Goal: Communication & Community: Ask a question

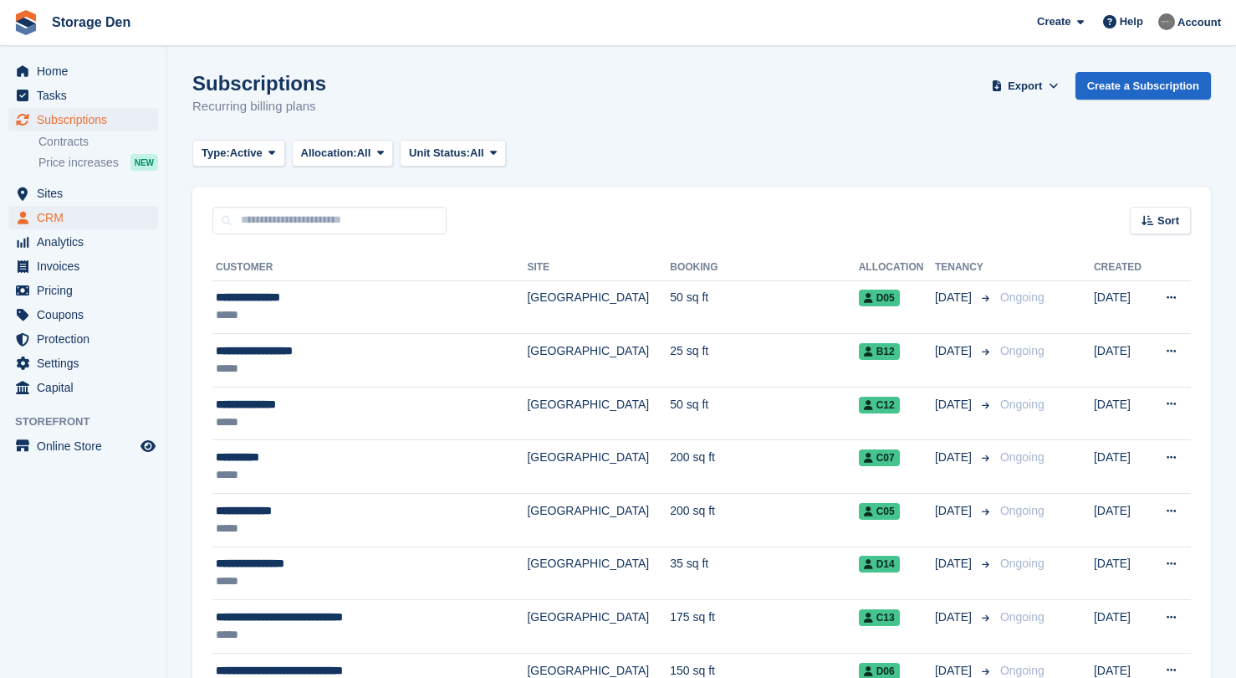
click at [91, 223] on span "CRM" at bounding box center [87, 217] width 100 height 23
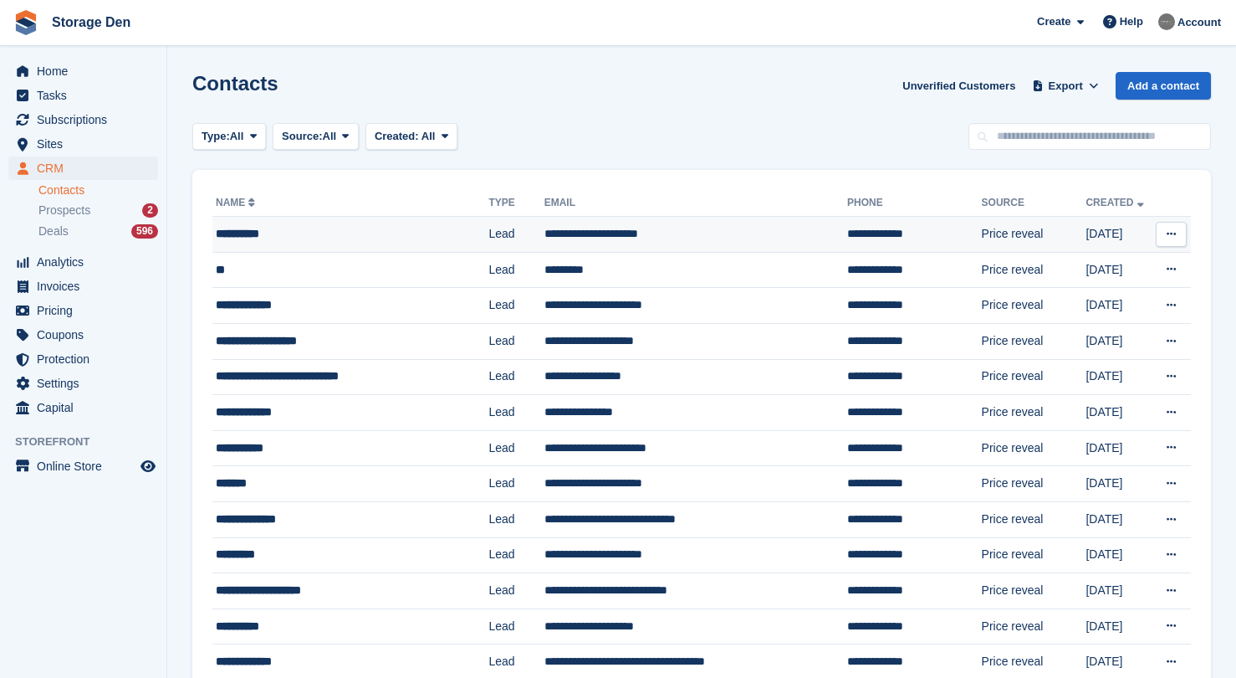
click at [339, 241] on div "**********" at bounding box center [341, 234] width 250 height 18
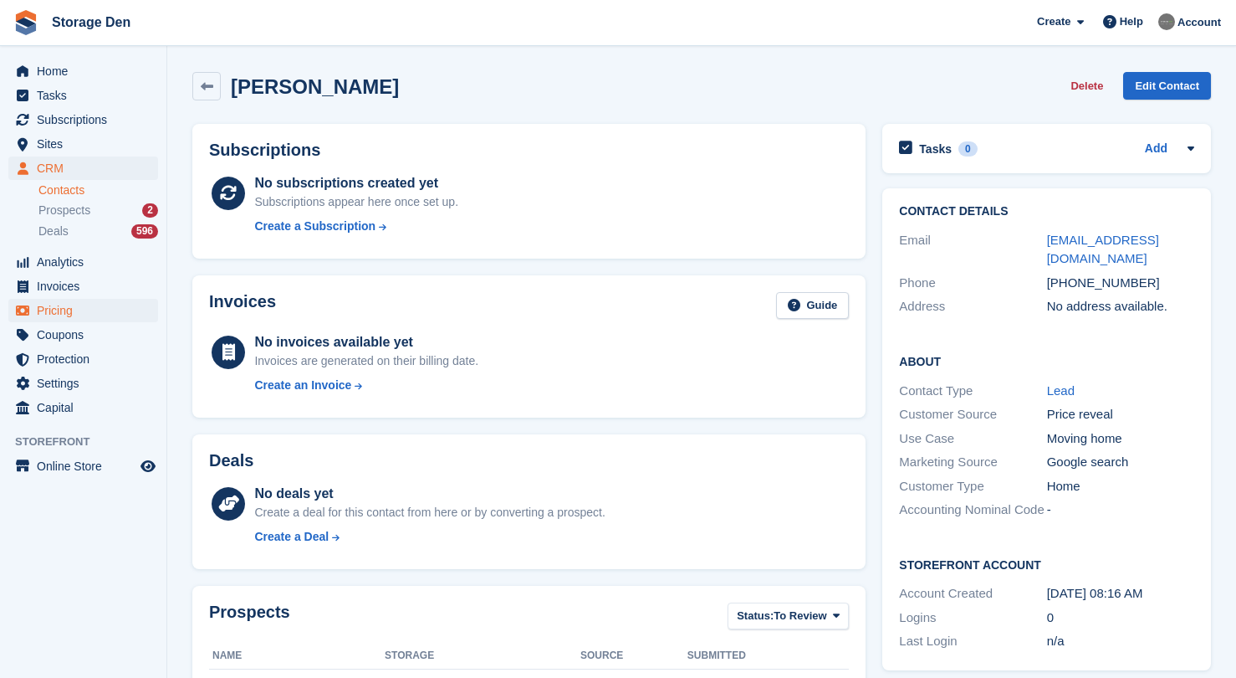
click at [70, 306] on span "Pricing" at bounding box center [87, 310] width 100 height 23
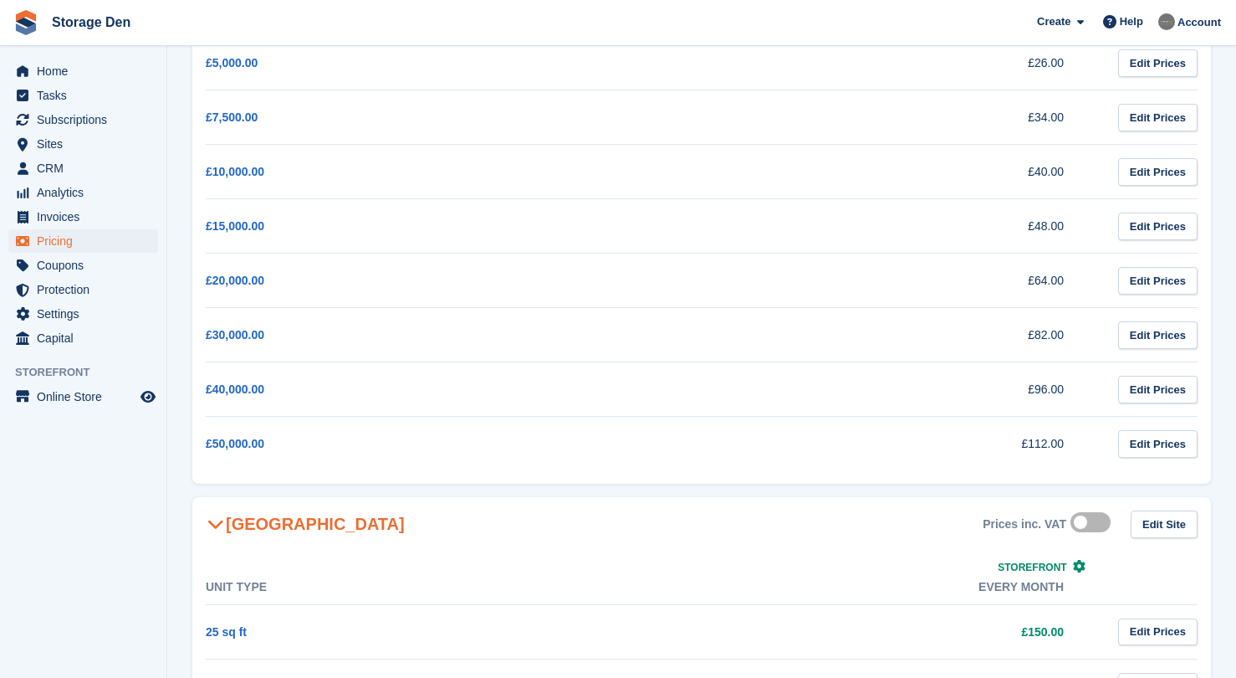
scroll to position [678, 0]
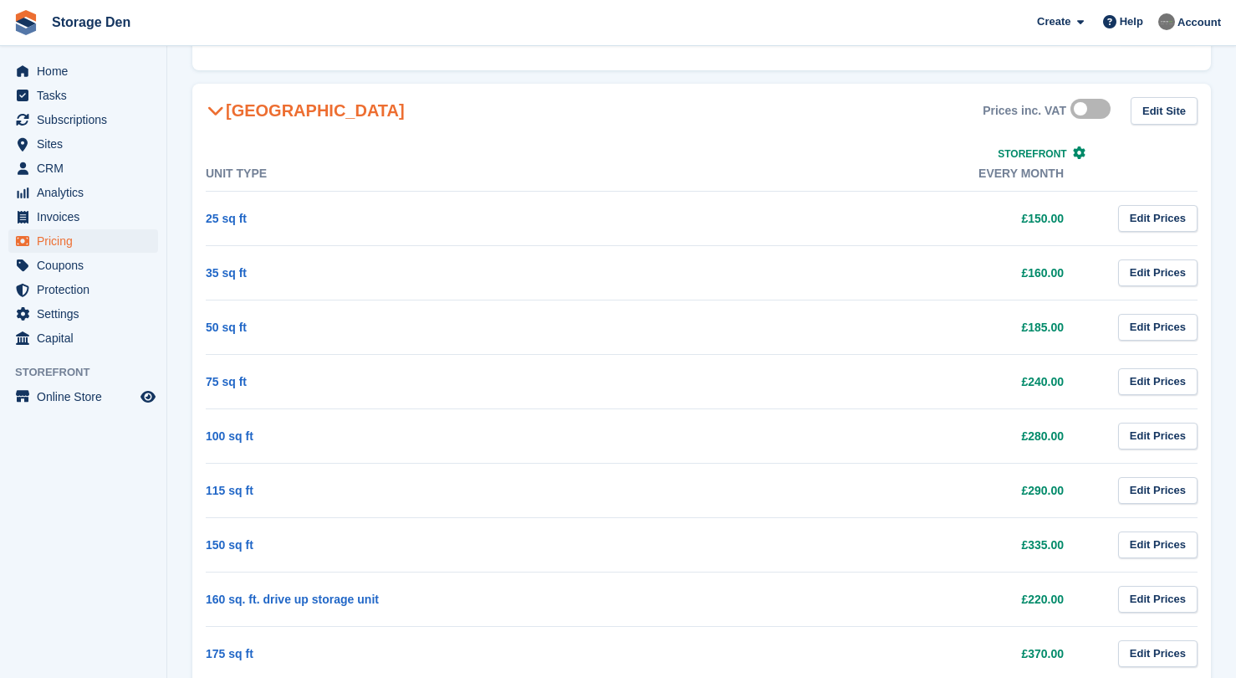
click at [253, 335] on td "50 sq ft" at bounding box center [429, 326] width 446 height 54
click at [1086, 107] on label at bounding box center [1094, 108] width 47 height 13
click at [1092, 112] on label at bounding box center [1094, 108] width 47 height 13
drag, startPoint x: 1061, startPoint y: 325, endPoint x: 1014, endPoint y: 325, distance: 46.8
click at [1015, 325] on td "£185.00" at bounding box center [875, 326] width 446 height 54
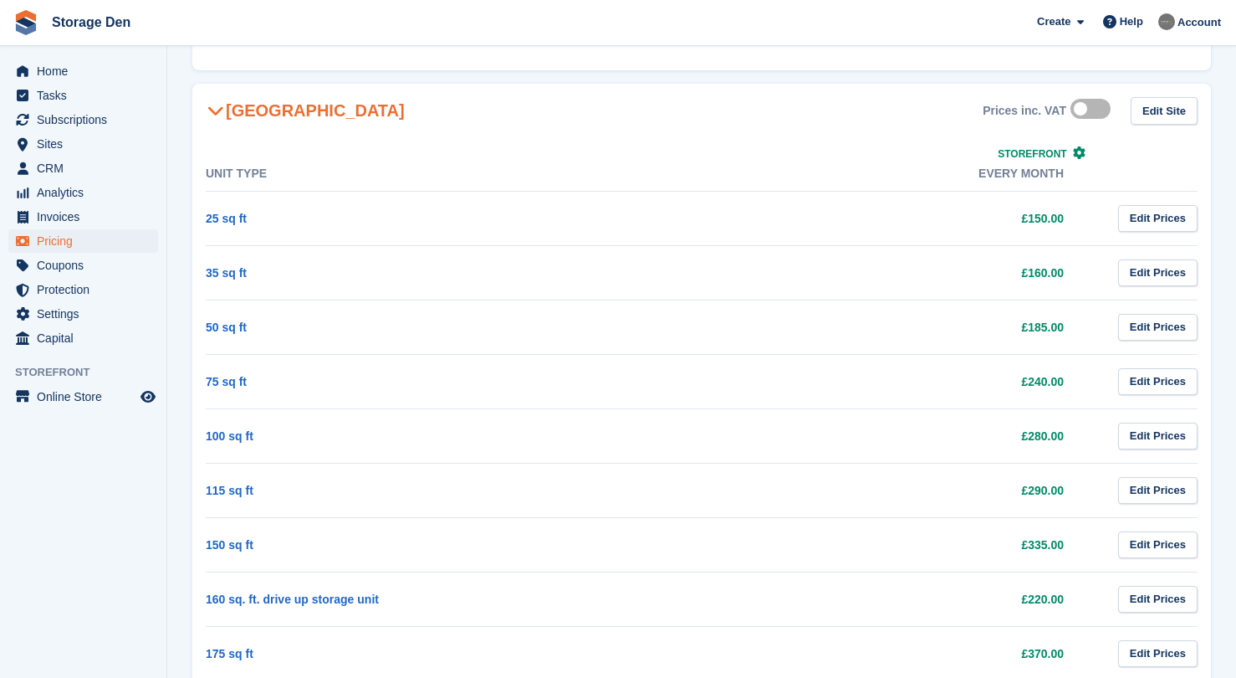
click at [1006, 325] on td "£185.00" at bounding box center [875, 326] width 446 height 54
click at [87, 146] on span "Sites" at bounding box center [87, 143] width 100 height 23
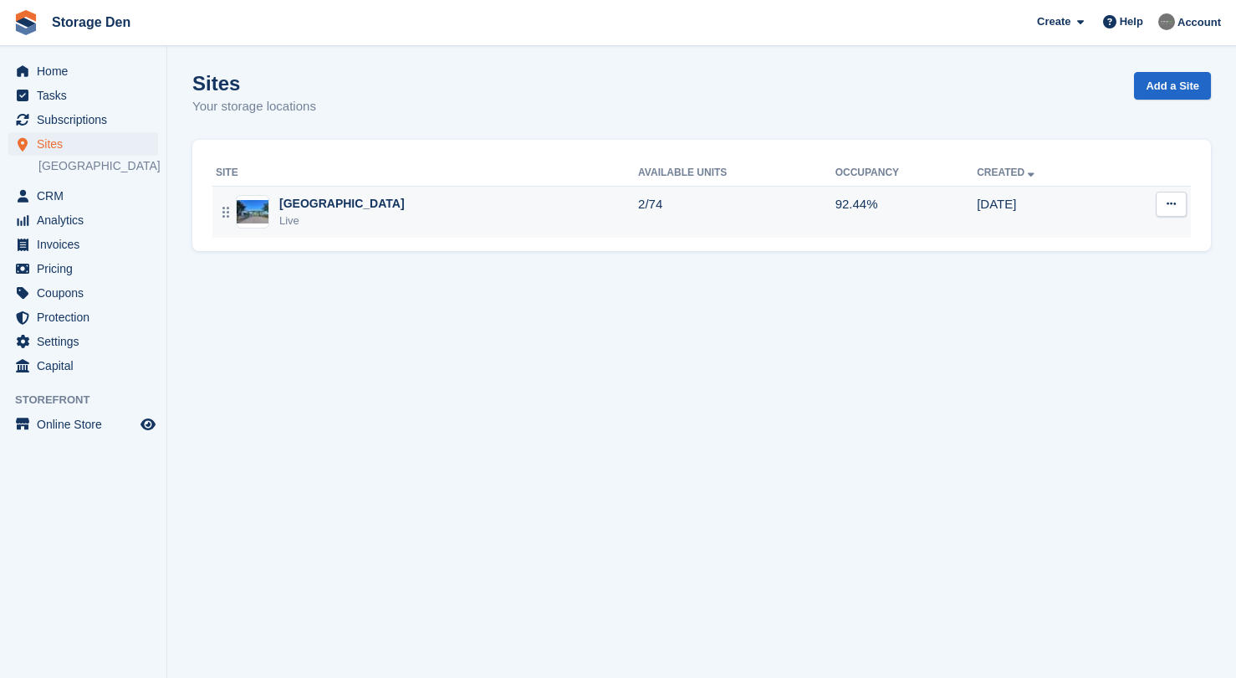
click at [390, 200] on div "Aberdeen Live" at bounding box center [427, 212] width 422 height 34
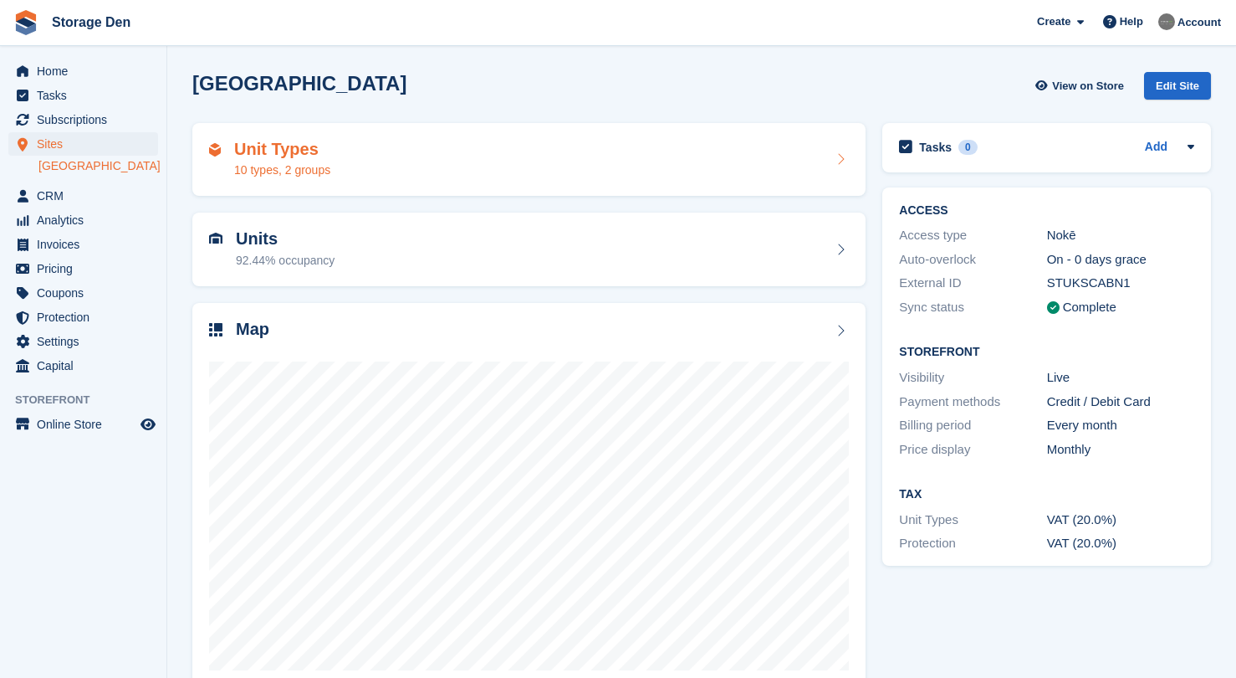
click at [479, 156] on div "Unit Types 10 types, 2 groups" at bounding box center [529, 160] width 640 height 40
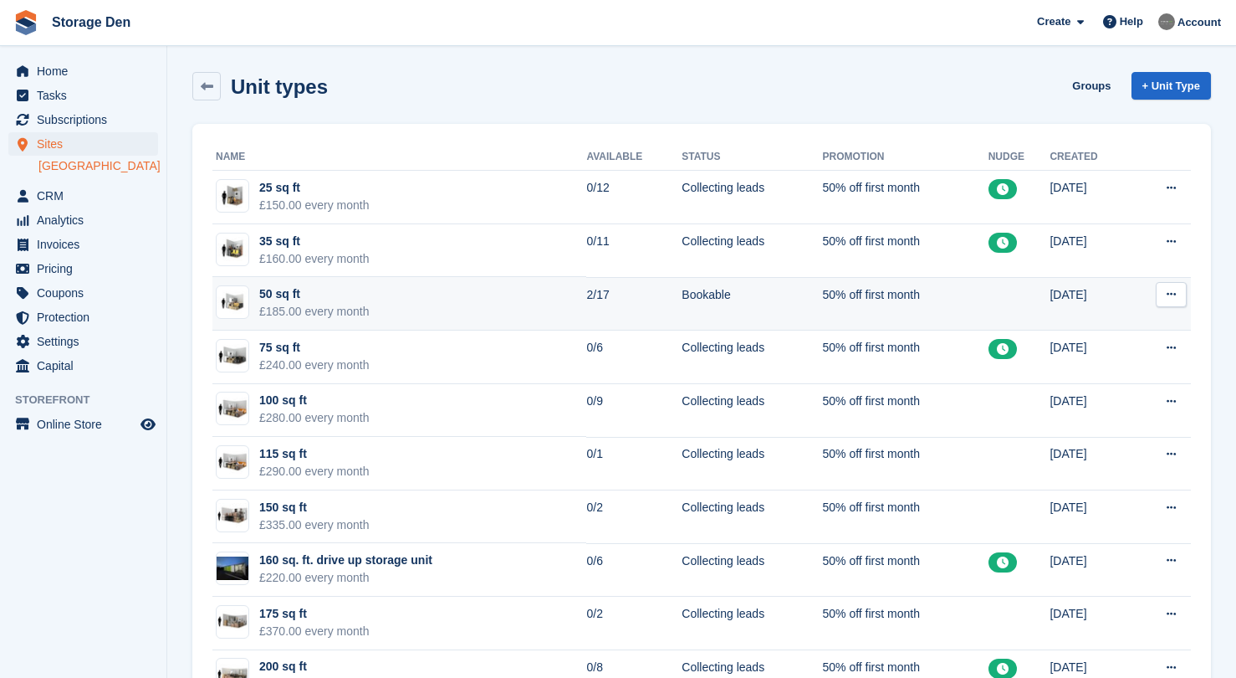
click at [475, 299] on td "50 sq ft £185.00 every month" at bounding box center [399, 304] width 374 height 54
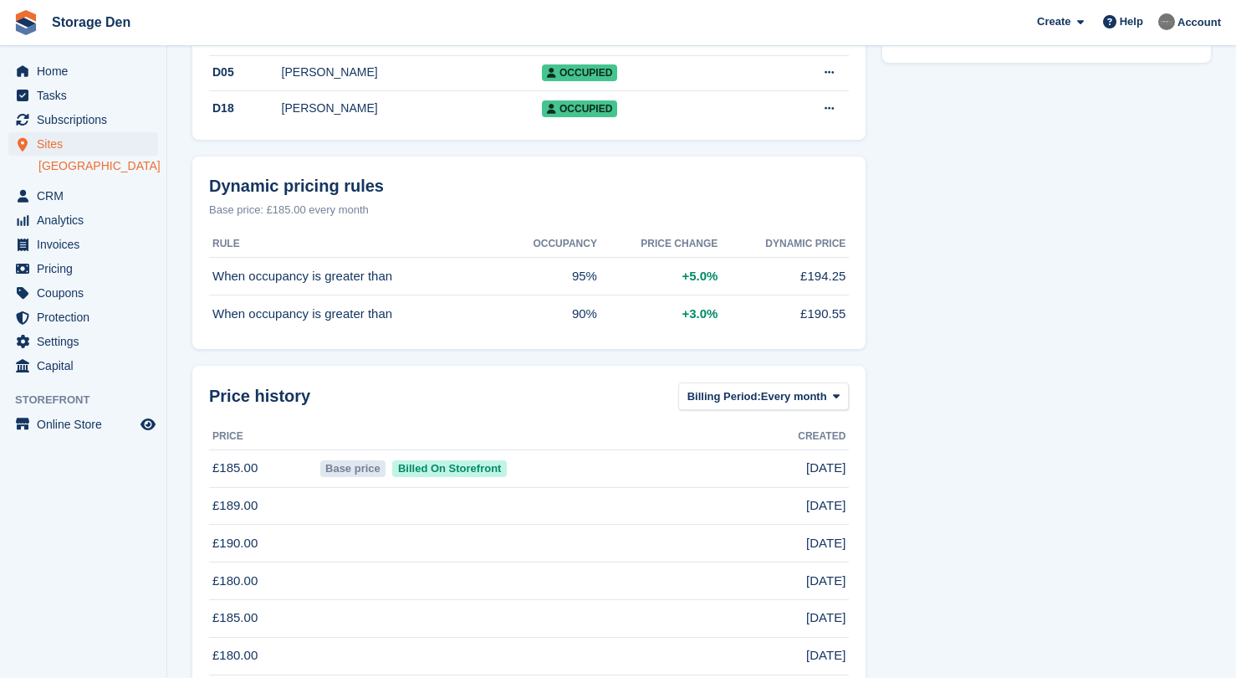
scroll to position [2, 0]
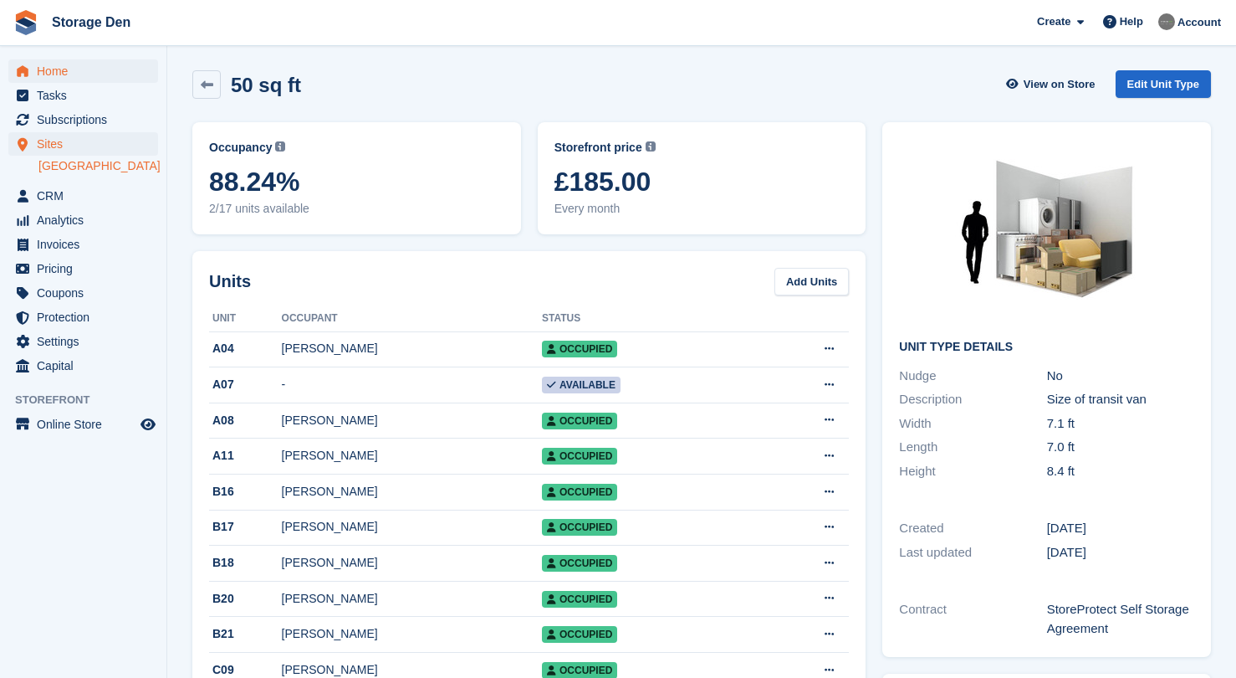
click at [105, 60] on span "Home" at bounding box center [87, 70] width 100 height 23
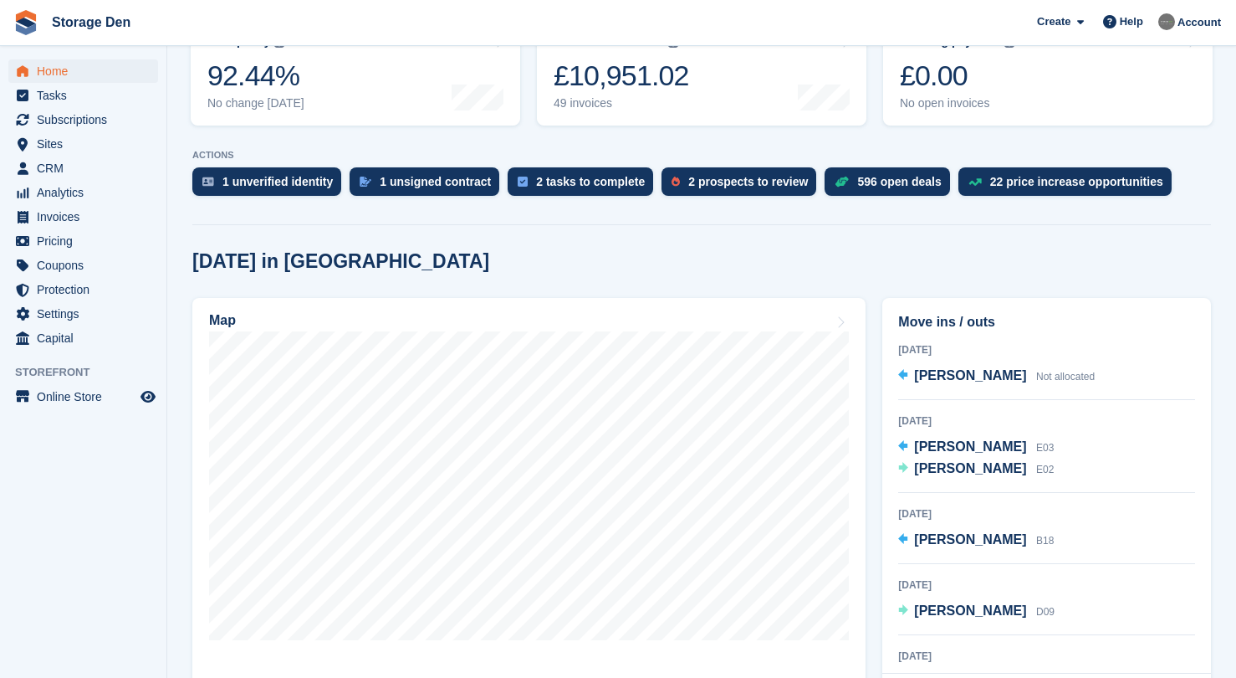
scroll to position [331, 0]
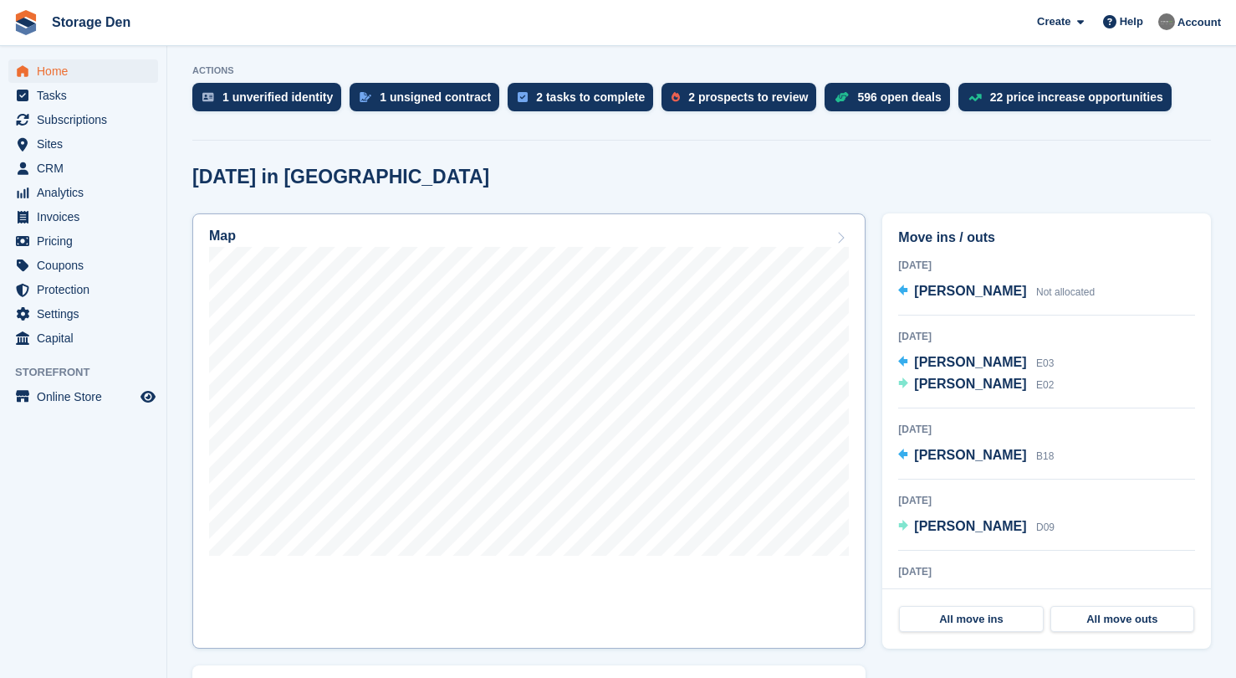
click at [550, 575] on link "Map" at bounding box center [528, 430] width 673 height 435
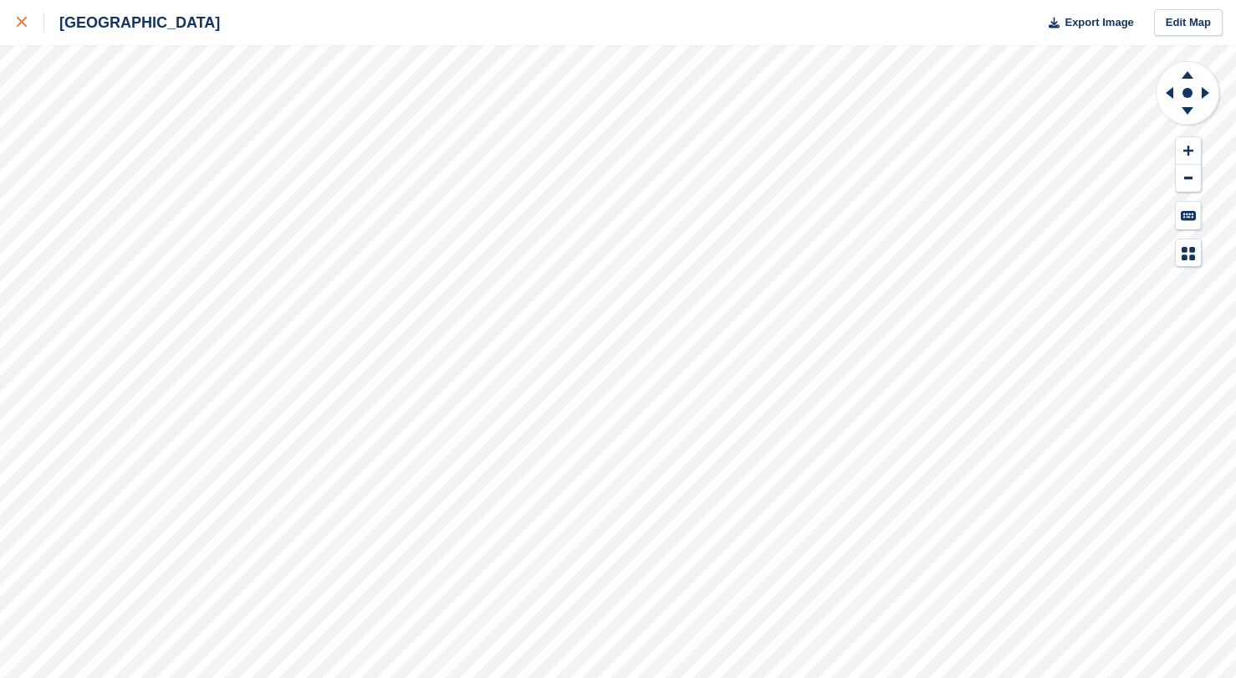
click at [36, 20] on div at bounding box center [31, 23] width 28 height 20
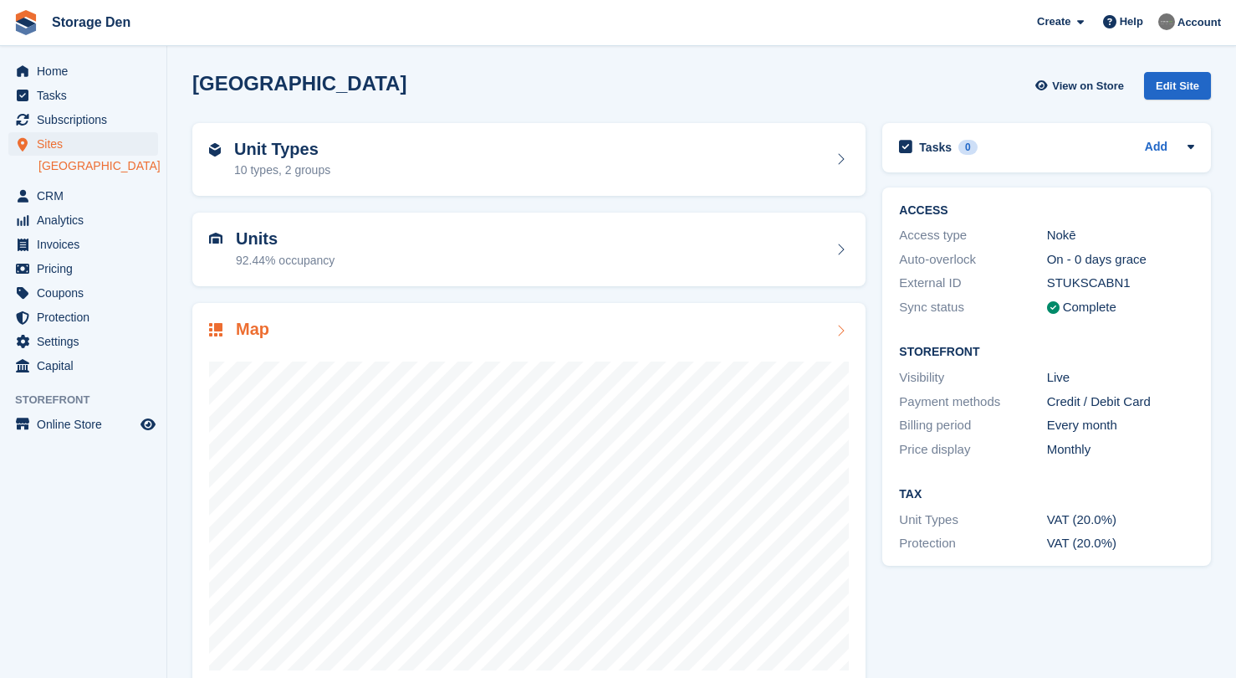
scroll to position [35, 0]
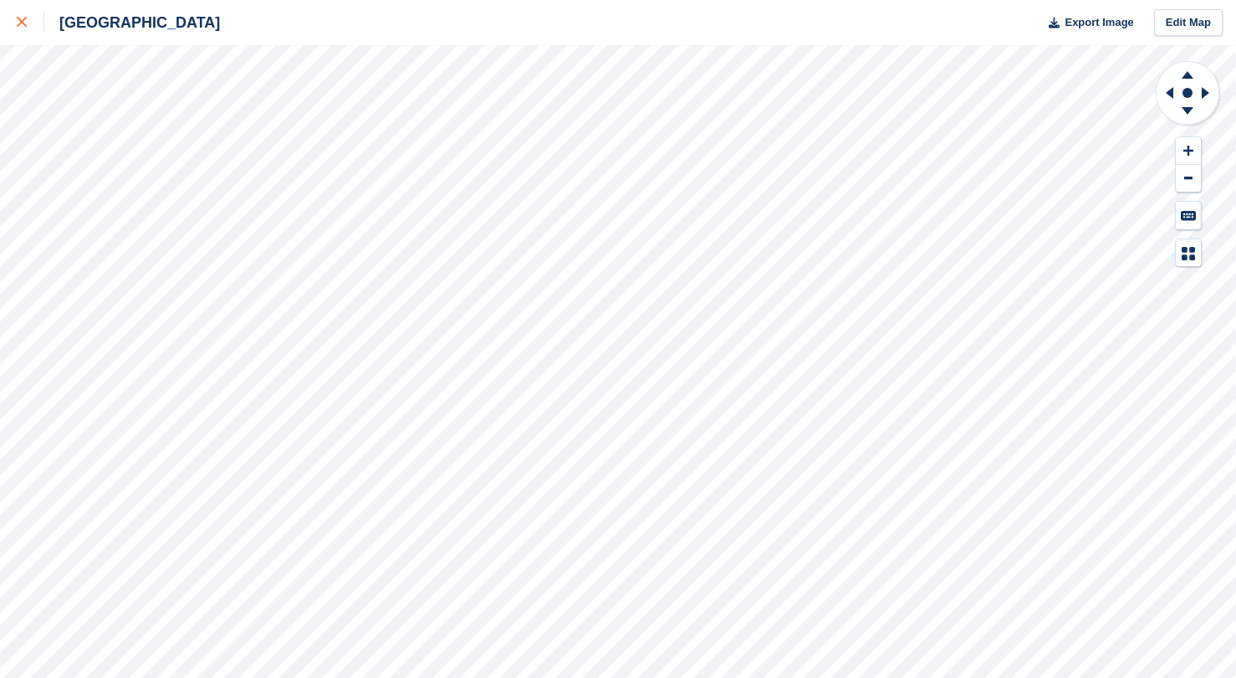
click at [27, 29] on div at bounding box center [31, 23] width 28 height 20
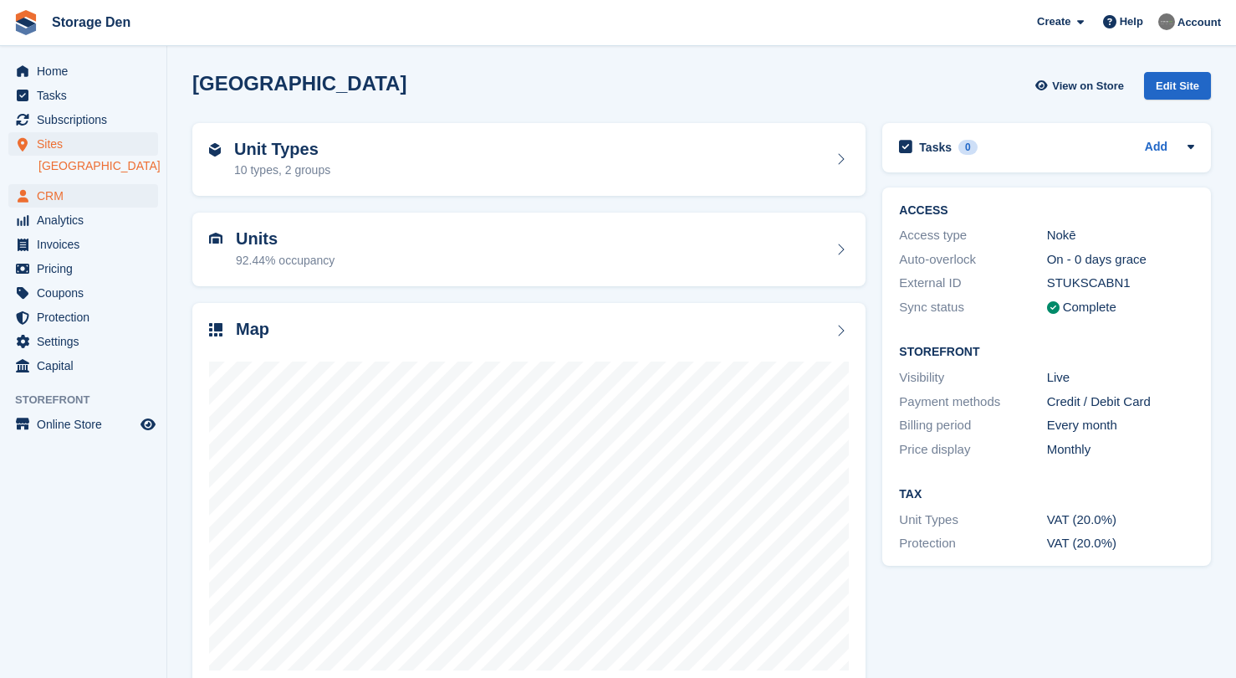
click at [111, 201] on span "CRM" at bounding box center [87, 195] width 100 height 23
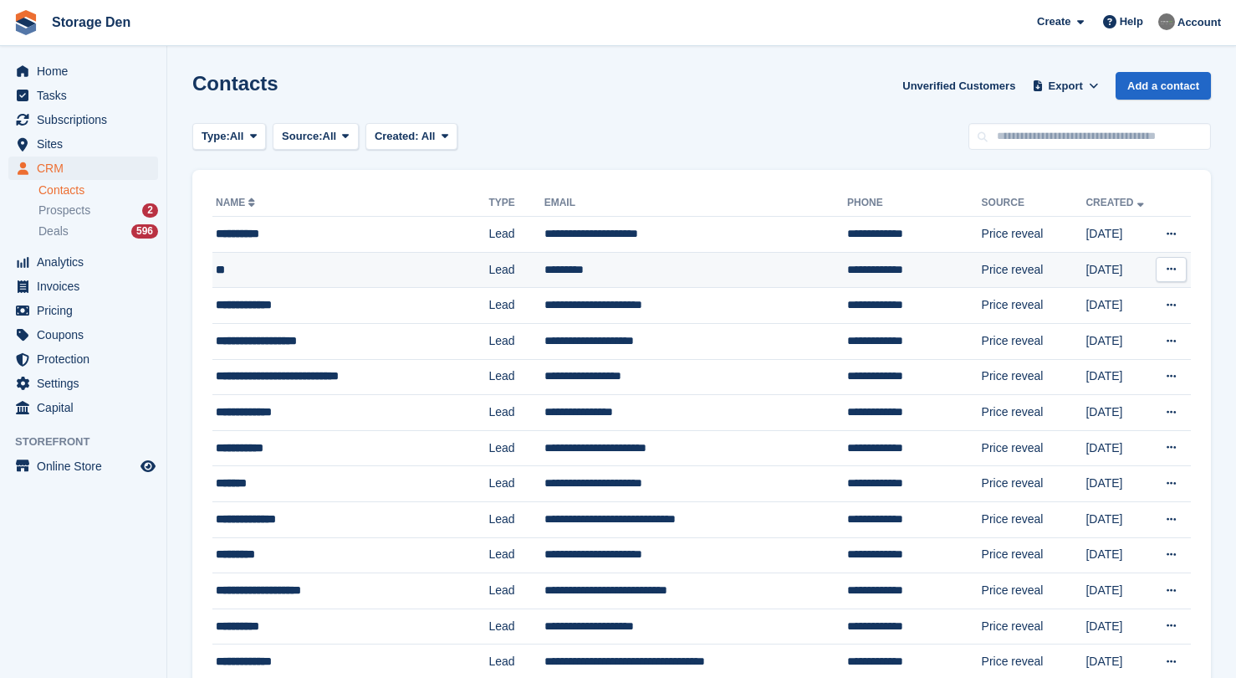
click at [1174, 271] on icon at bounding box center [1171, 268] width 9 height 11
click at [1153, 322] on div "Edit contact Delete contact" at bounding box center [1106, 320] width 161 height 73
click at [1141, 327] on p "Delete contact" at bounding box center [1107, 338] width 146 height 22
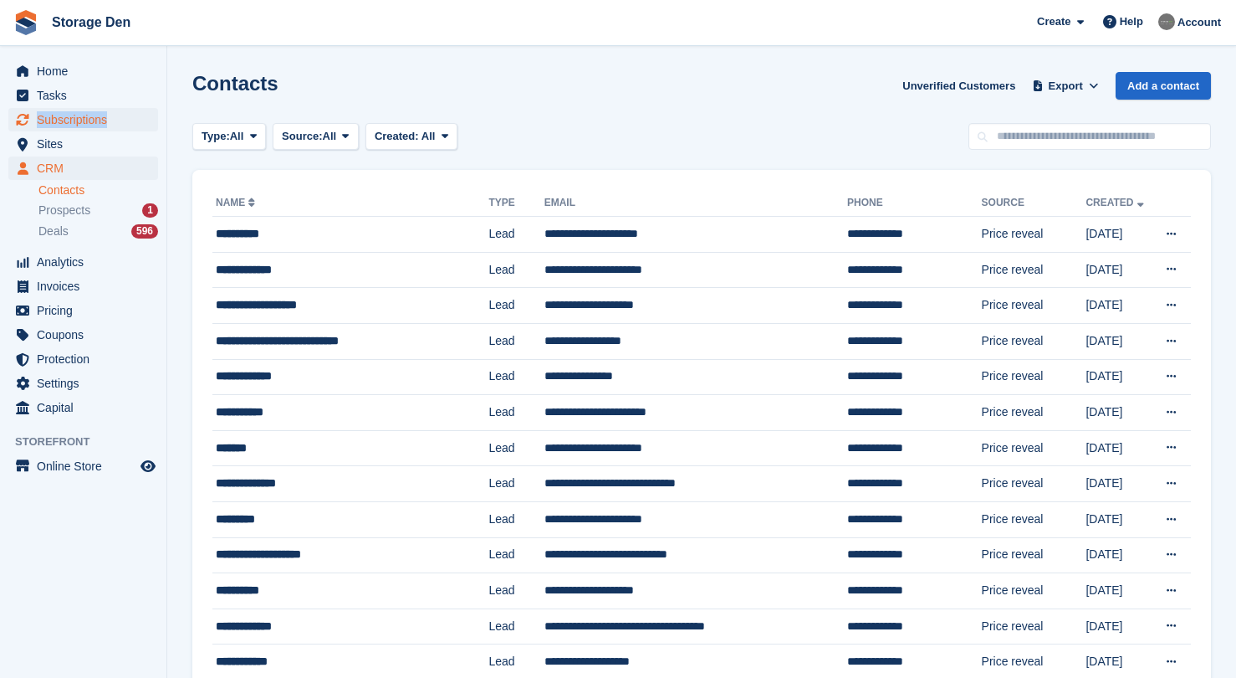
click at [80, 120] on span "Subscriptions" at bounding box center [87, 119] width 100 height 23
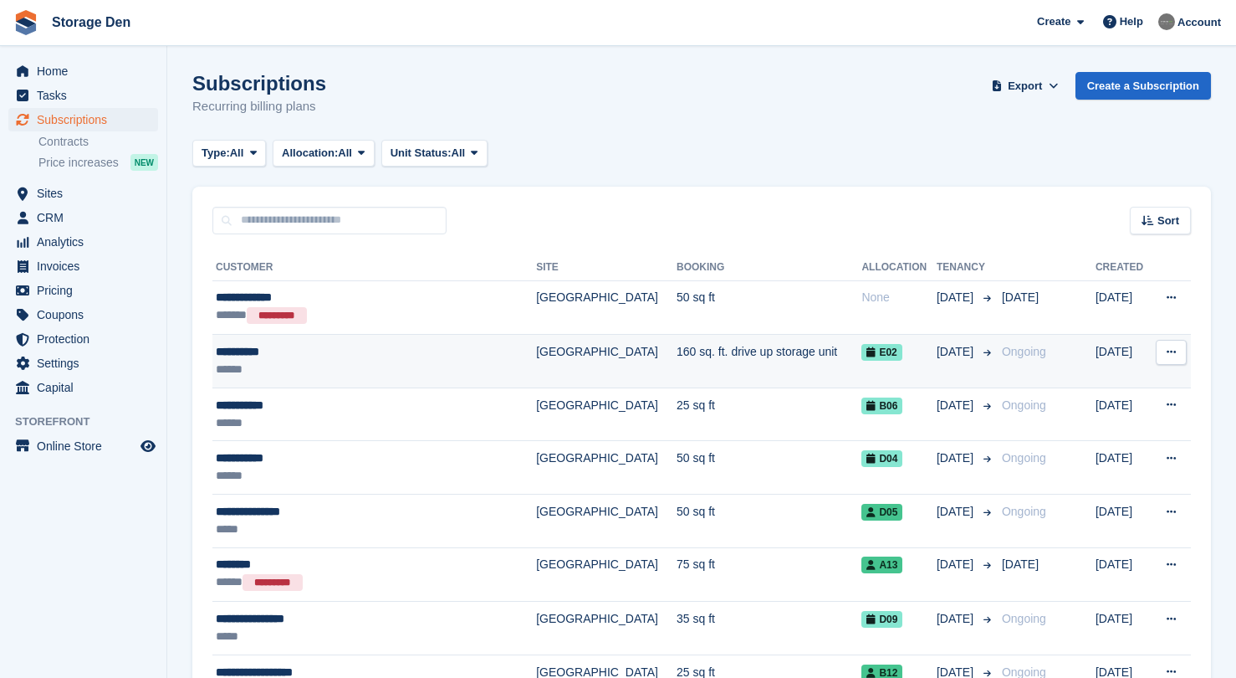
click at [366, 361] on div "******" at bounding box center [355, 370] width 278 height 18
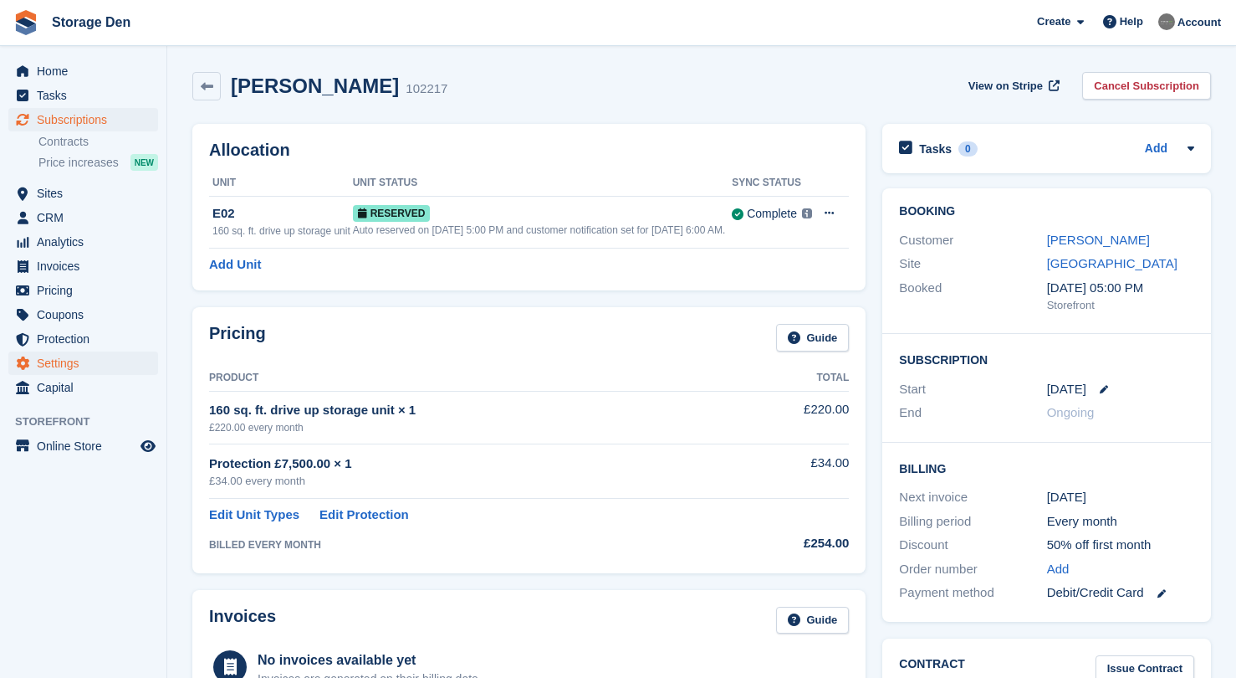
click at [85, 354] on span "Settings" at bounding box center [87, 362] width 100 height 23
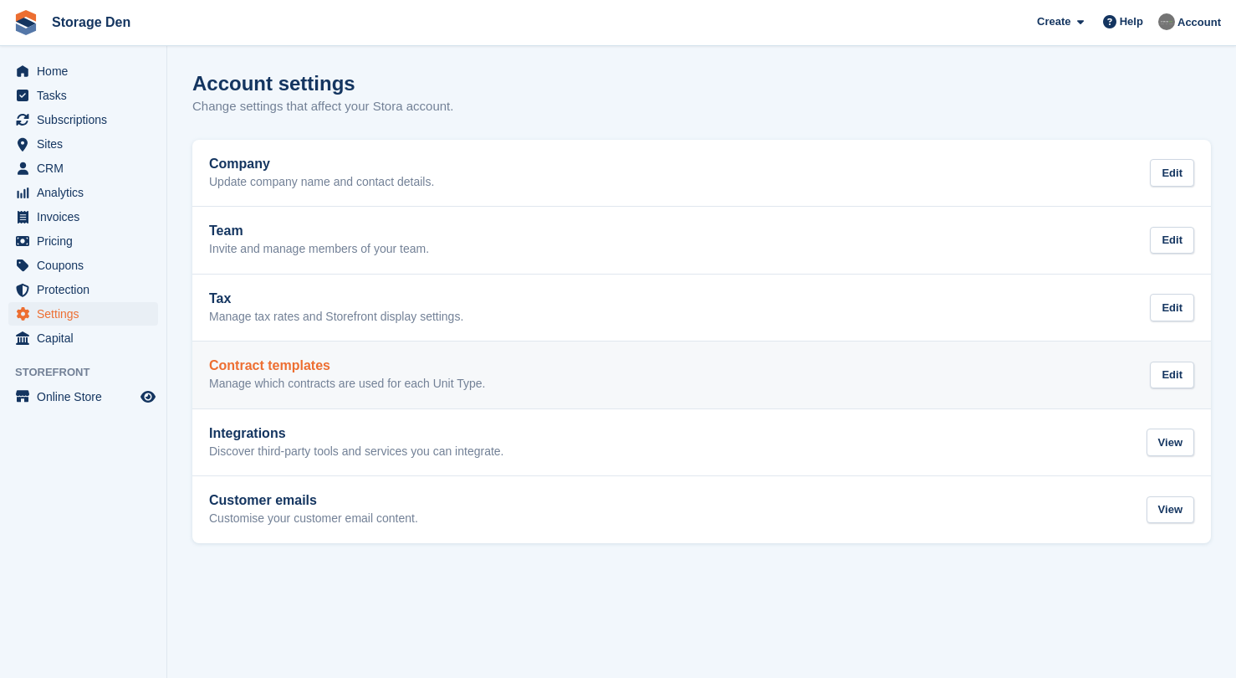
click at [332, 373] on div "Contract templates Manage which contracts are used for each Unit Type." at bounding box center [347, 374] width 276 height 33
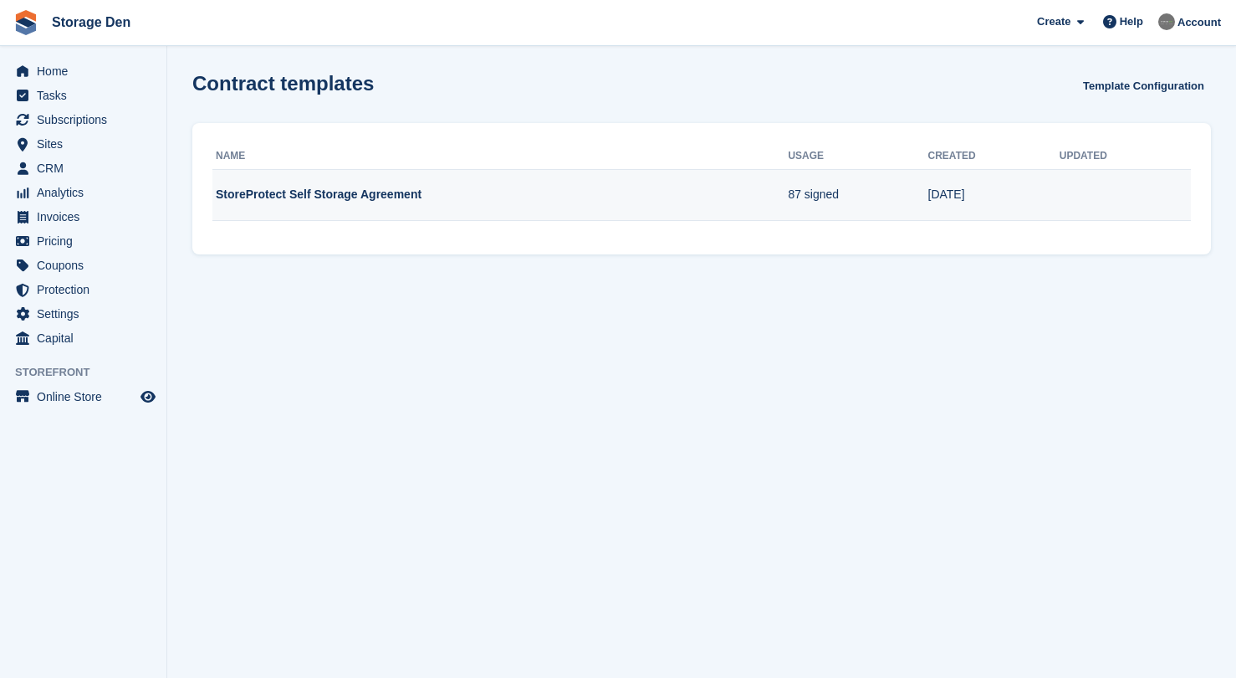
click at [738, 196] on td "StoreProtect Self Storage Agreement" at bounding box center [499, 195] width 575 height 52
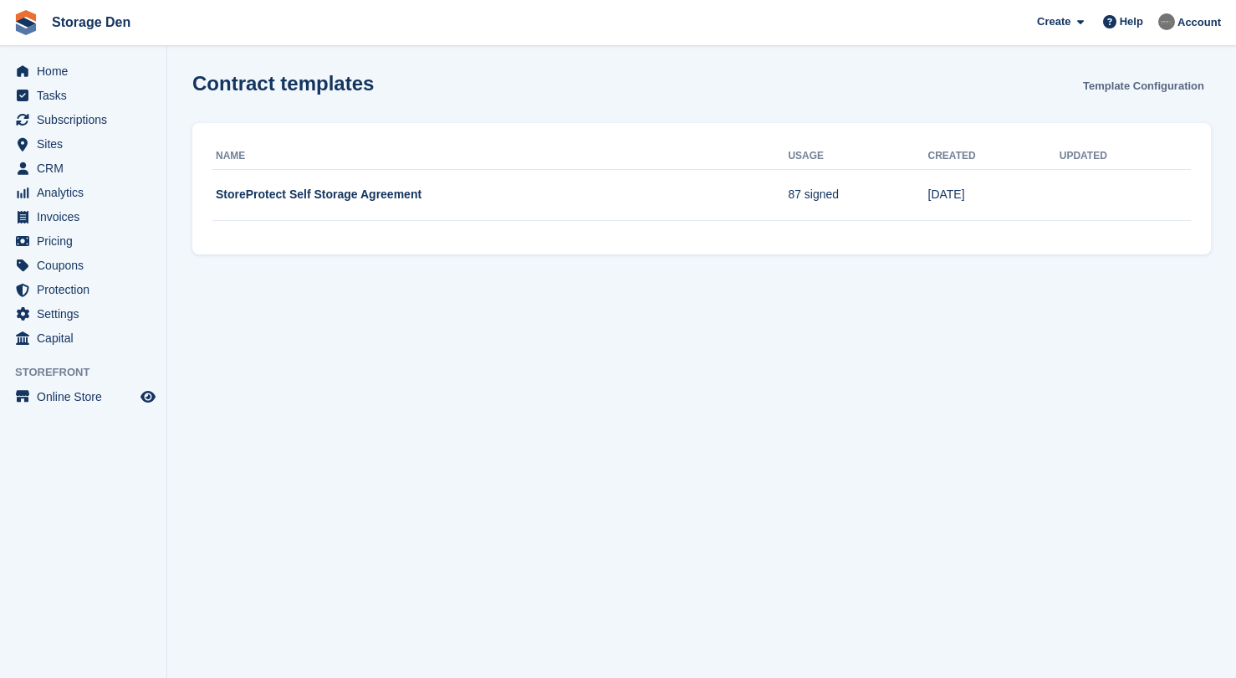
click at [1141, 78] on link "Template Configuration" at bounding box center [1144, 86] width 135 height 28
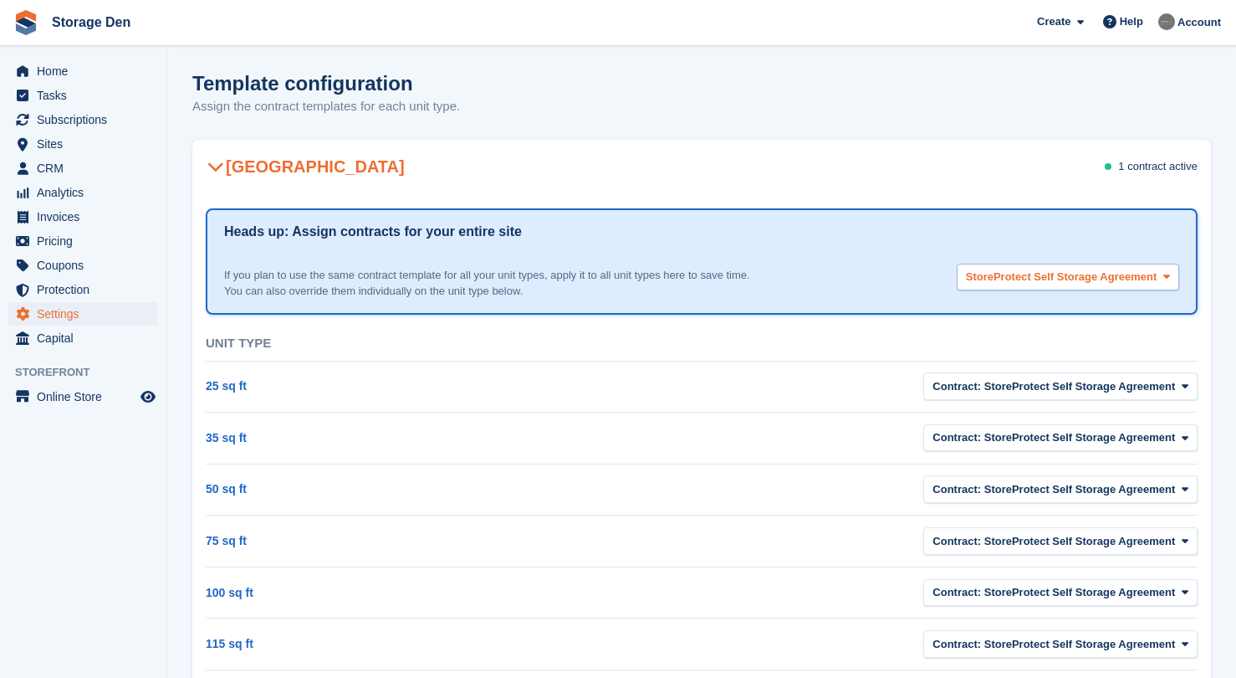
click at [1151, 279] on span "StoreProtect Self Storage Agreement" at bounding box center [1062, 277] width 192 height 17
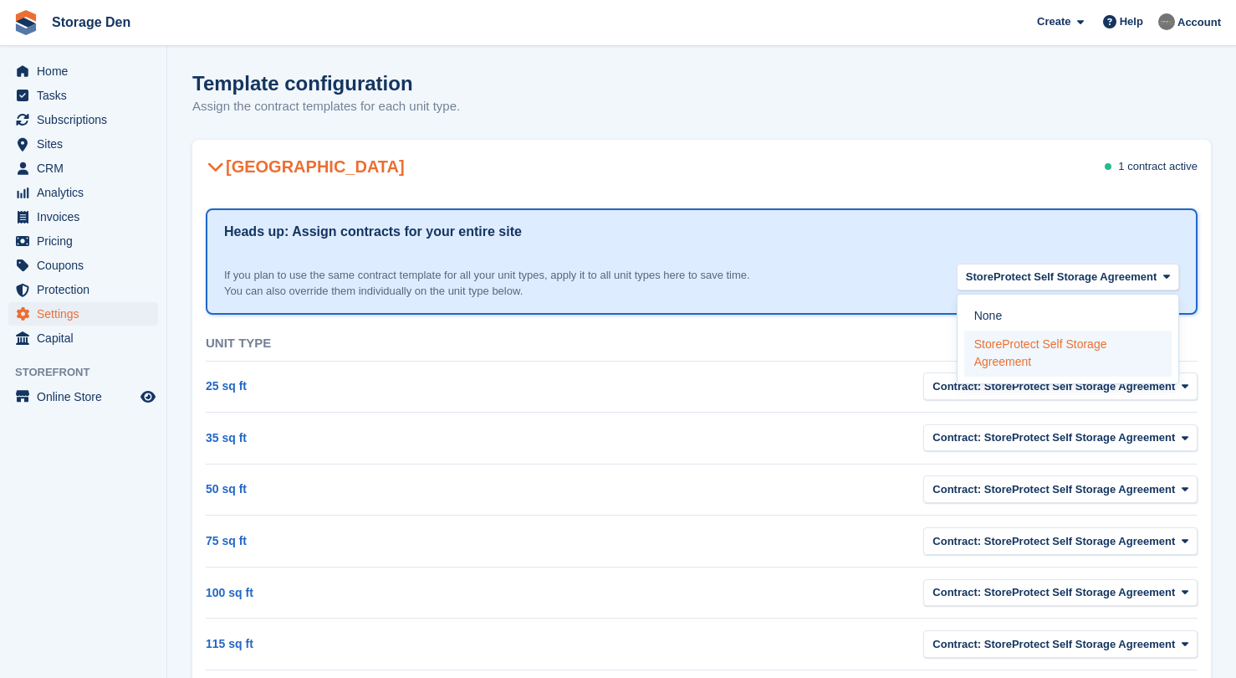
click at [1081, 363] on label "StoreProtect Self Storage Agreement" at bounding box center [1067, 353] width 207 height 47
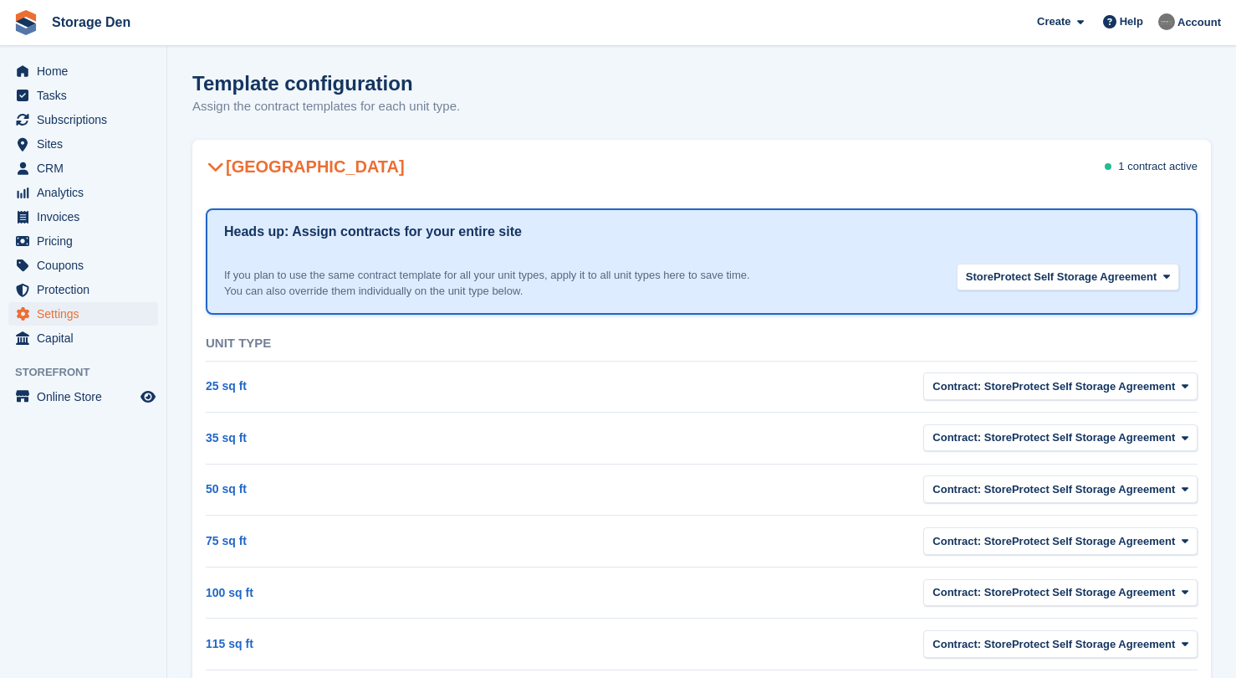
click at [422, 269] on div "If you plan to use the same contract template for all your unit types, apply it…" at bounding box center [497, 283] width 546 height 33
click at [1022, 274] on span "StoreProtect Self Storage Agreement" at bounding box center [1062, 277] width 192 height 17
click at [888, 276] on div "If you plan to use the same contract template for all your unit types, apply it…" at bounding box center [701, 276] width 955 height 46
click at [617, 274] on div "If you plan to use the same contract template for all your unit types, apply it…" at bounding box center [497, 283] width 546 height 33
click at [218, 386] on link "25 sq ft" at bounding box center [226, 385] width 41 height 13
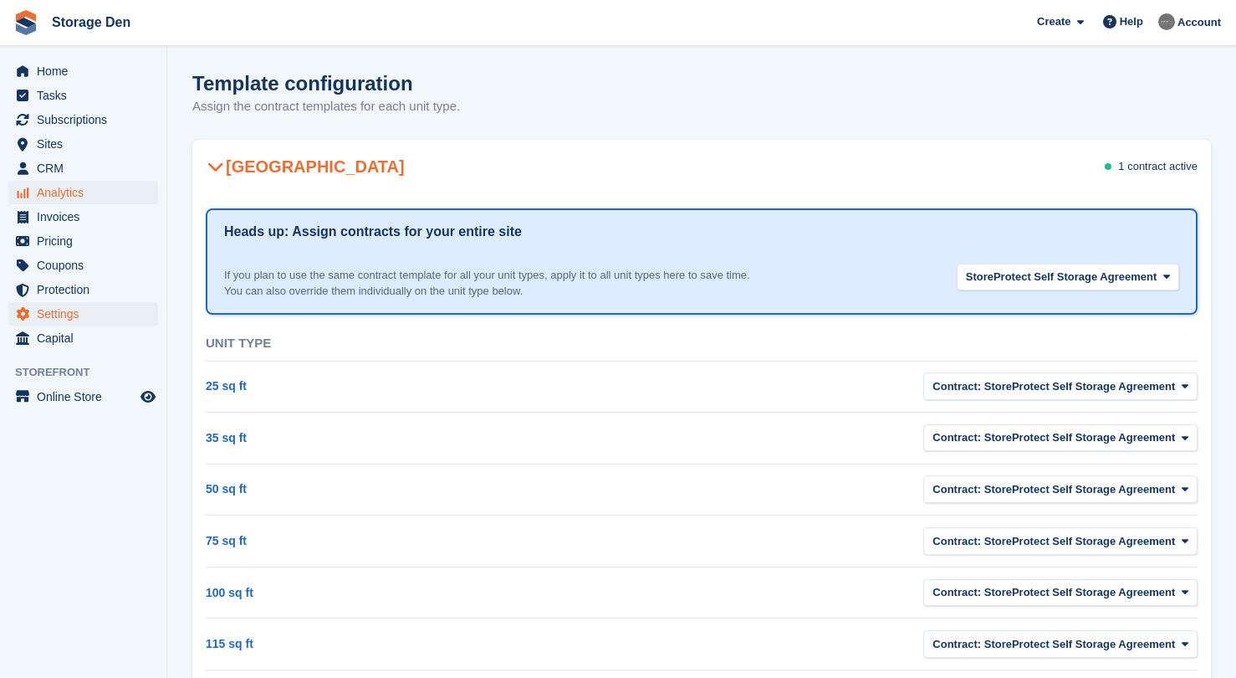
click at [97, 195] on span "Analytics" at bounding box center [87, 192] width 100 height 23
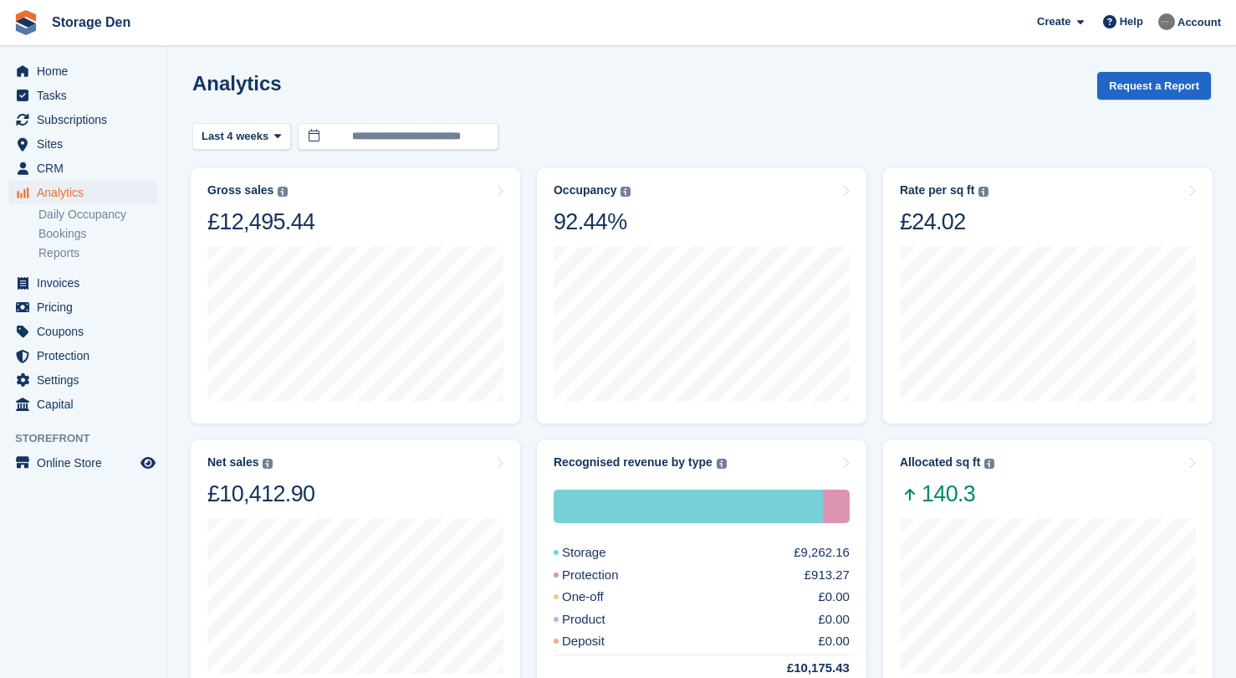
click at [99, 58] on div "Home Tasks Subscriptions Subscriptions Subscriptions Contracts Price increases …" at bounding box center [83, 235] width 166 height 364
click at [83, 68] on span "Home" at bounding box center [87, 70] width 100 height 23
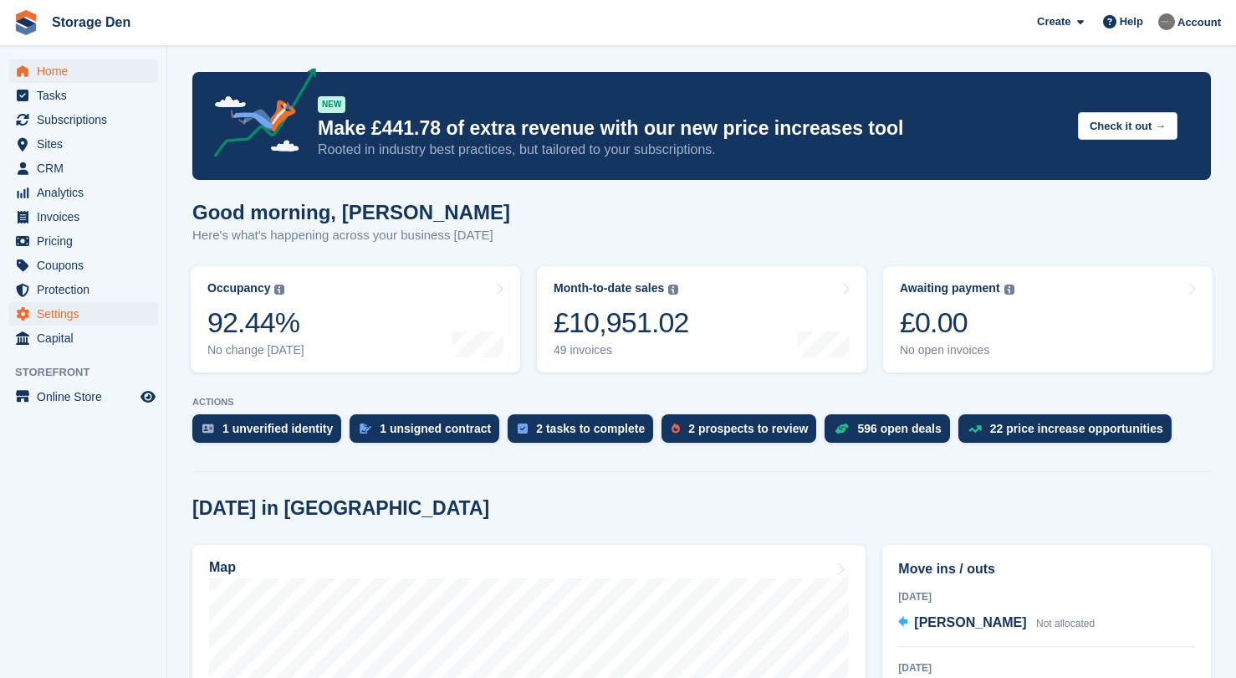
click at [79, 317] on span "Settings" at bounding box center [87, 313] width 100 height 23
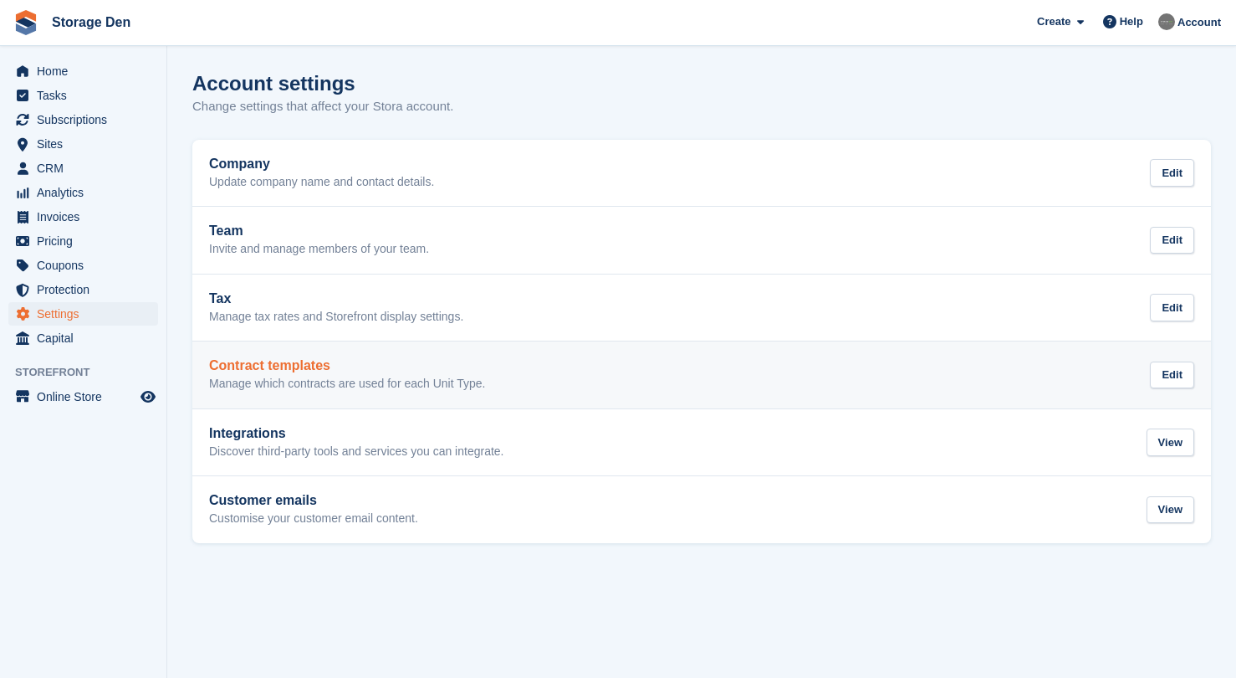
click at [345, 380] on p "Manage which contracts are used for each Unit Type." at bounding box center [347, 383] width 276 height 15
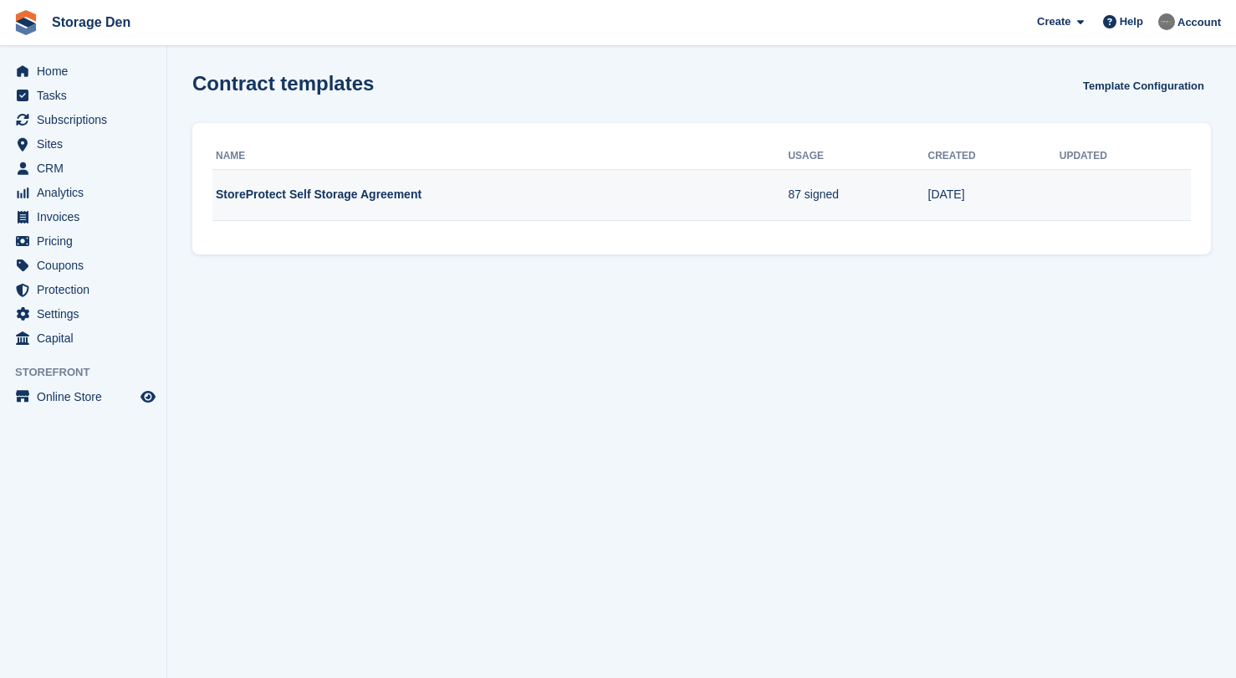
click at [407, 207] on td "StoreProtect Self Storage Agreement" at bounding box center [499, 195] width 575 height 52
click at [412, 200] on td "StoreProtect Self Storage Agreement" at bounding box center [499, 195] width 575 height 52
click at [408, 204] on td "StoreProtect Self Storage Agreement" at bounding box center [499, 195] width 575 height 52
click at [949, 199] on td "[DATE]" at bounding box center [993, 195] width 131 height 52
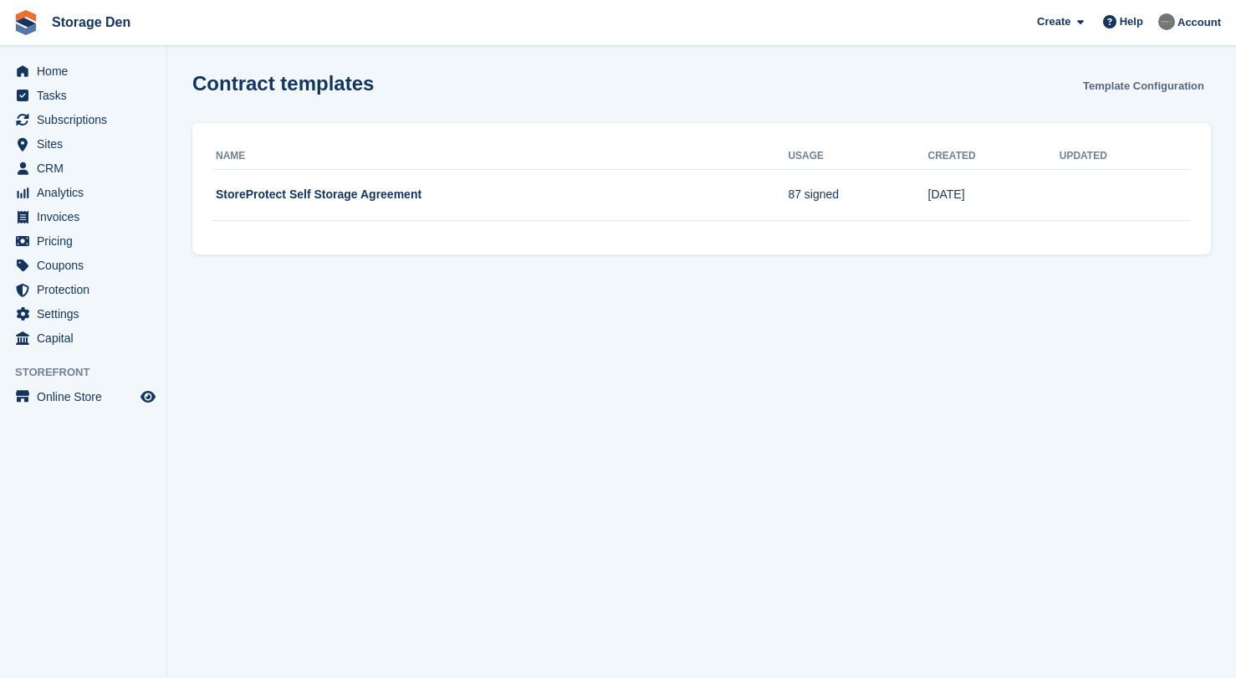
click at [1158, 94] on link "Template Configuration" at bounding box center [1144, 86] width 135 height 28
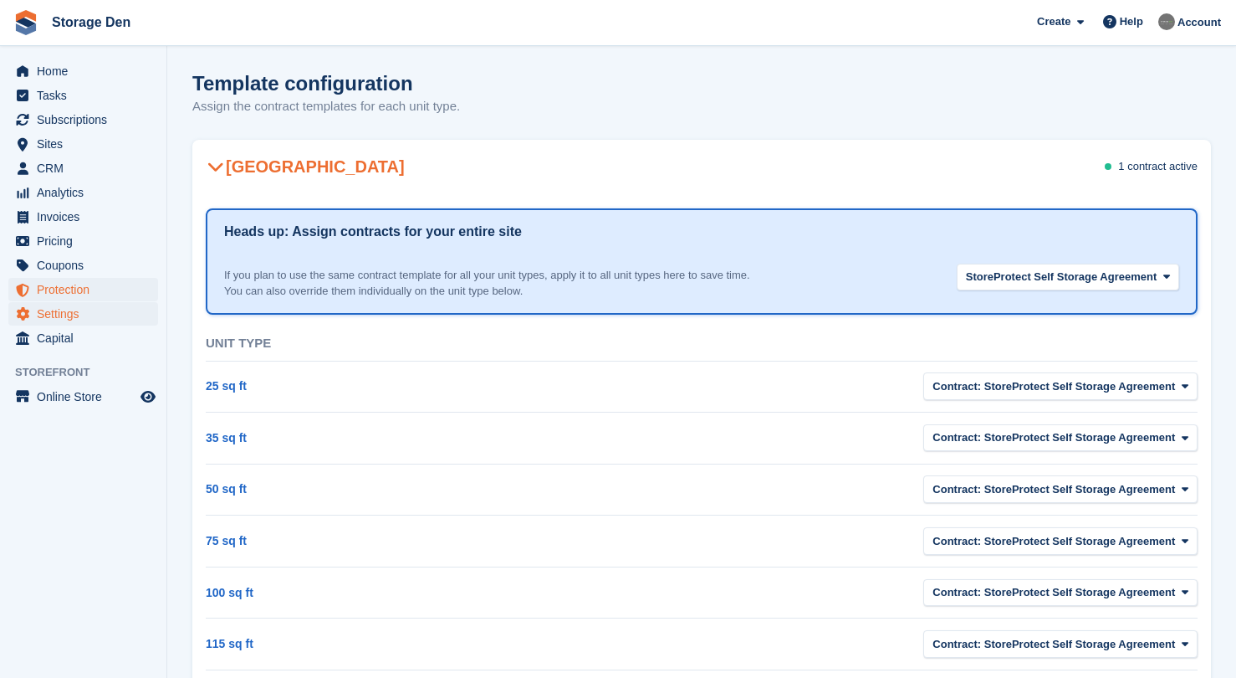
click at [102, 294] on span "Protection" at bounding box center [87, 289] width 100 height 23
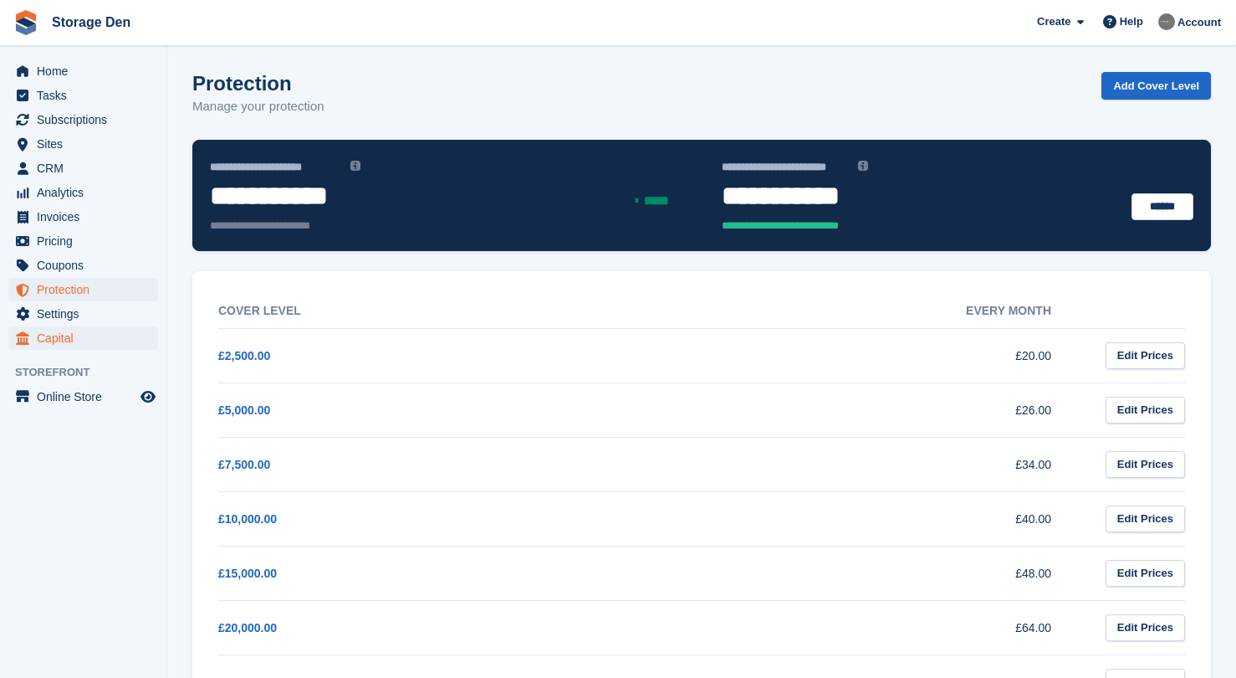
click at [84, 341] on span "Capital" at bounding box center [87, 337] width 100 height 23
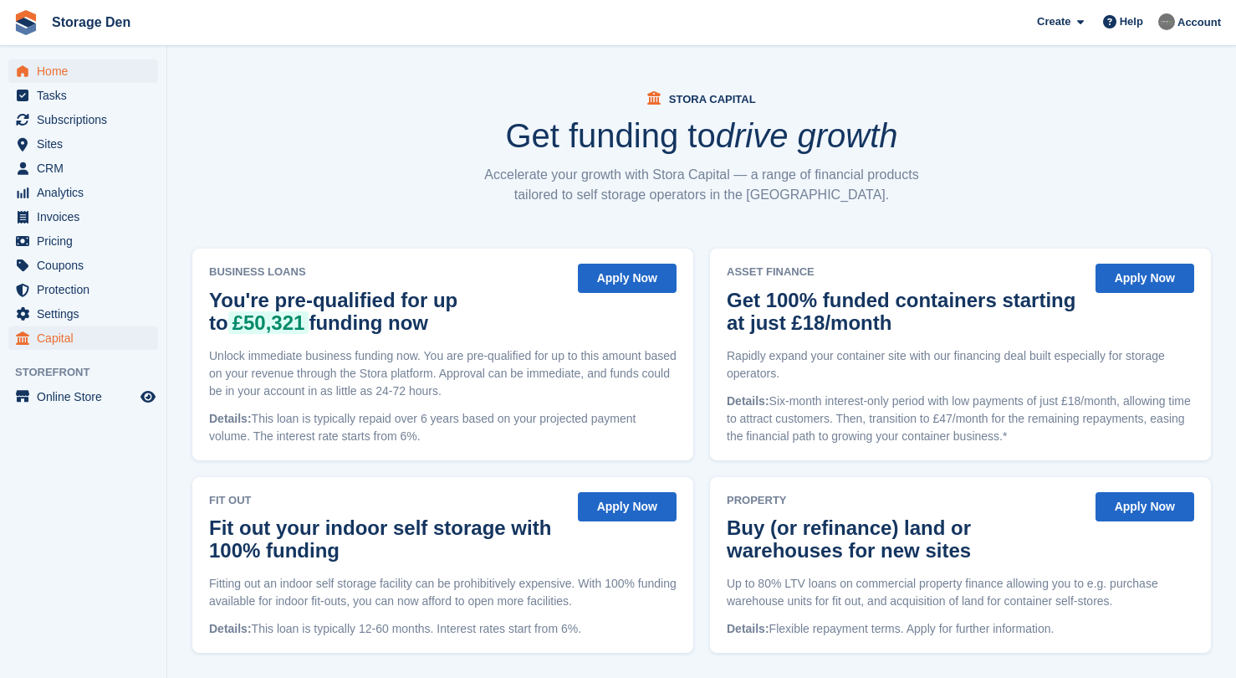
click at [59, 68] on span "Home" at bounding box center [87, 70] width 100 height 23
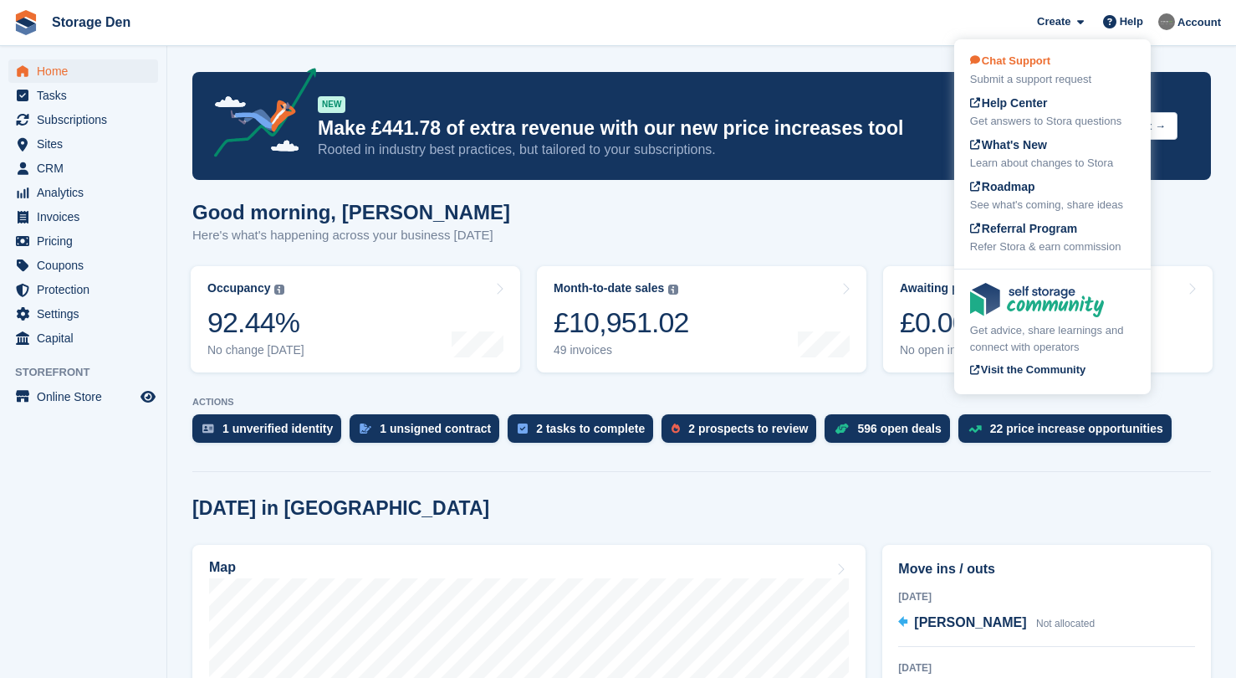
click at [1097, 71] on div "Submit a support request" at bounding box center [1052, 79] width 165 height 17
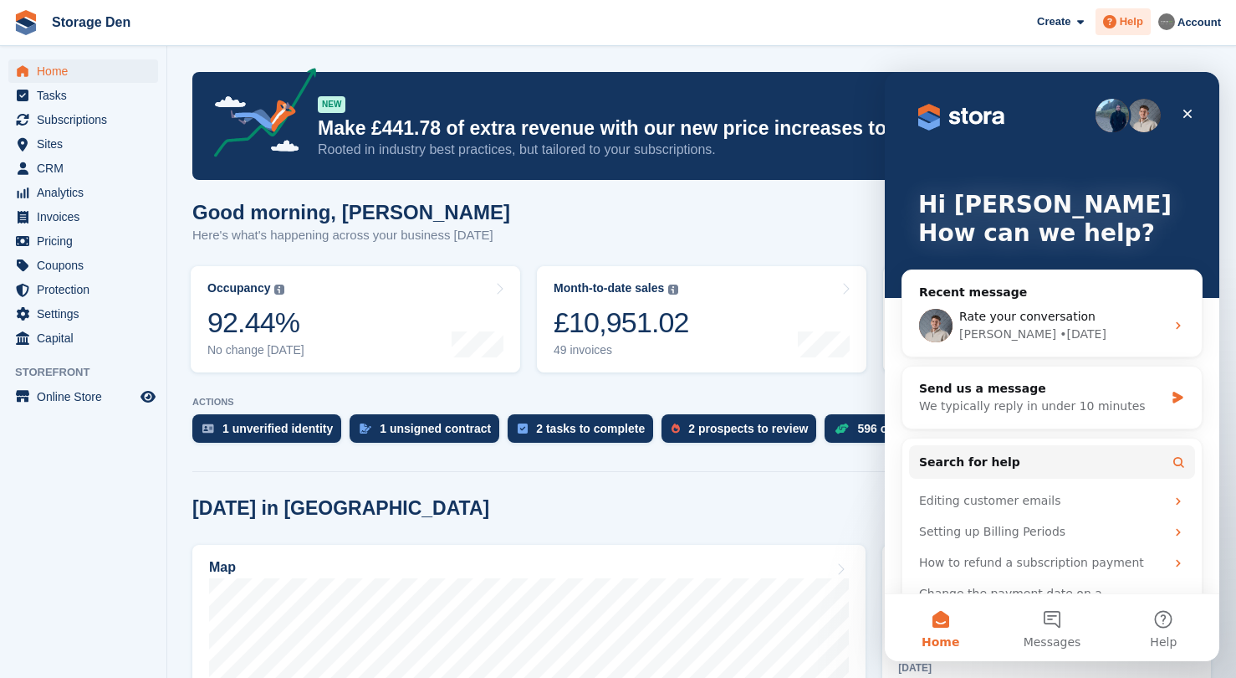
click at [1124, 18] on span "Help" at bounding box center [1131, 21] width 23 height 17
click at [1185, 116] on icon "Close" at bounding box center [1188, 114] width 9 height 9
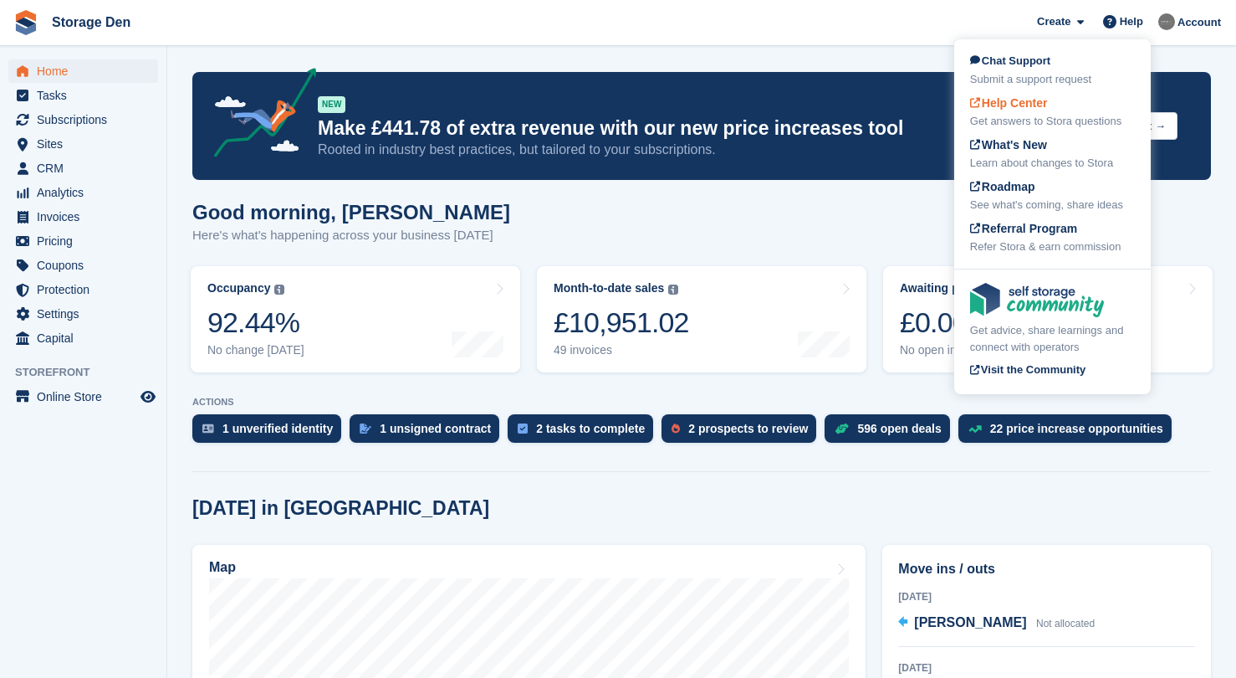
click at [1098, 101] on div "Help Center Get answers to Stora questions" at bounding box center [1052, 112] width 165 height 35
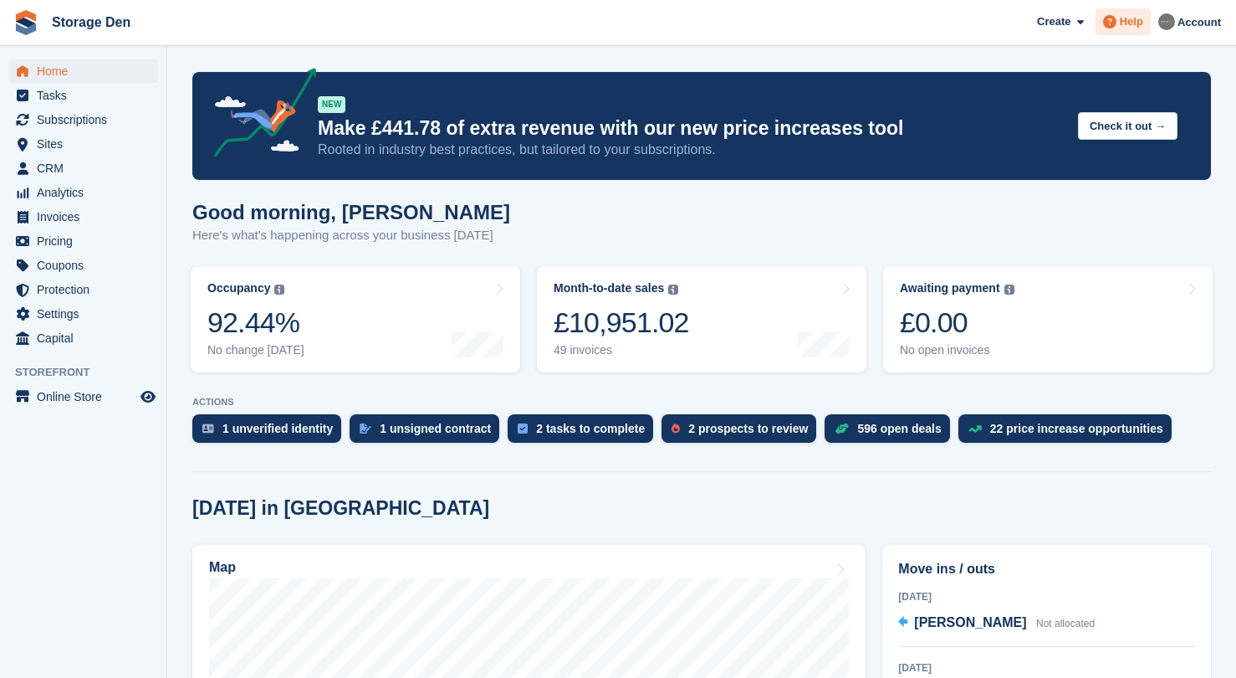
click at [1130, 24] on span "Help" at bounding box center [1131, 21] width 23 height 17
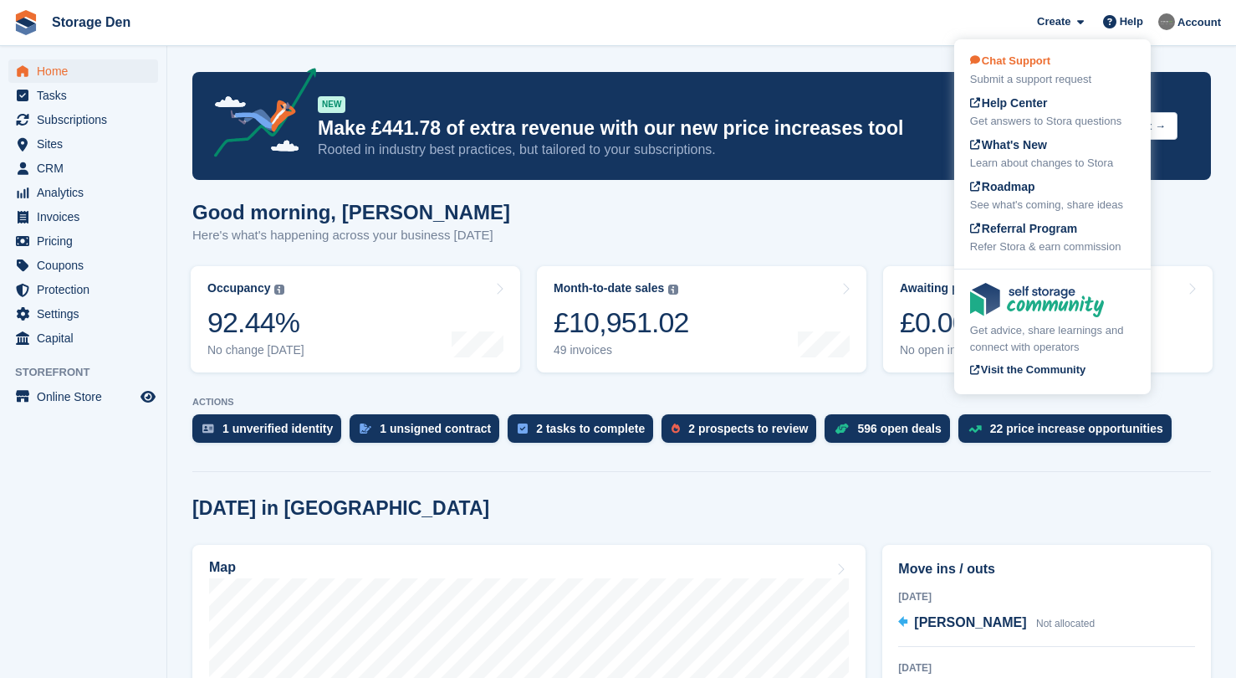
click at [1101, 59] on div "Chat Support Submit a support request" at bounding box center [1052, 70] width 165 height 35
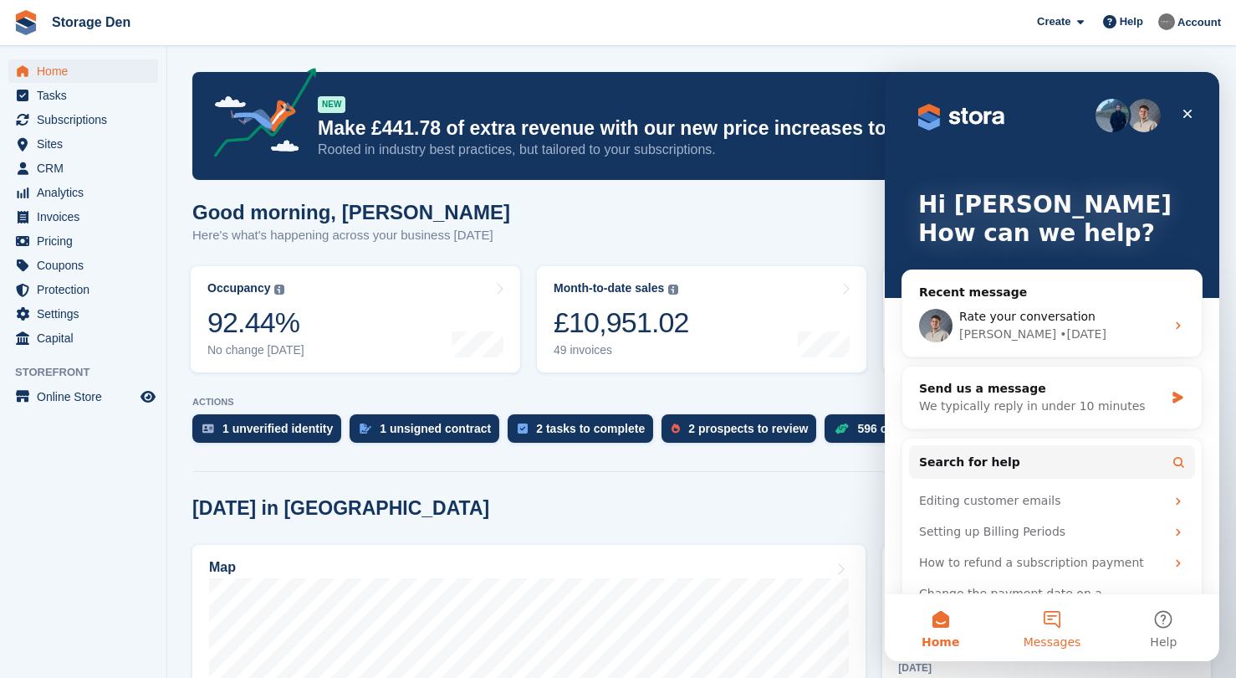
click at [1066, 622] on button "Messages" at bounding box center [1051, 627] width 111 height 67
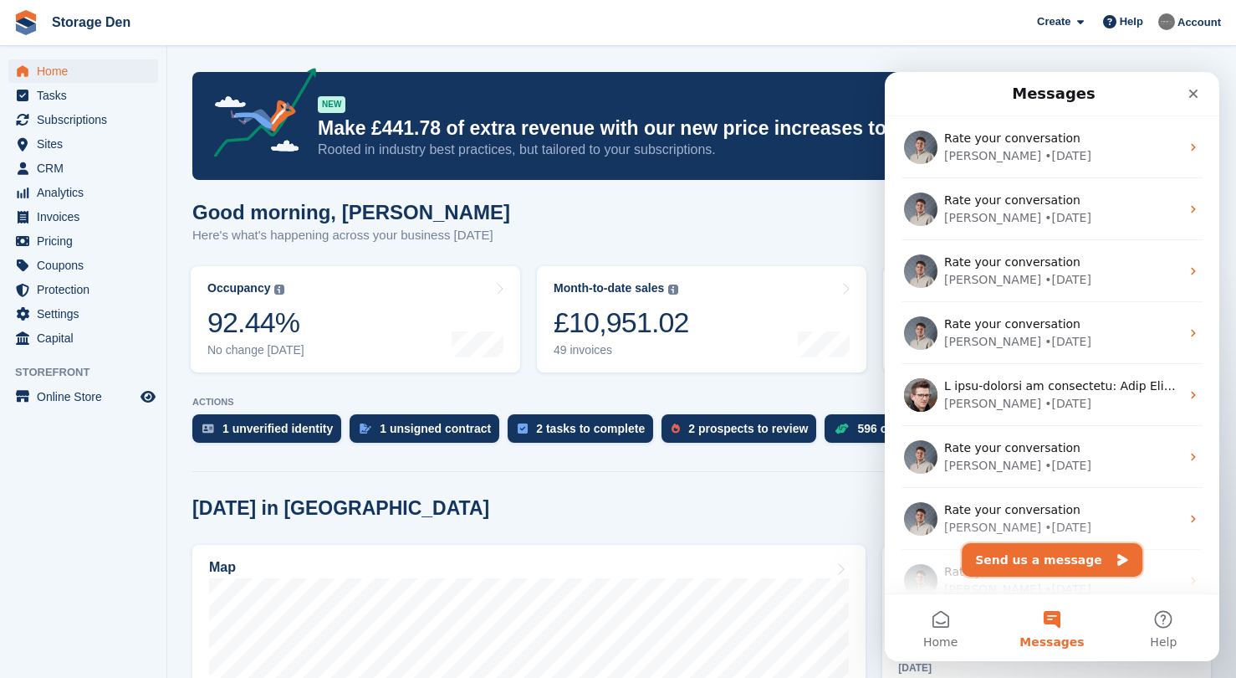
click at [1065, 565] on button "Send us a message" at bounding box center [1052, 559] width 181 height 33
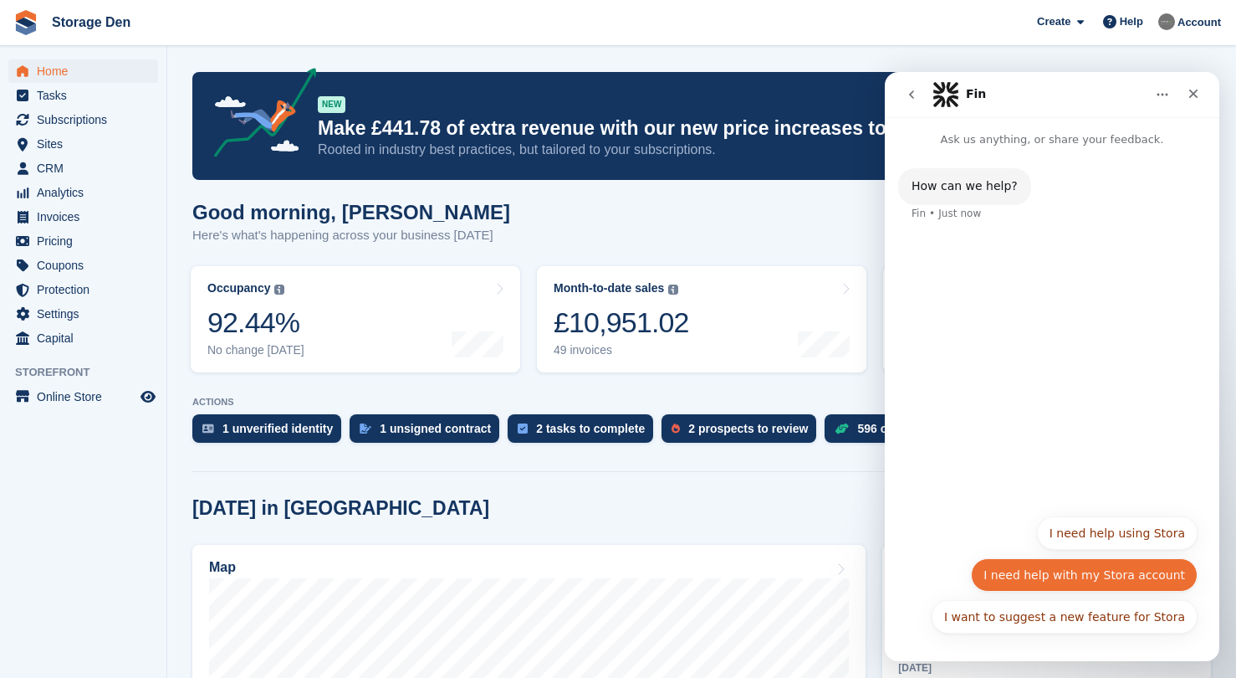
click at [1169, 576] on button "I need help with my Stora account" at bounding box center [1084, 574] width 227 height 33
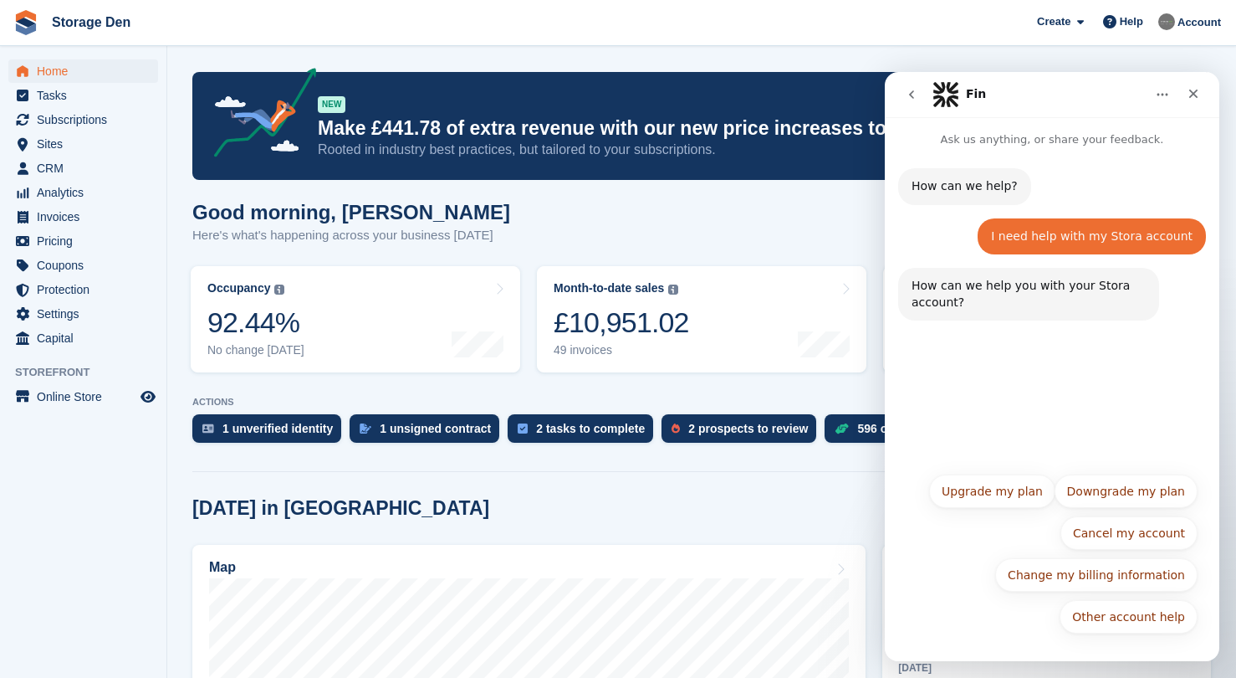
click at [915, 92] on icon "go back" at bounding box center [911, 94] width 13 height 13
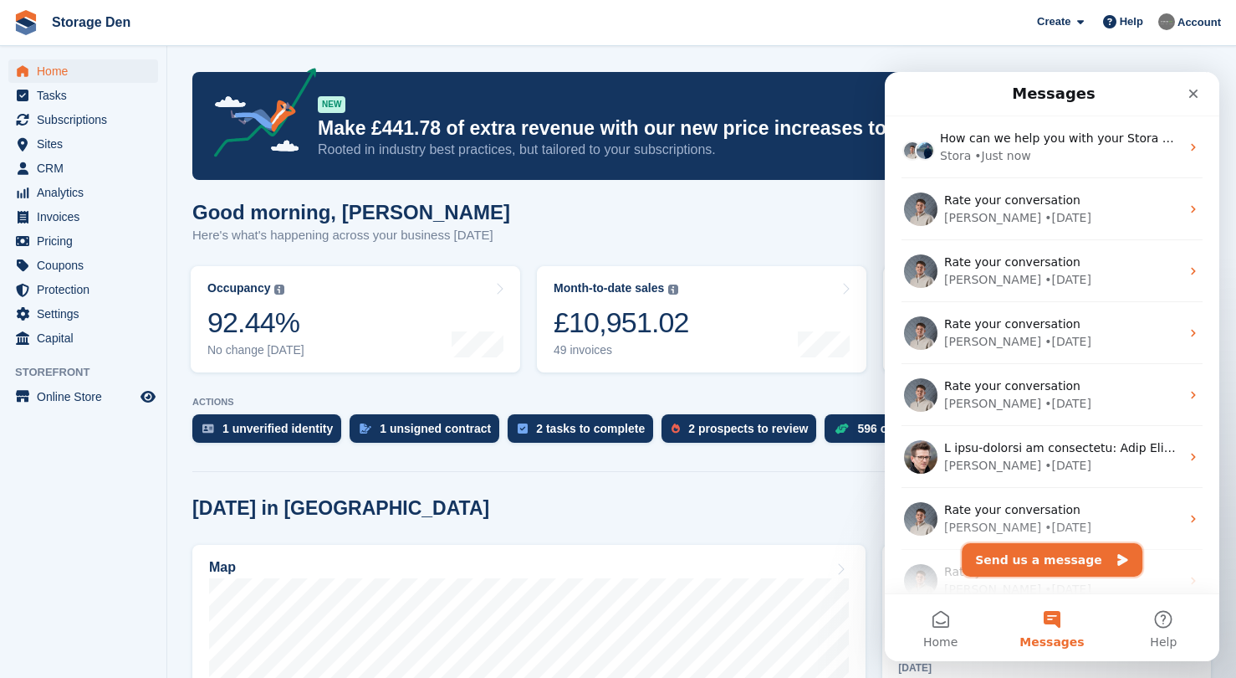
click at [1086, 552] on button "Send us a message" at bounding box center [1052, 559] width 181 height 33
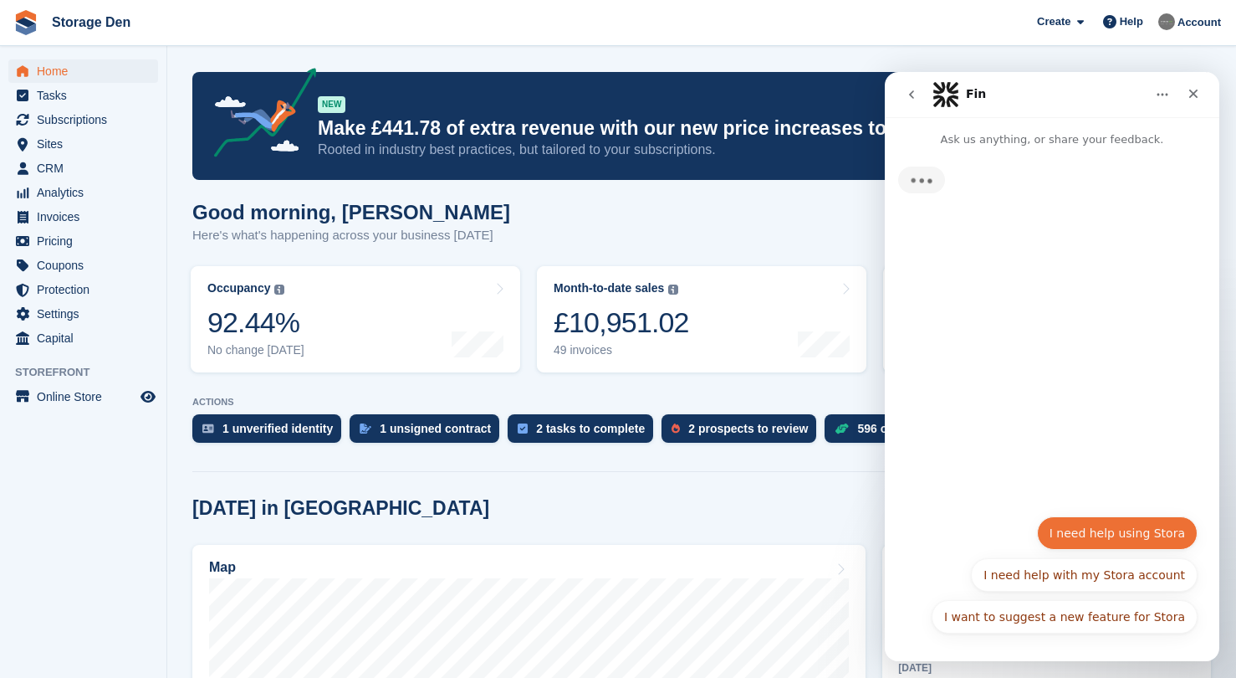
click at [1132, 525] on button "I need help using Stora" at bounding box center [1117, 532] width 161 height 33
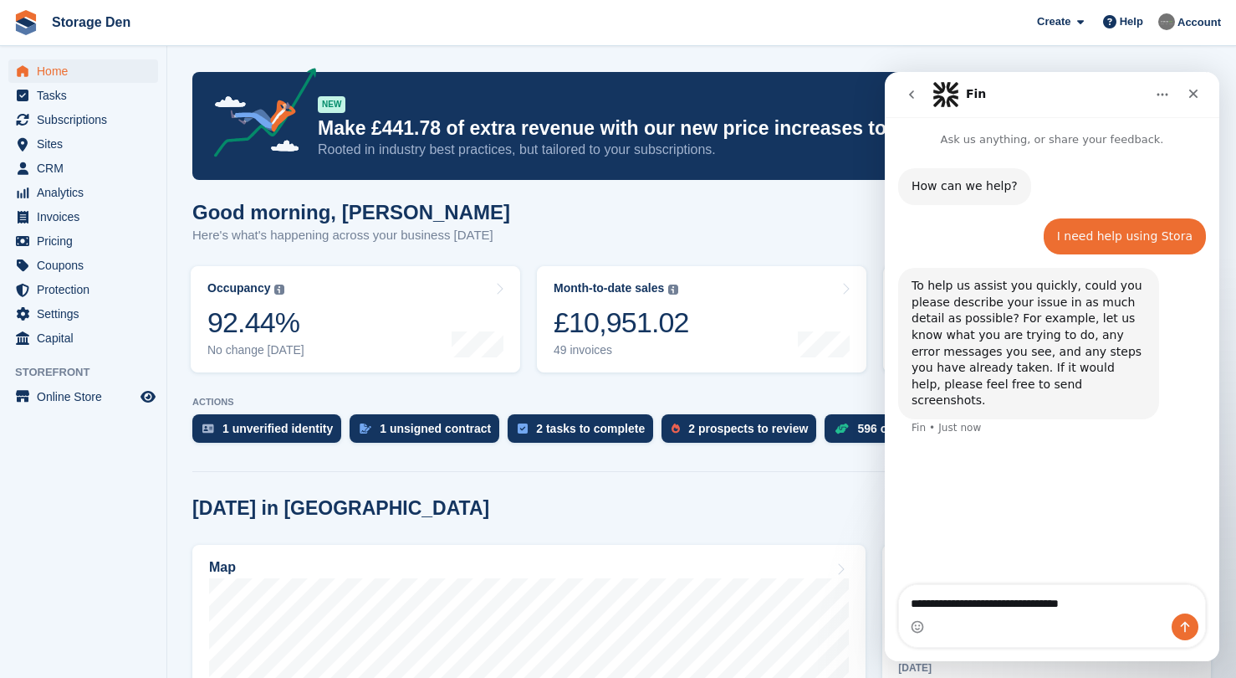
type textarea "**********"
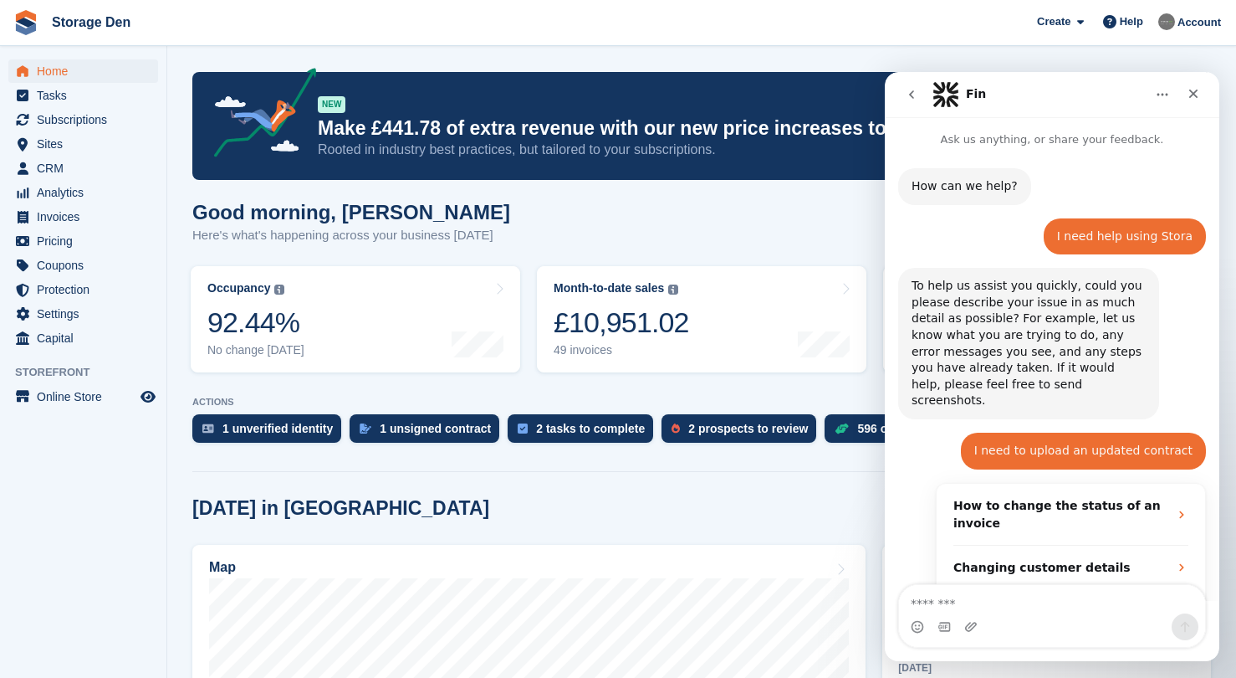
scroll to position [200, 0]
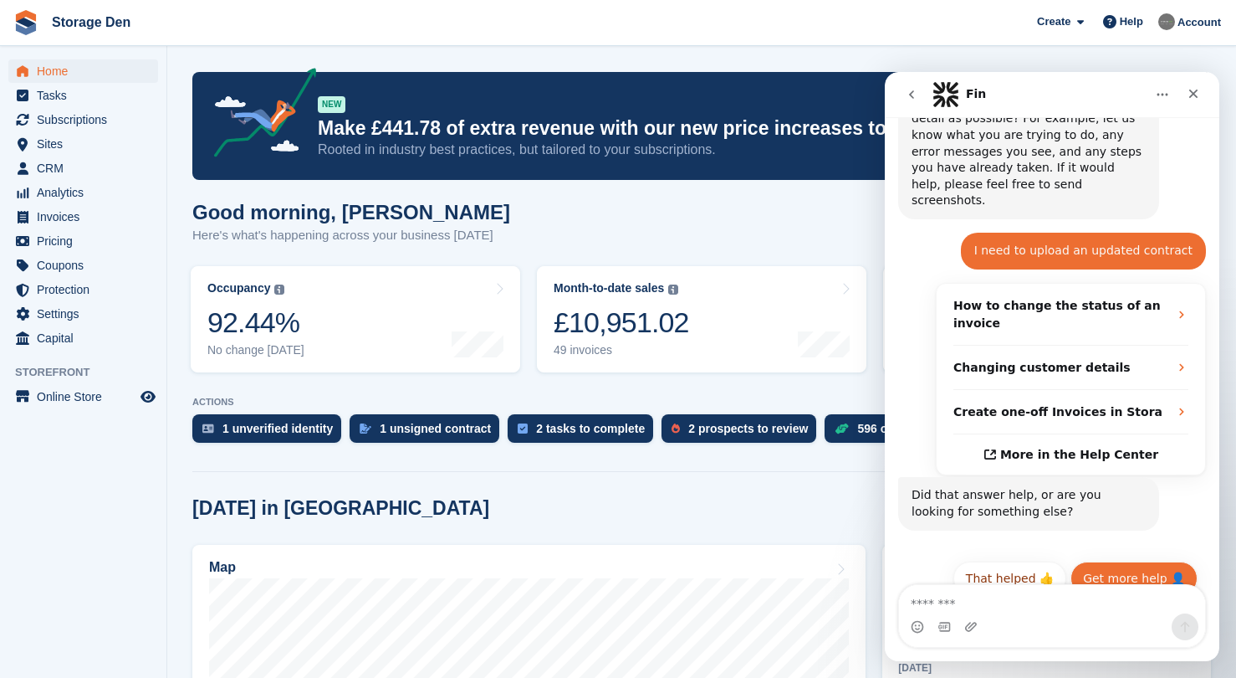
click at [1101, 561] on button "Get more help 👤" at bounding box center [1134, 577] width 127 height 33
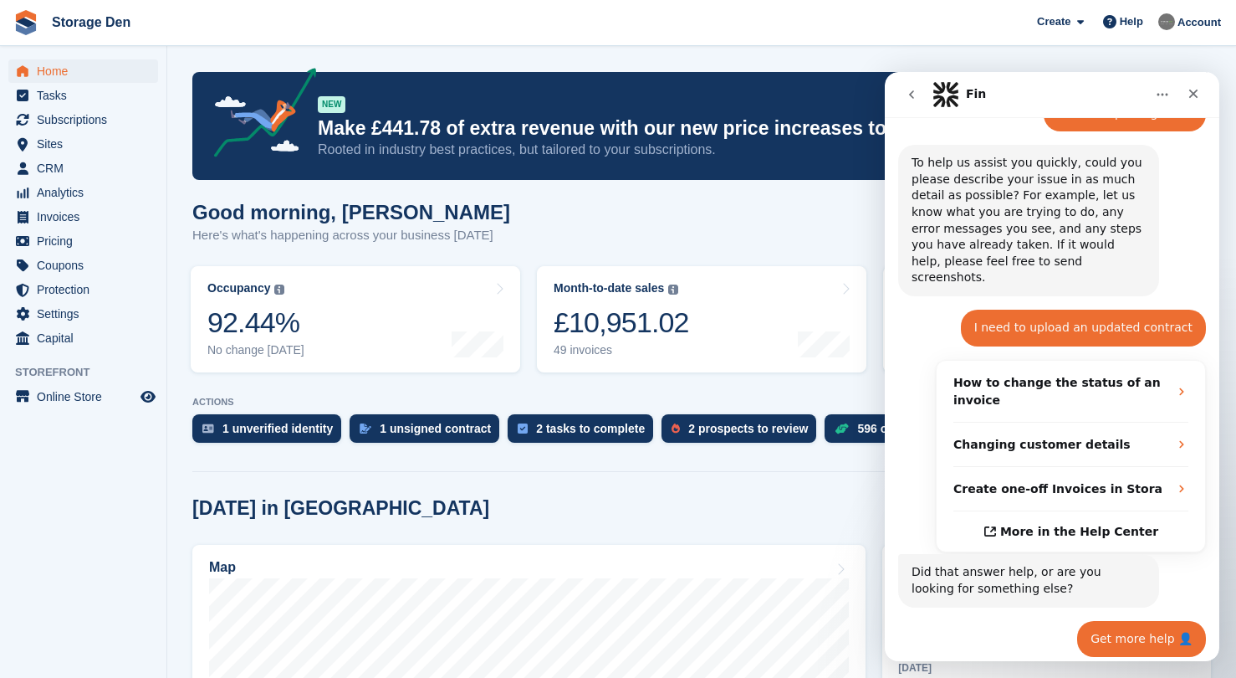
scroll to position [381, 0]
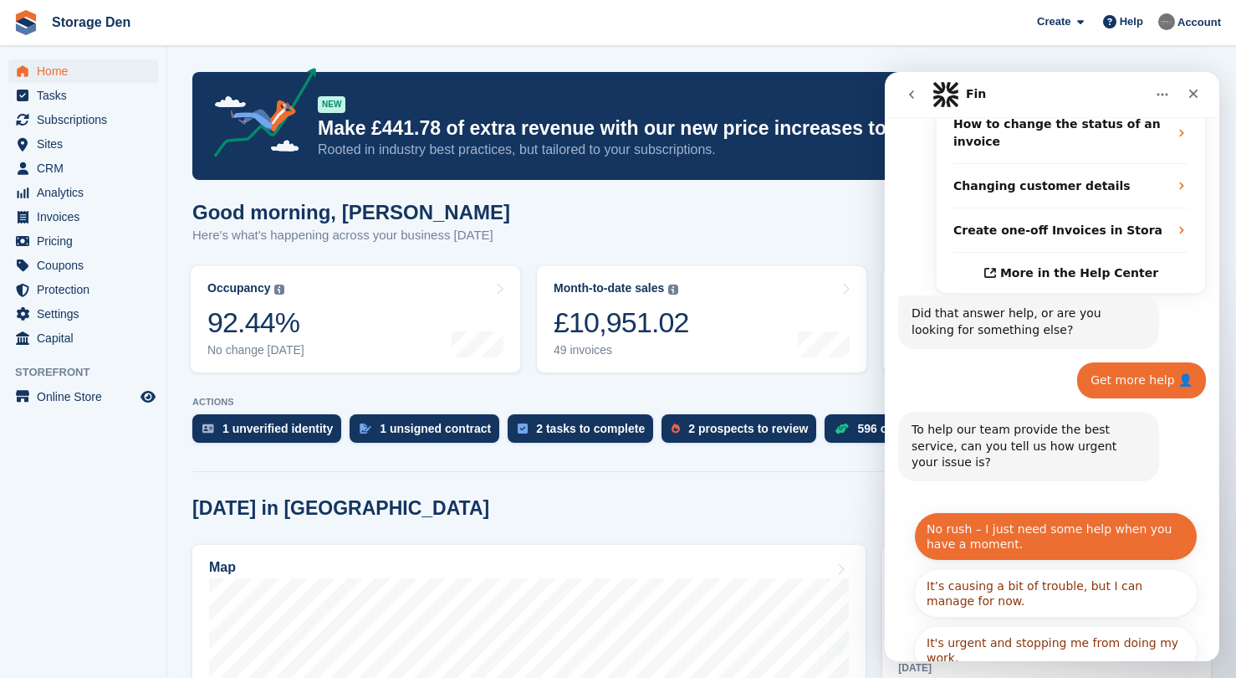
click at [1136, 512] on button "No rush – I just need some help when you have a moment." at bounding box center [1056, 536] width 284 height 49
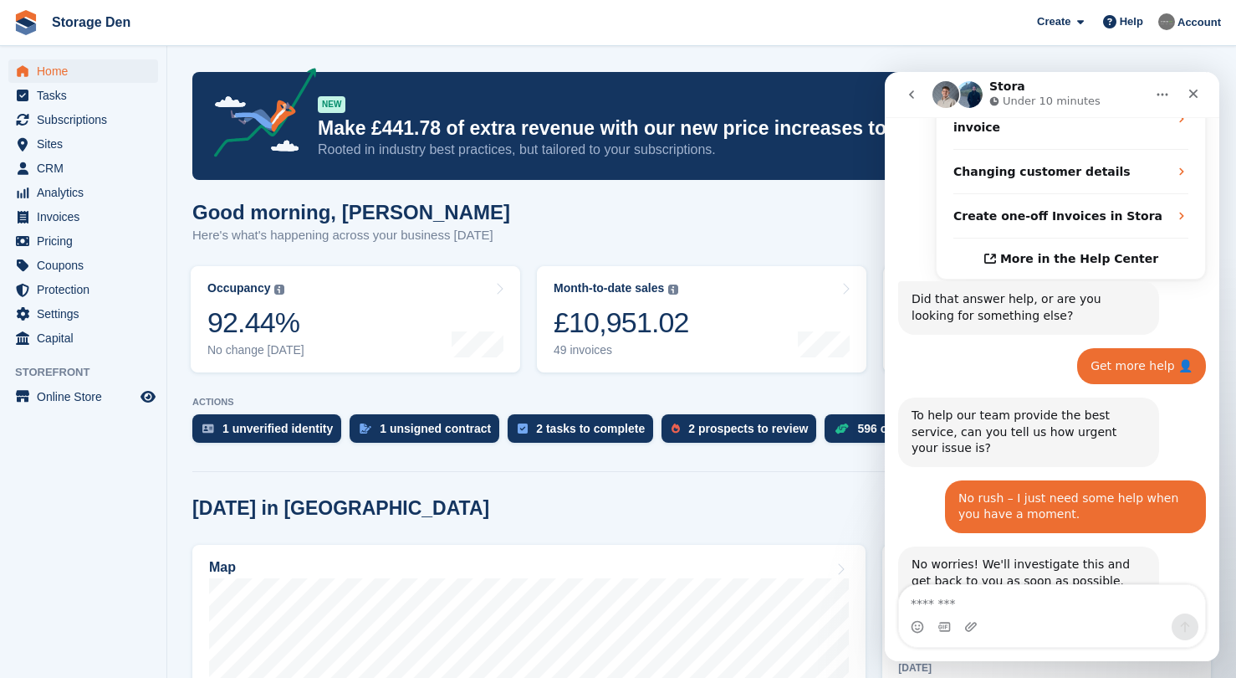
scroll to position [503, 0]
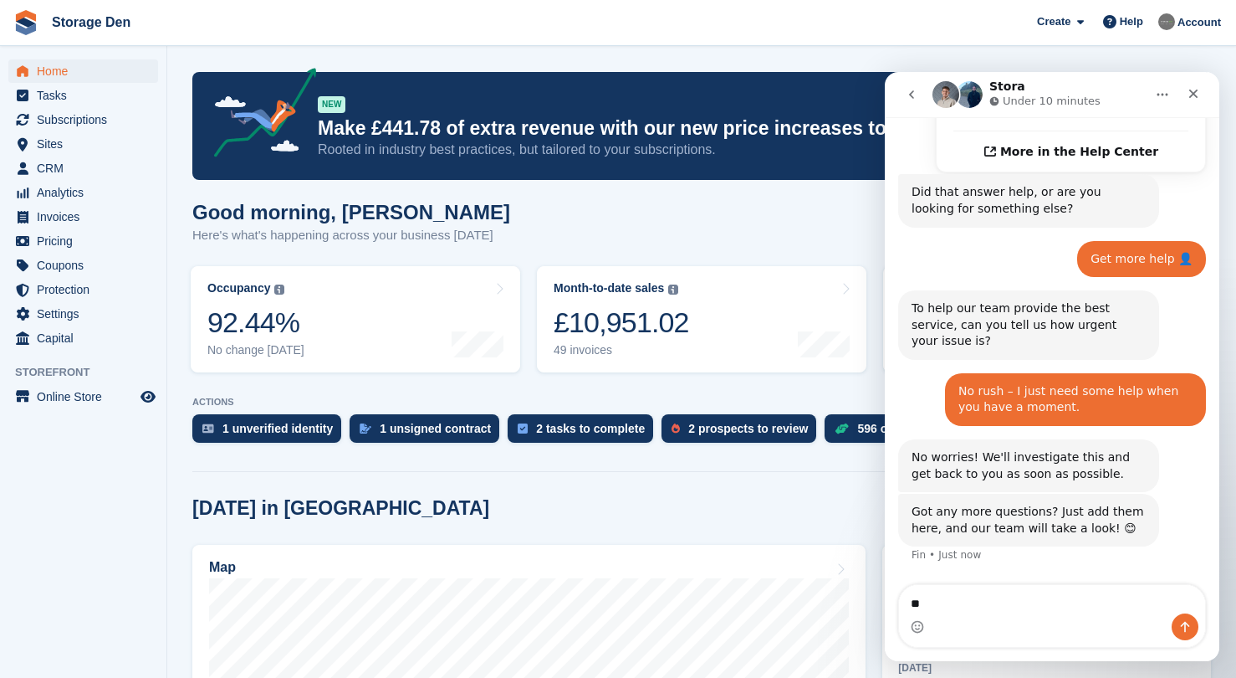
type textarea "*"
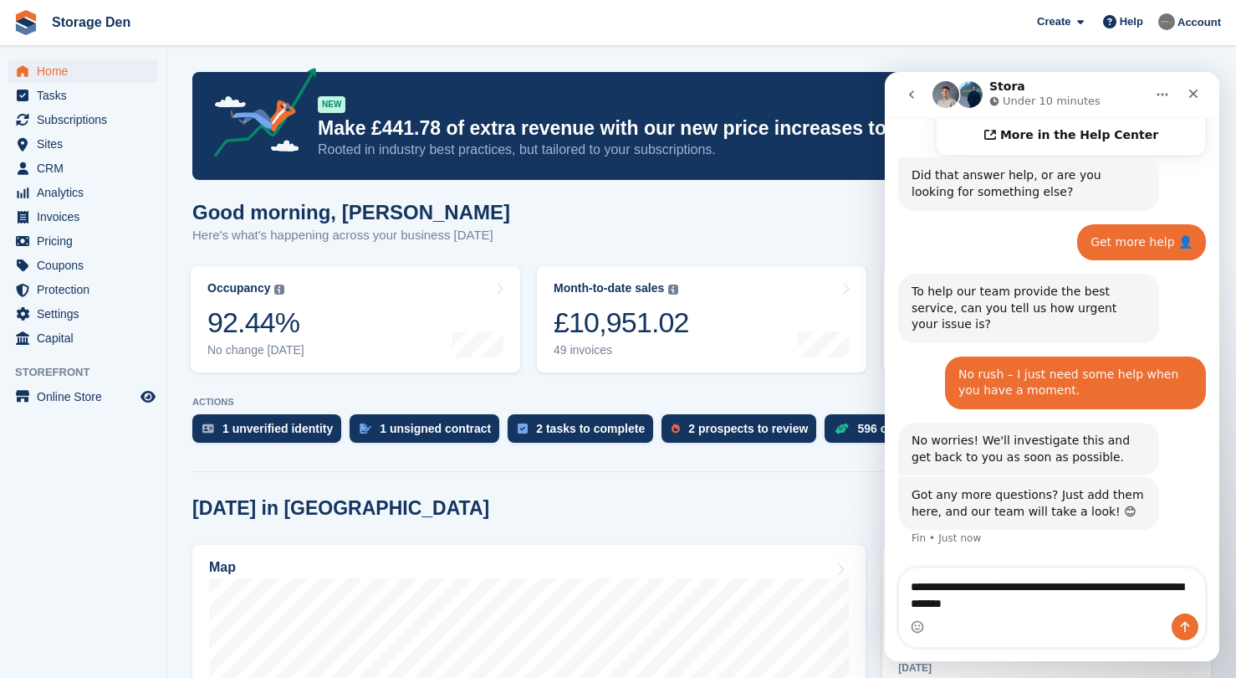
type textarea "**********"
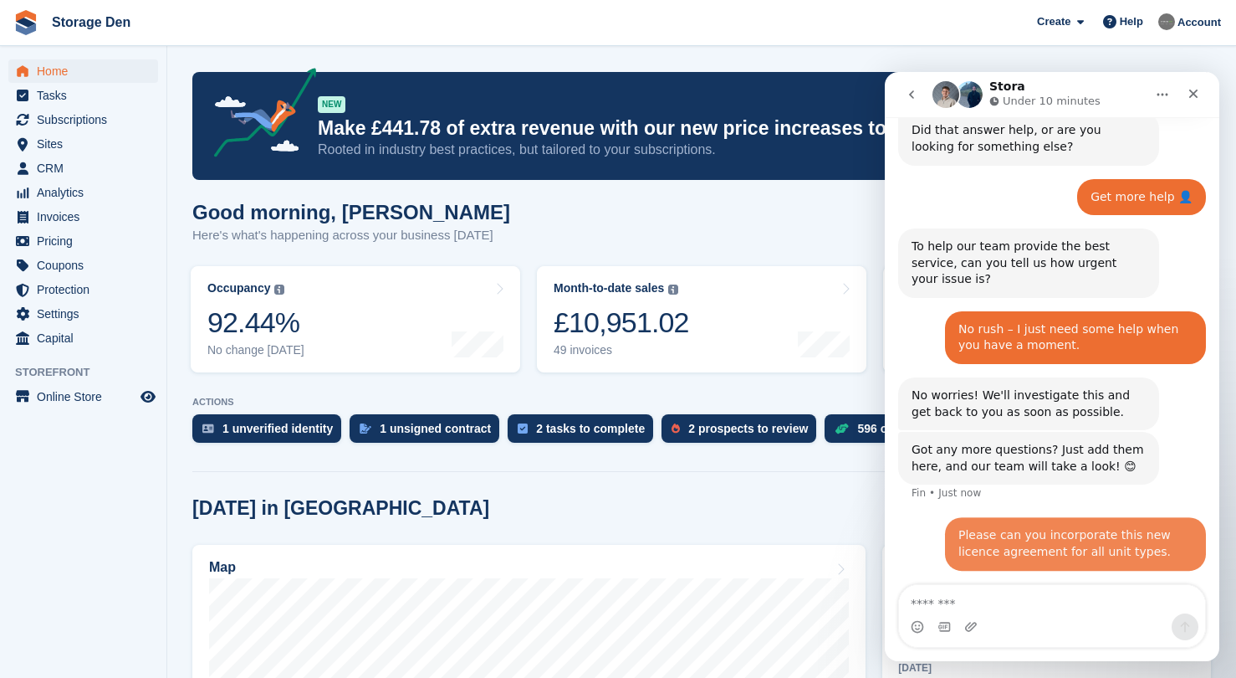
scroll to position [568, 0]
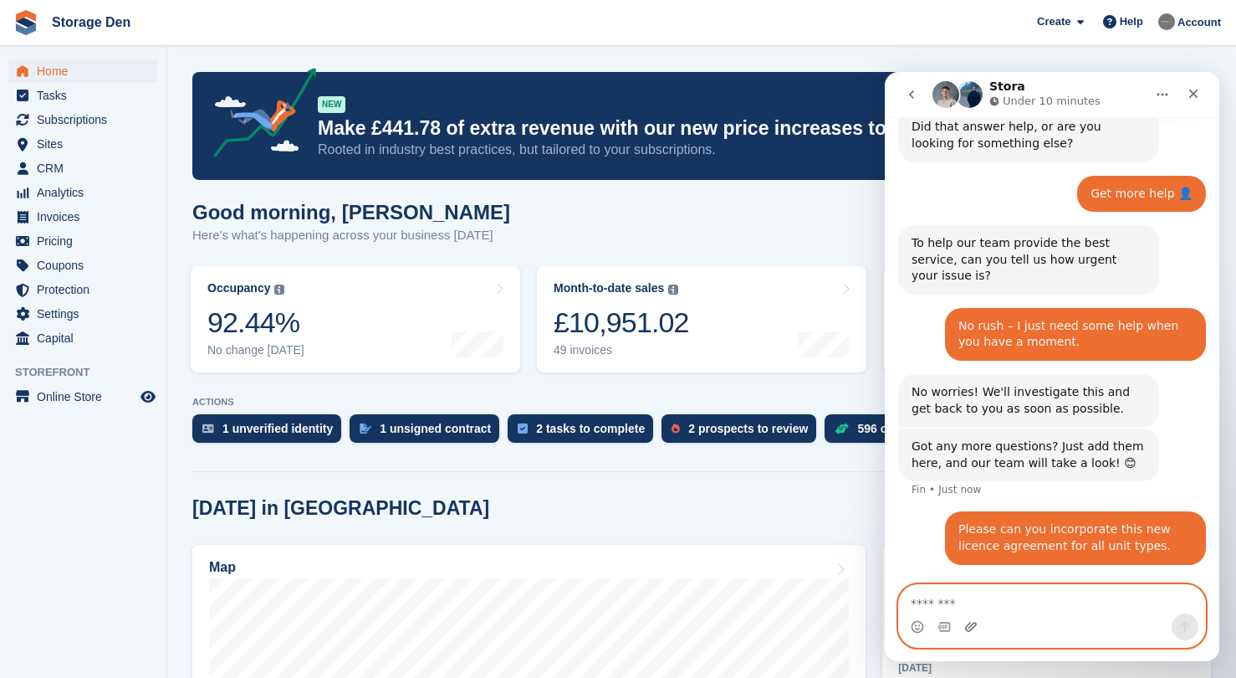
click at [967, 628] on icon "Upload attachment" at bounding box center [970, 626] width 13 height 13
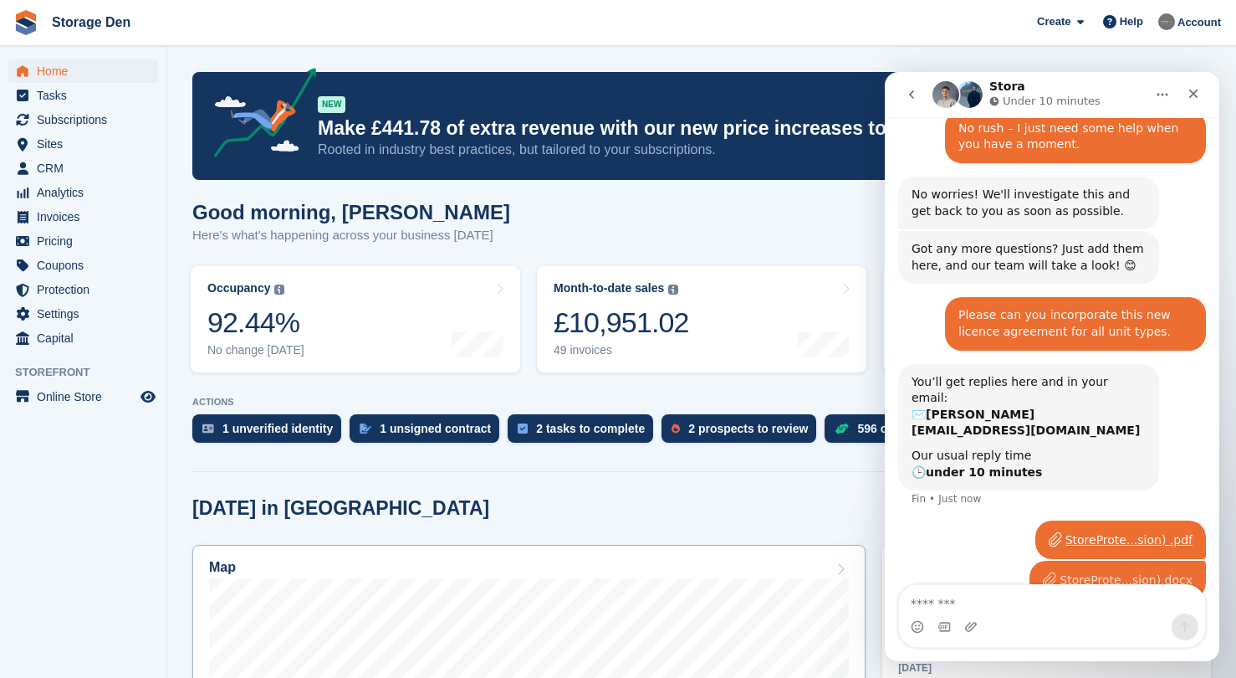
scroll to position [782, 0]
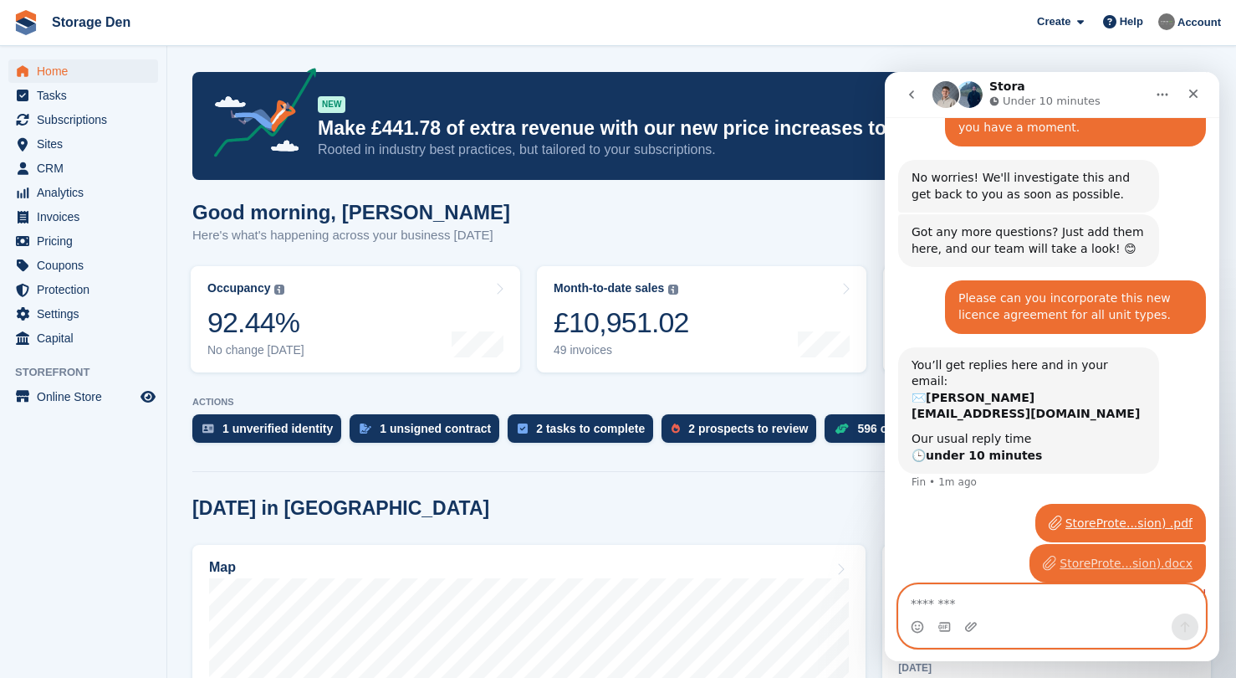
click at [1026, 607] on textarea "Message…" at bounding box center [1052, 599] width 306 height 28
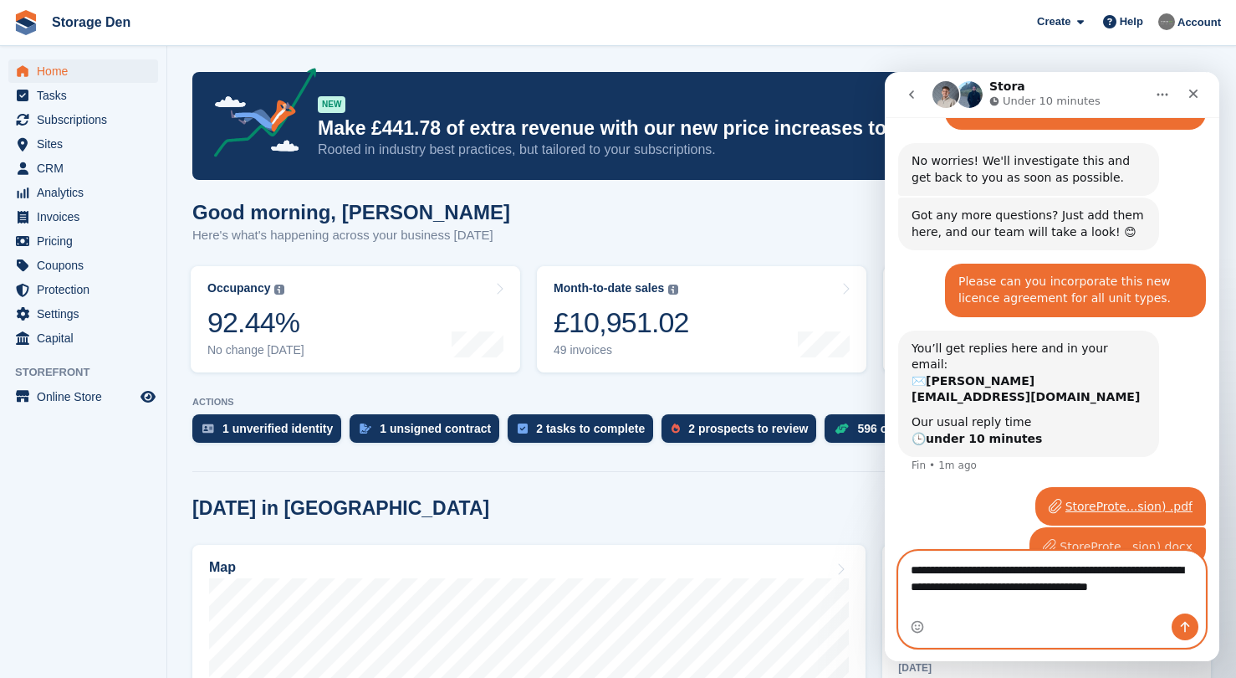
scroll to position [816, 0]
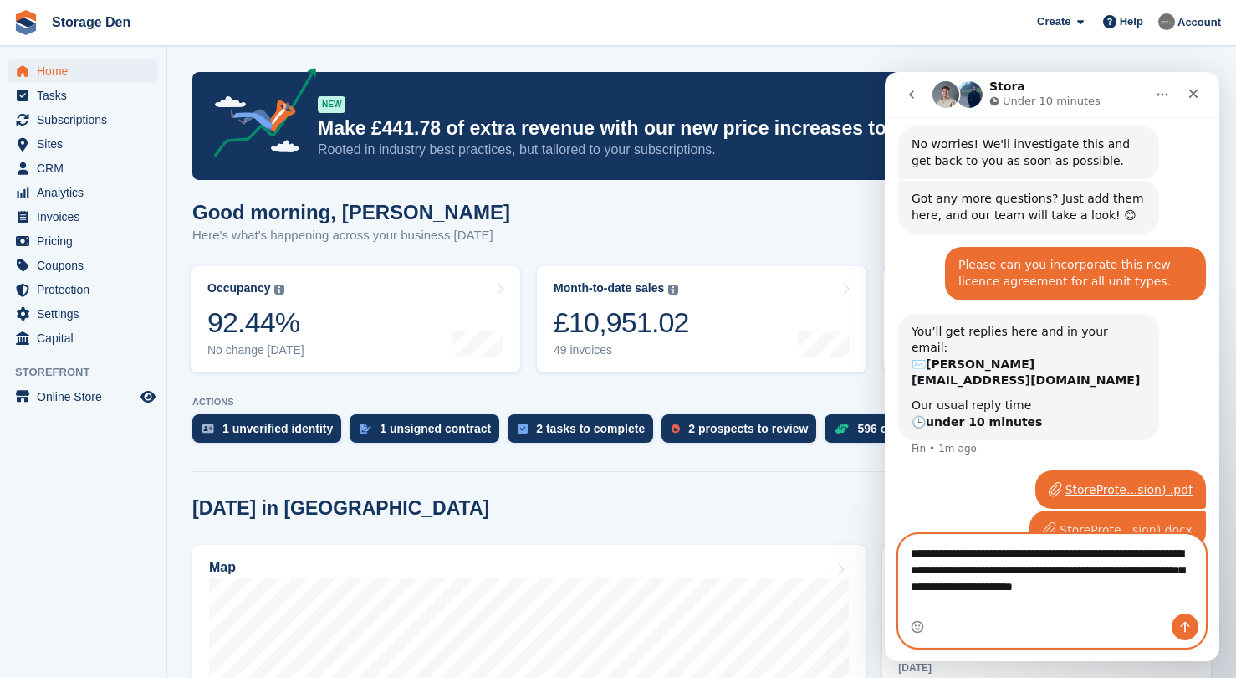
type textarea "**********"
click at [1182, 628] on icon "Send a message…" at bounding box center [1185, 626] width 13 height 13
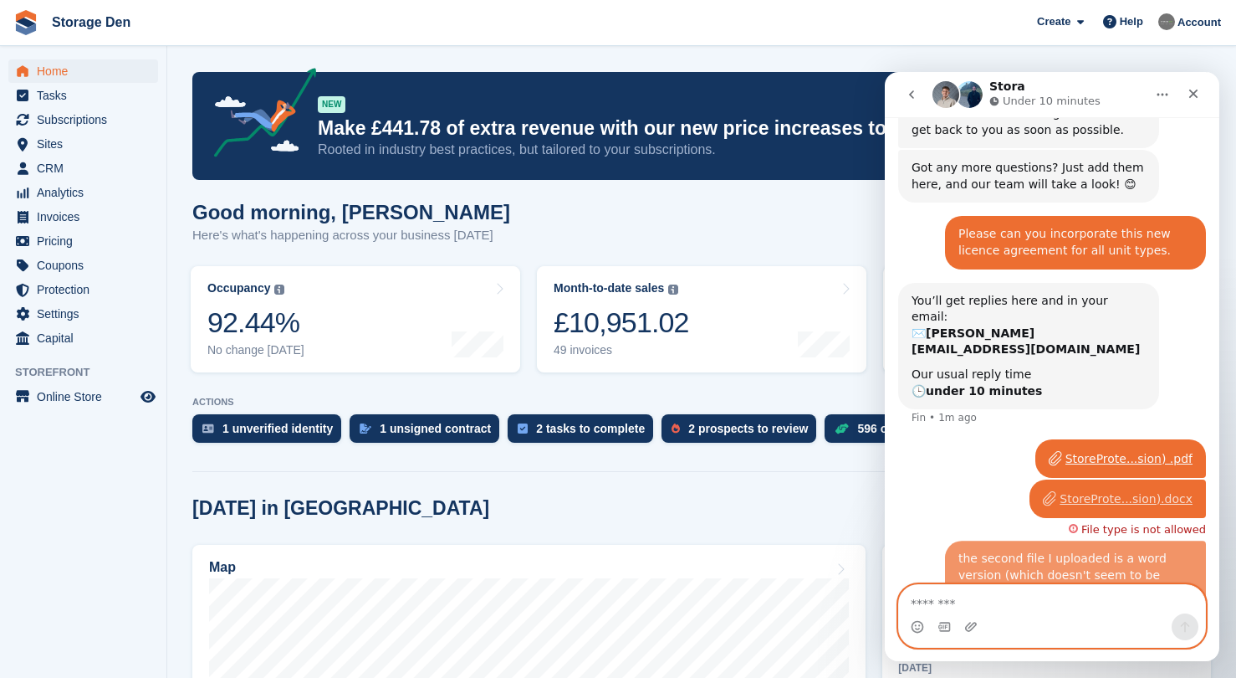
scroll to position [867, 0]
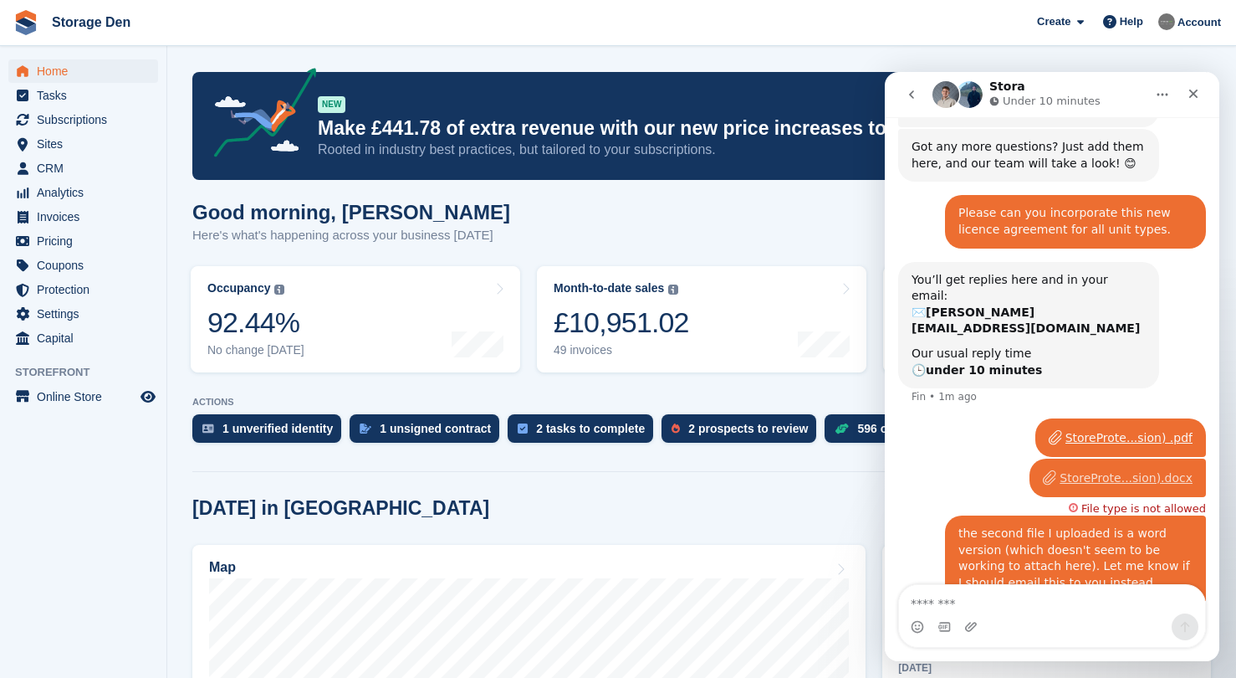
click at [1112, 429] on div "StoreProte...sion) .pdf" at bounding box center [1129, 438] width 127 height 18
click at [66, 71] on span "Home" at bounding box center [87, 70] width 100 height 23
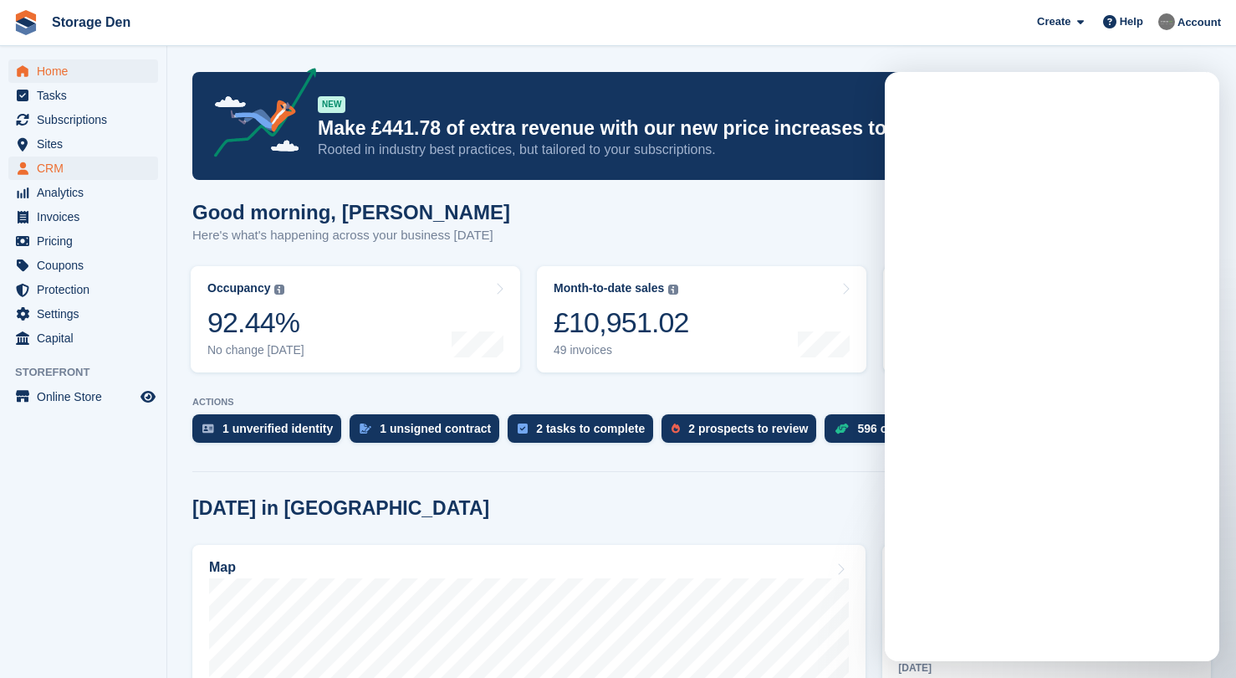
scroll to position [0, 0]
click at [96, 169] on span "CRM" at bounding box center [87, 167] width 100 height 23
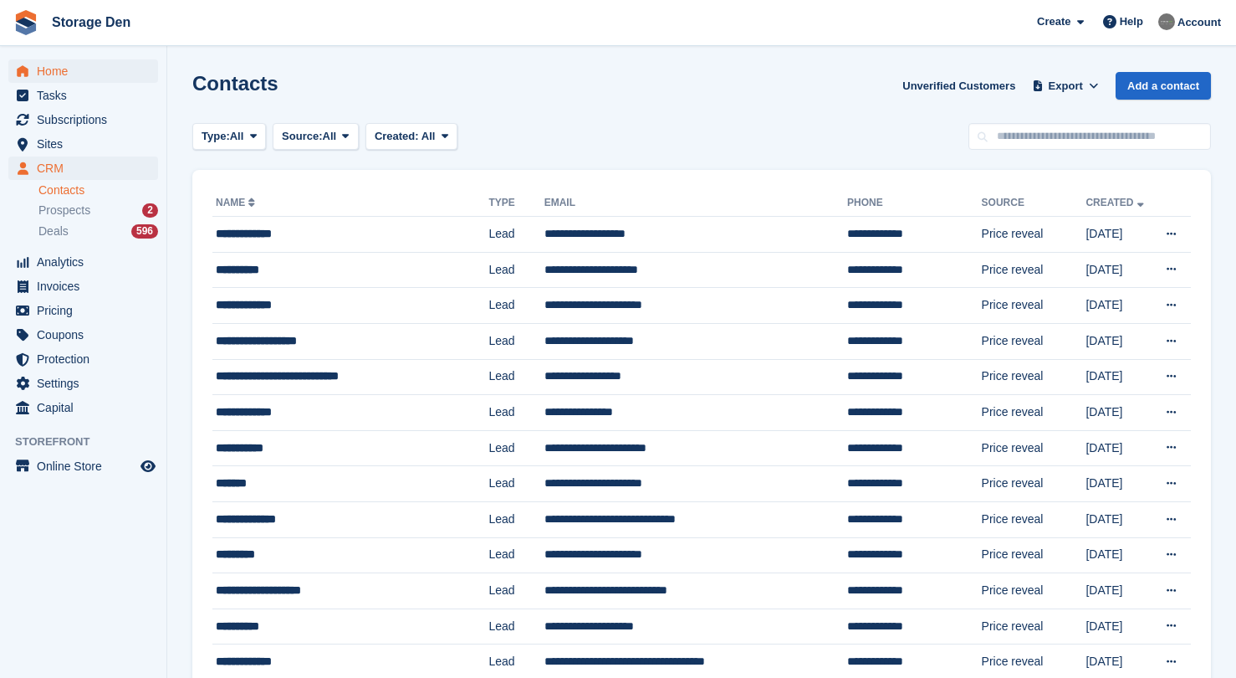
click at [84, 61] on span "Home" at bounding box center [87, 70] width 100 height 23
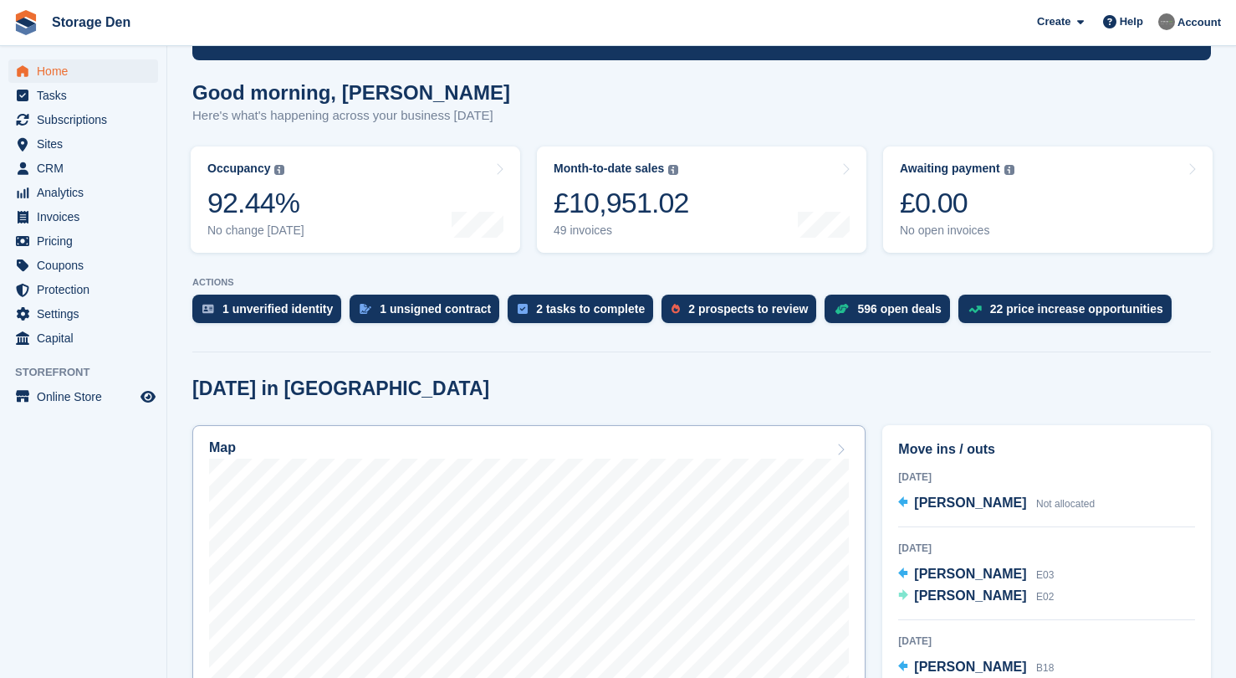
scroll to position [123, 0]
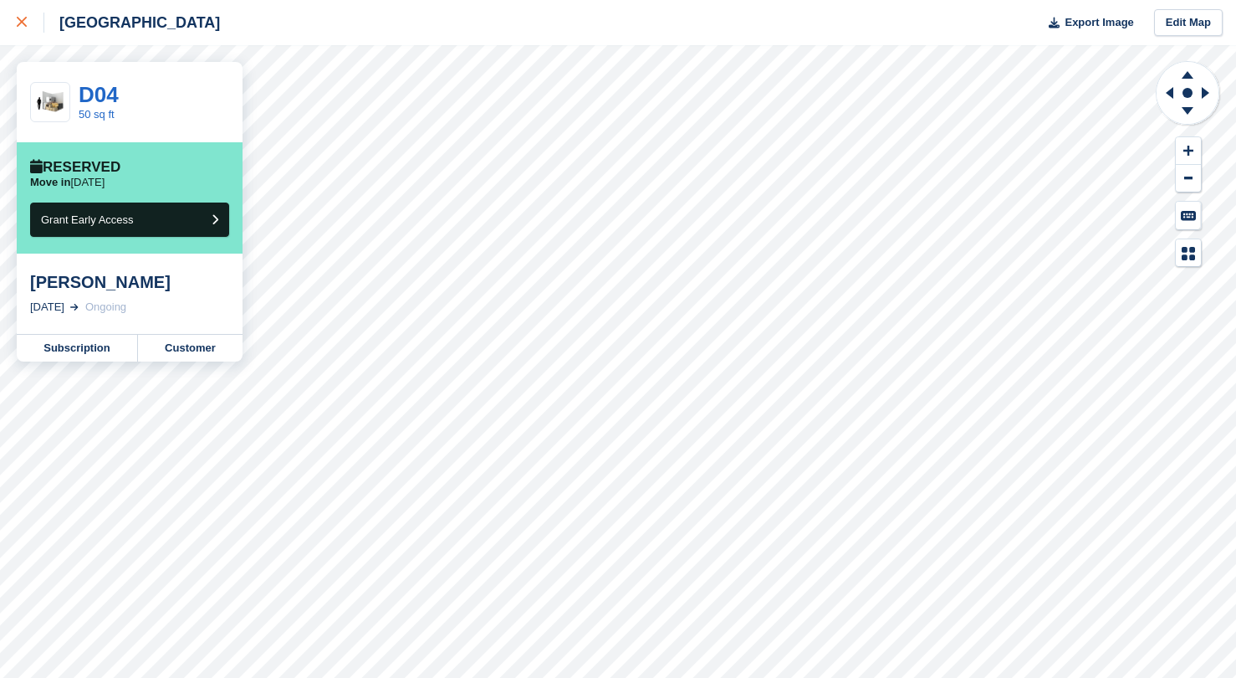
click at [13, 23] on link at bounding box center [22, 22] width 44 height 45
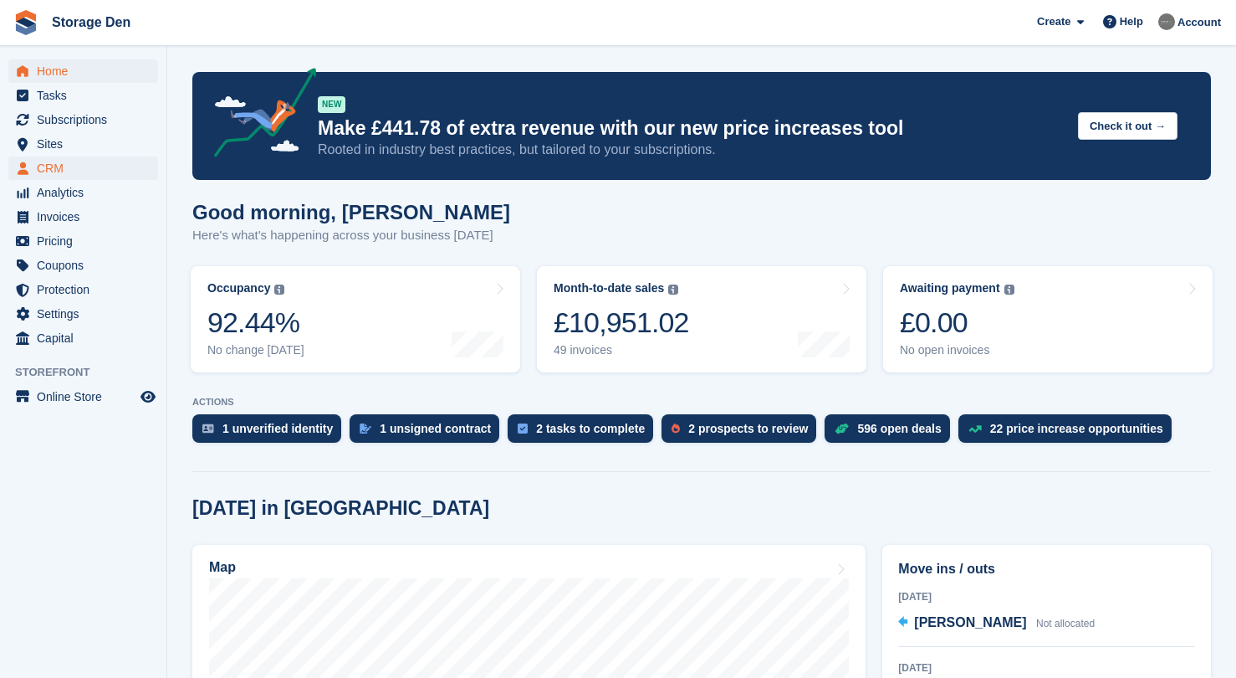
click at [68, 168] on span "CRM" at bounding box center [87, 167] width 100 height 23
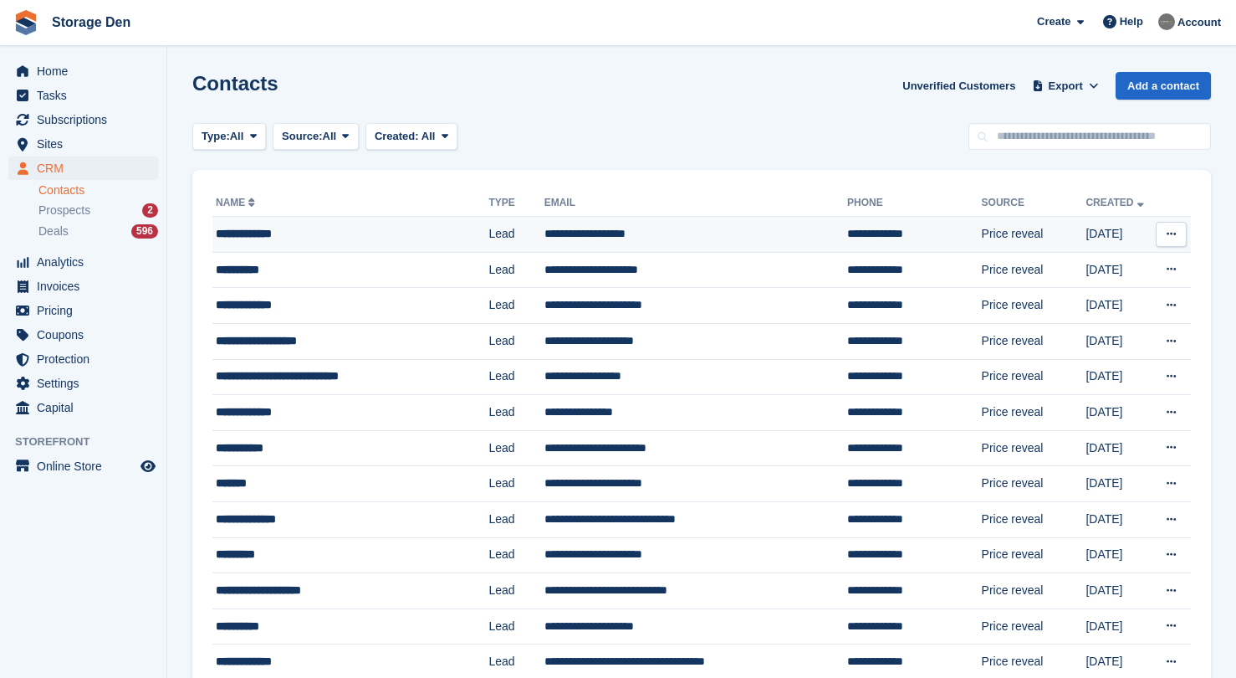
click at [322, 227] on div "**********" at bounding box center [341, 234] width 250 height 18
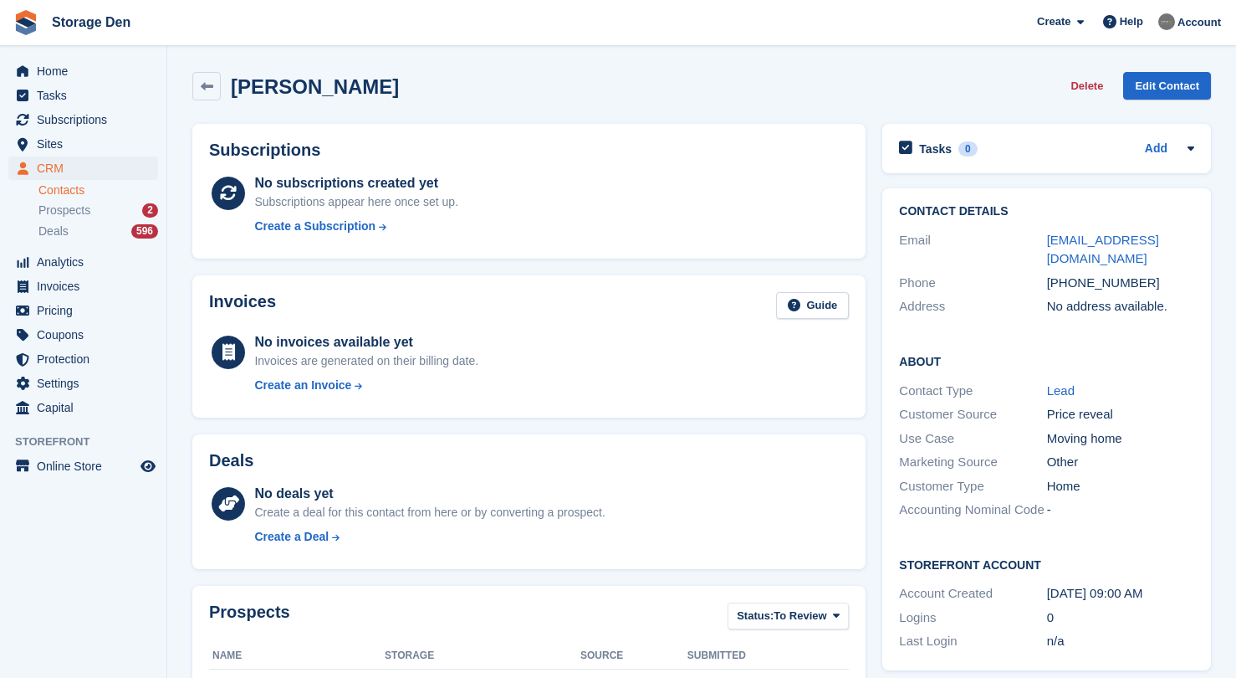
scroll to position [386, 0]
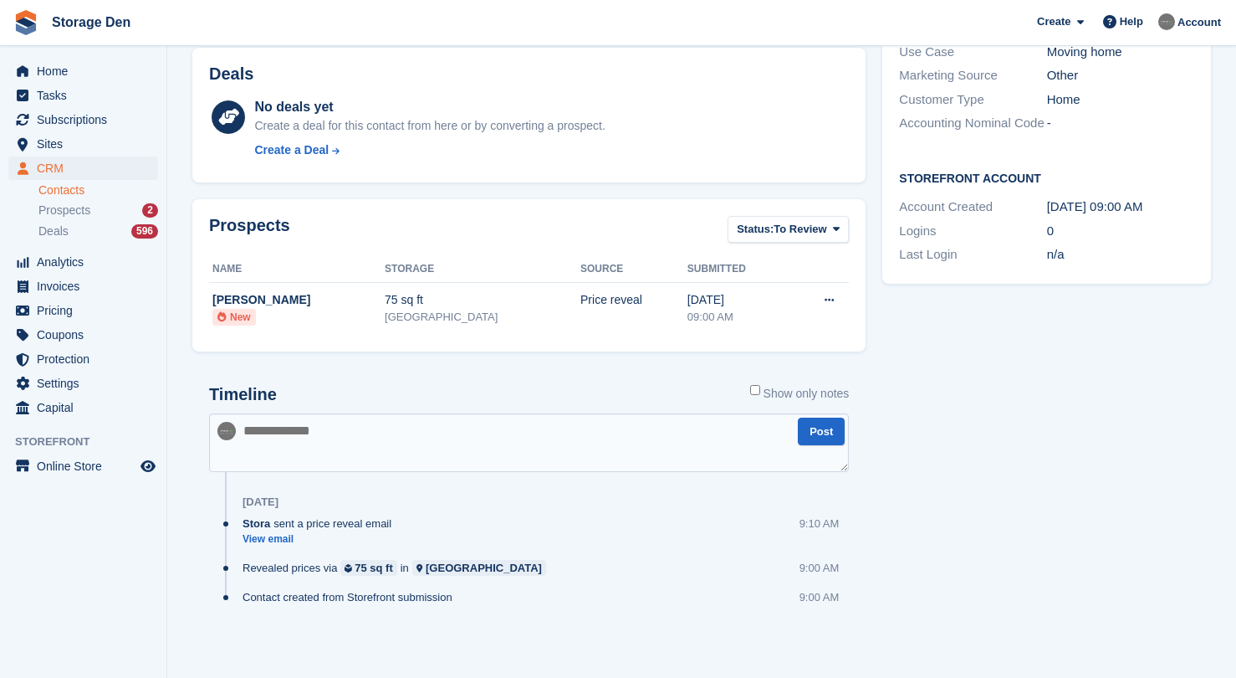
click at [433, 431] on textarea at bounding box center [529, 442] width 640 height 59
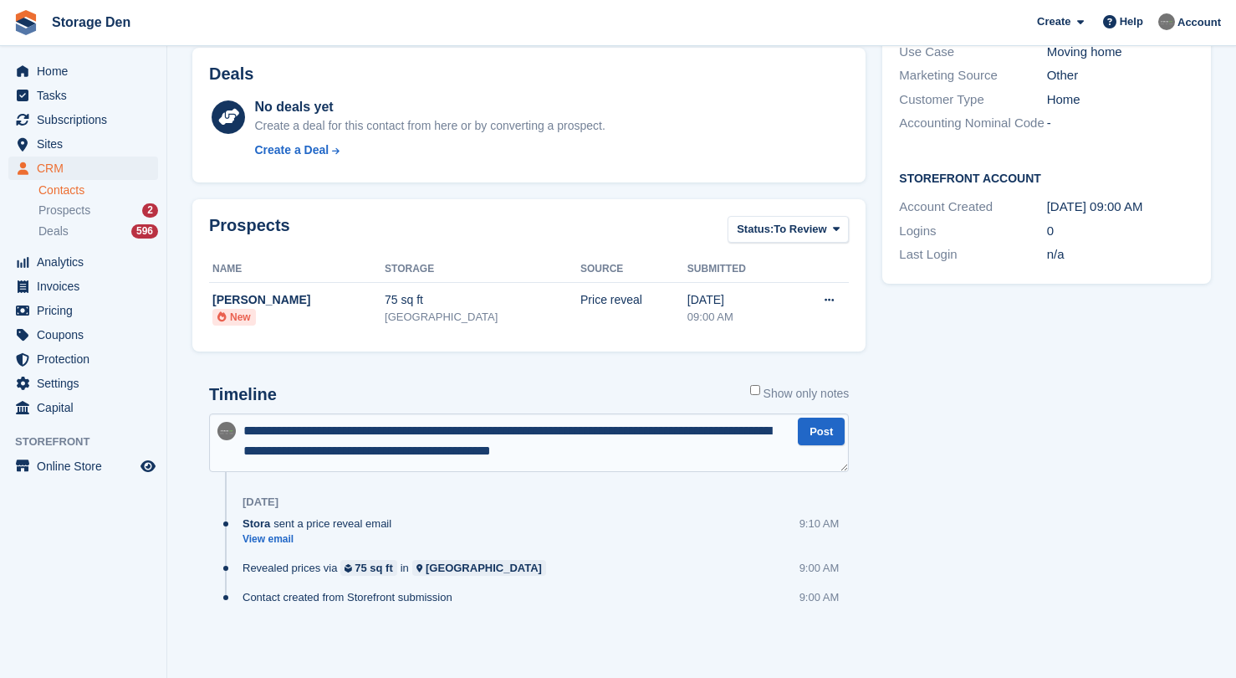
type textarea "**********"
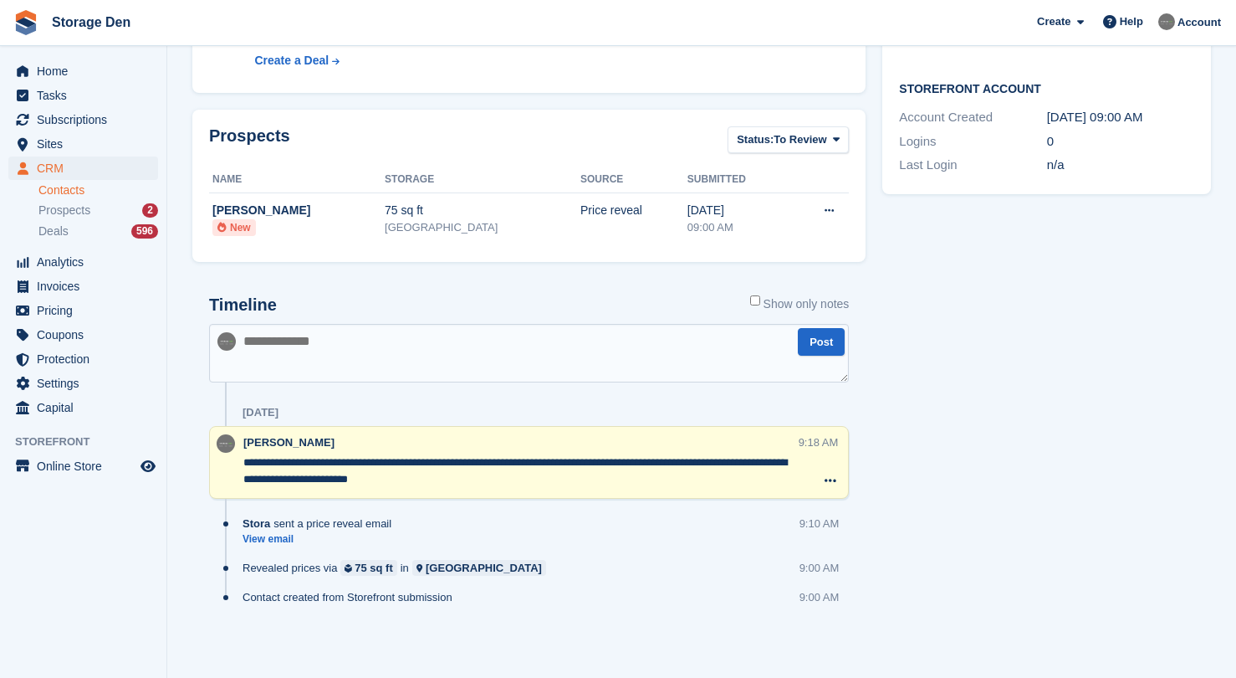
scroll to position [0, 0]
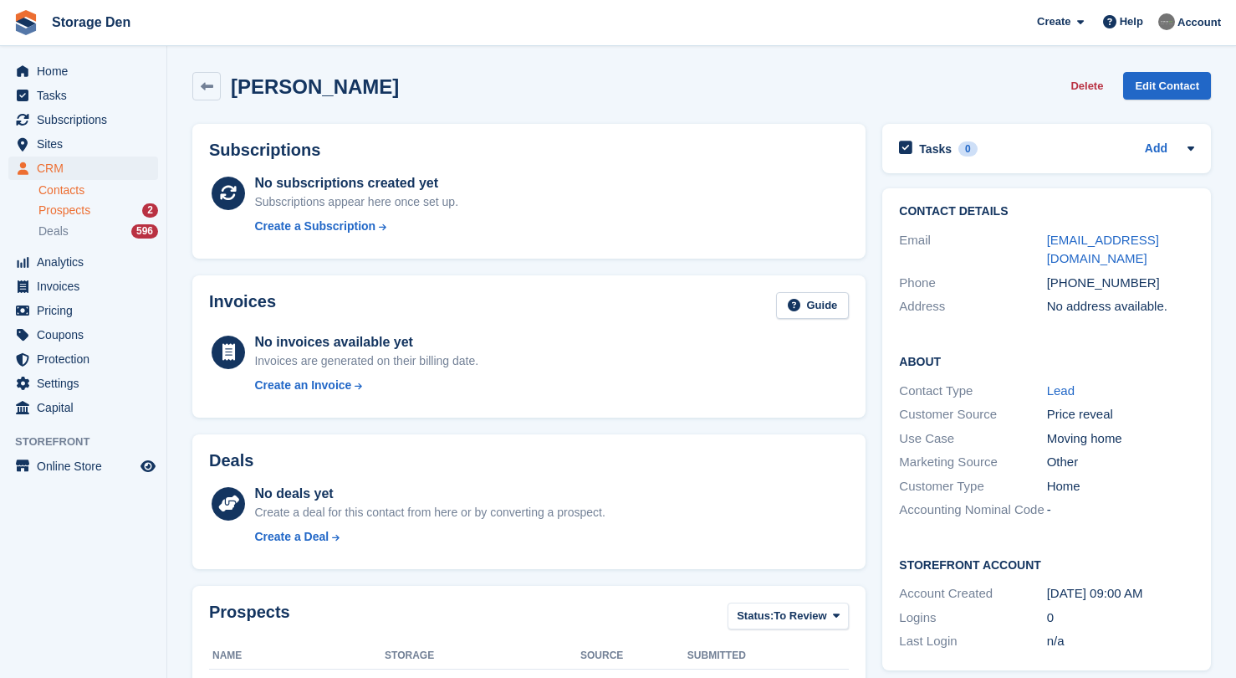
click at [84, 212] on span "Prospects" at bounding box center [64, 210] width 52 height 16
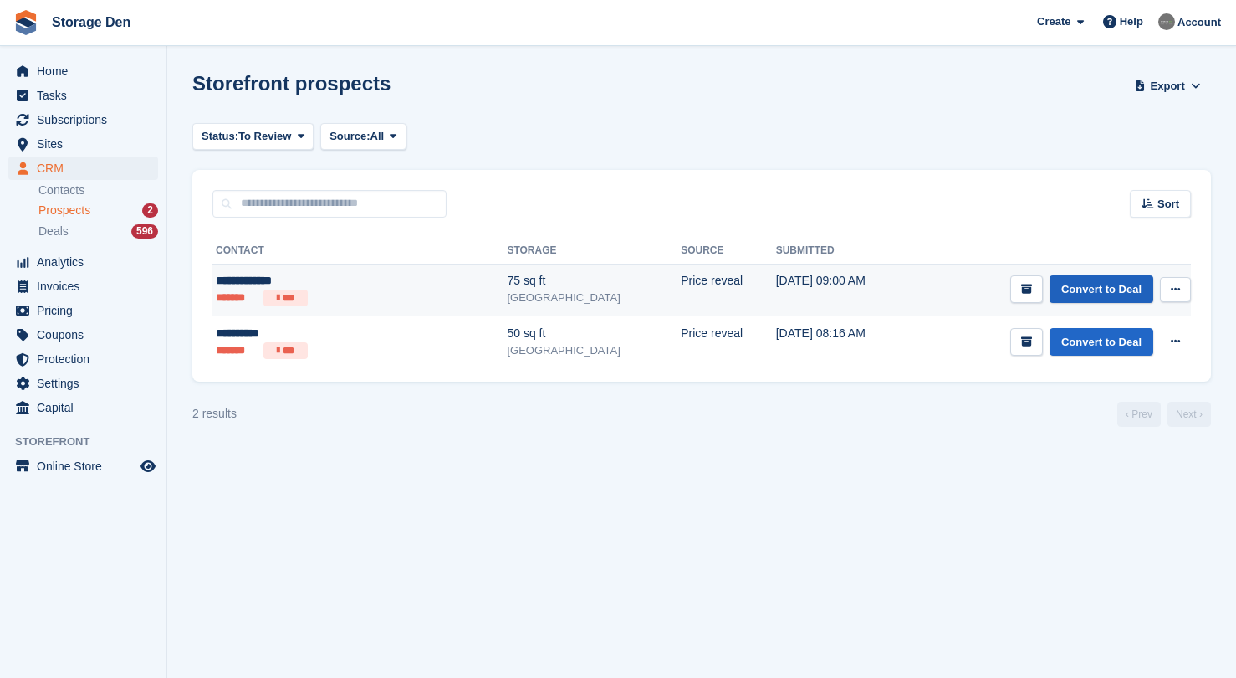
click at [1104, 290] on link "Convert to Deal" at bounding box center [1102, 289] width 104 height 28
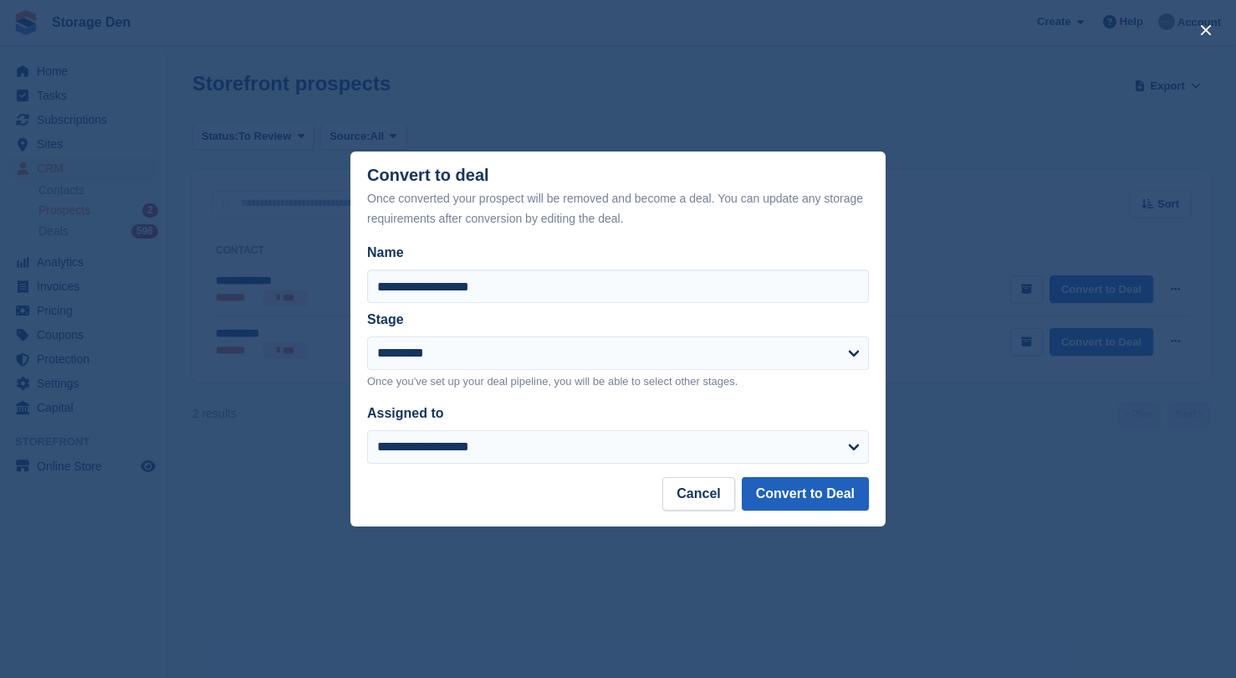
click at [845, 488] on button "Convert to Deal" at bounding box center [805, 493] width 127 height 33
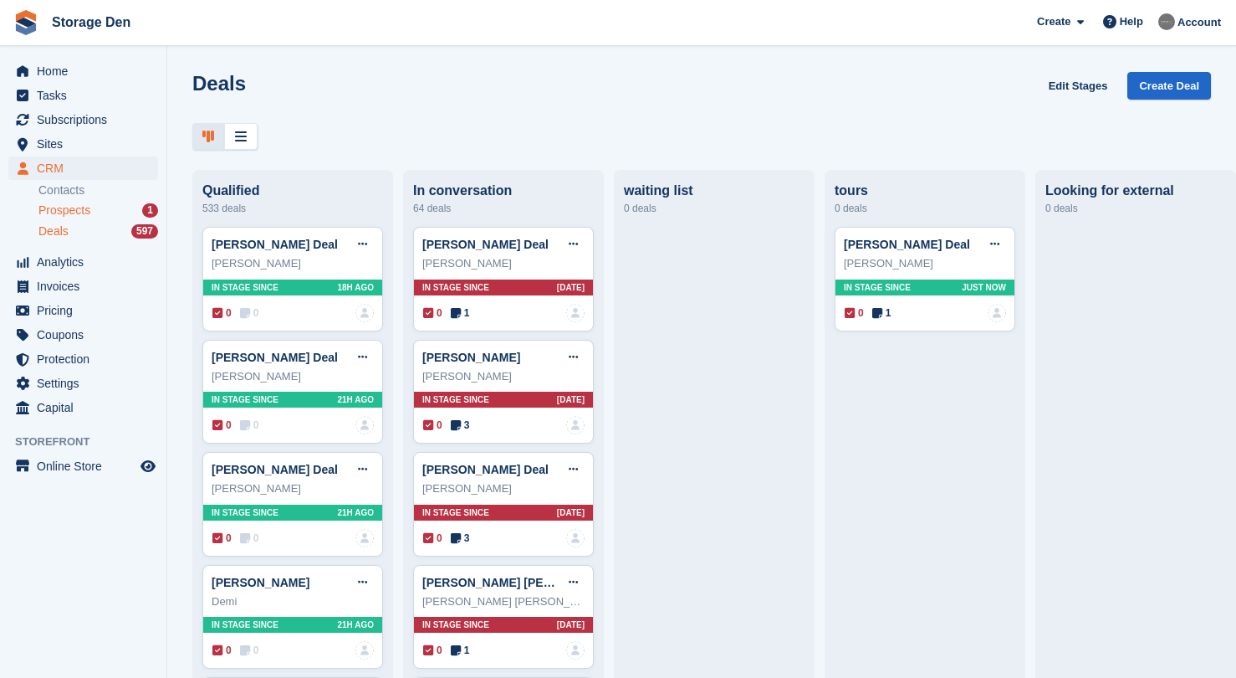
click at [110, 210] on div "Prospects 1" at bounding box center [98, 210] width 120 height 16
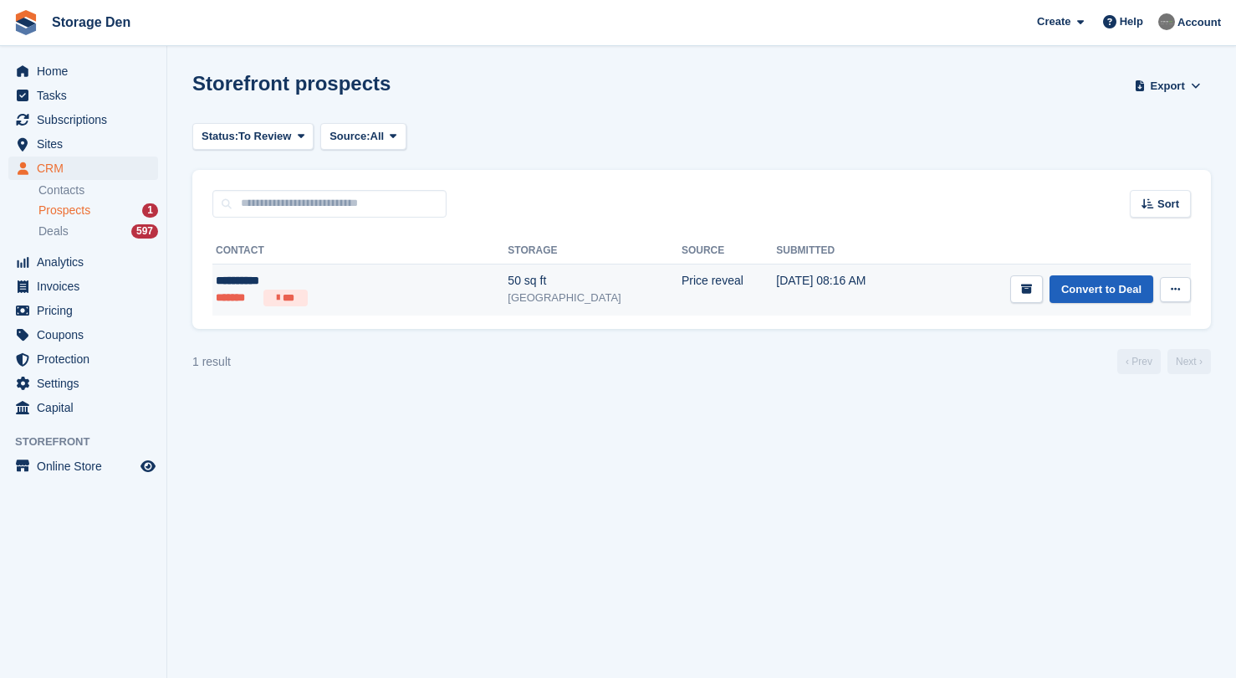
click at [1120, 300] on link "Convert to Deal" at bounding box center [1102, 289] width 104 height 28
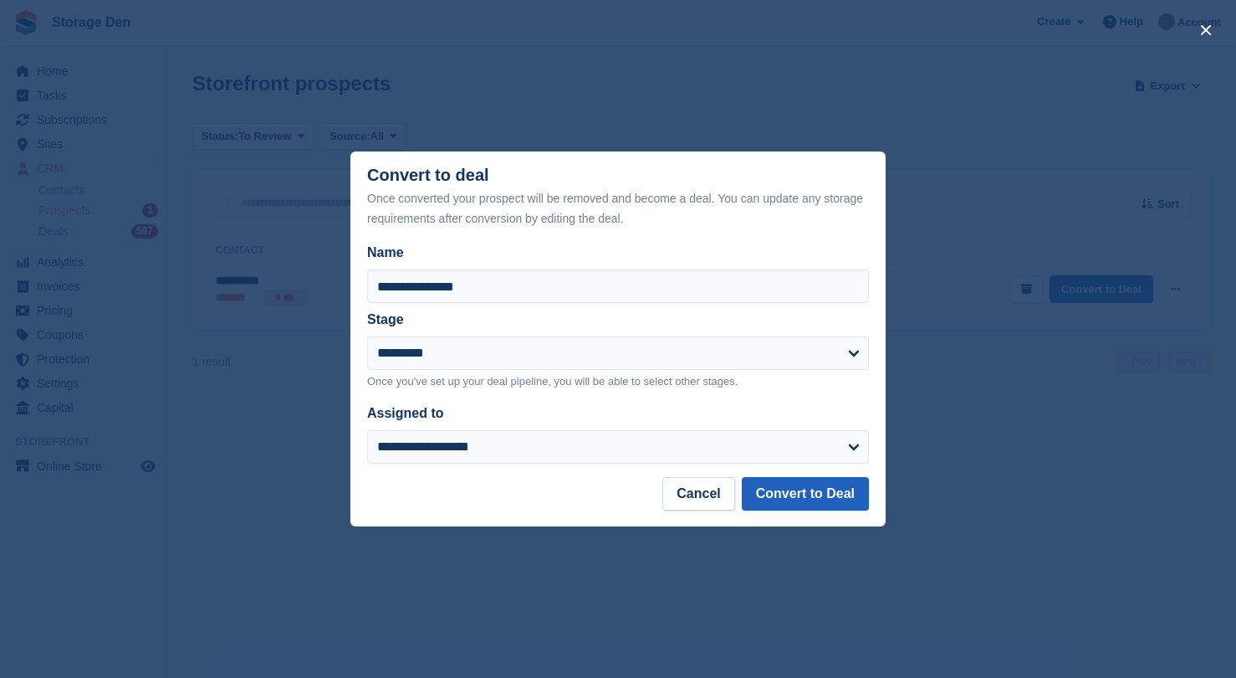
click at [816, 490] on button "Convert to Deal" at bounding box center [805, 493] width 127 height 33
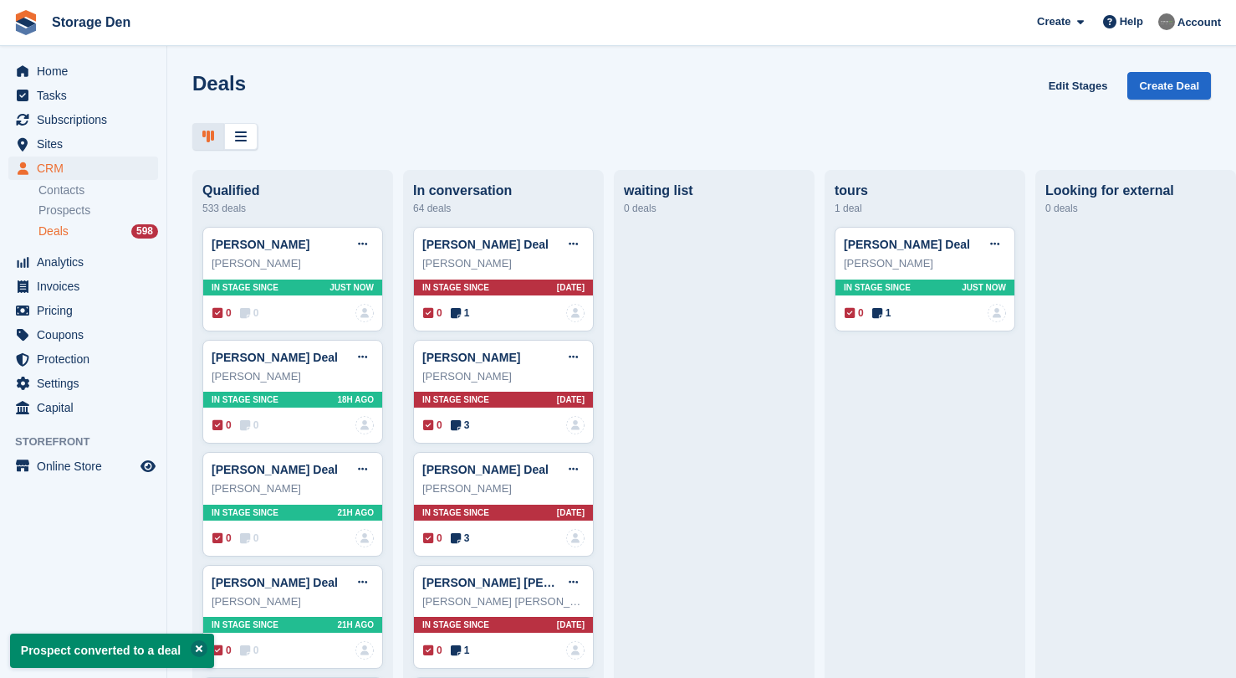
click at [206, 649] on button at bounding box center [199, 648] width 17 height 17
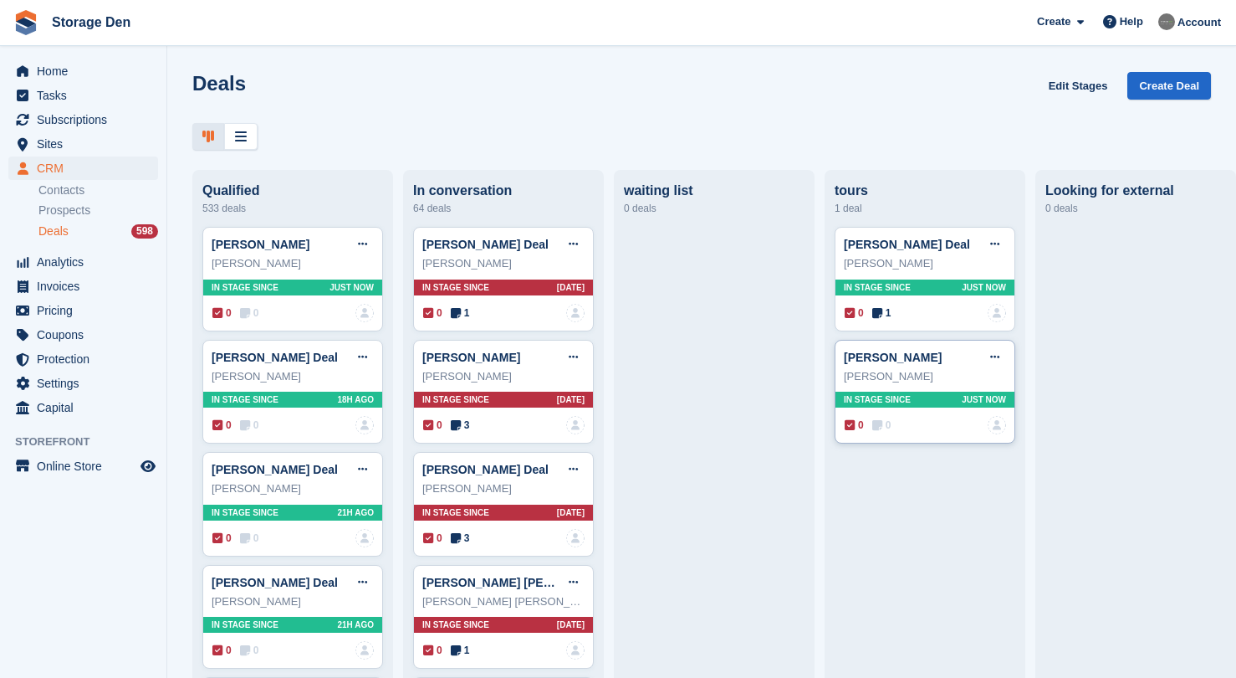
click at [880, 426] on icon at bounding box center [877, 425] width 10 height 12
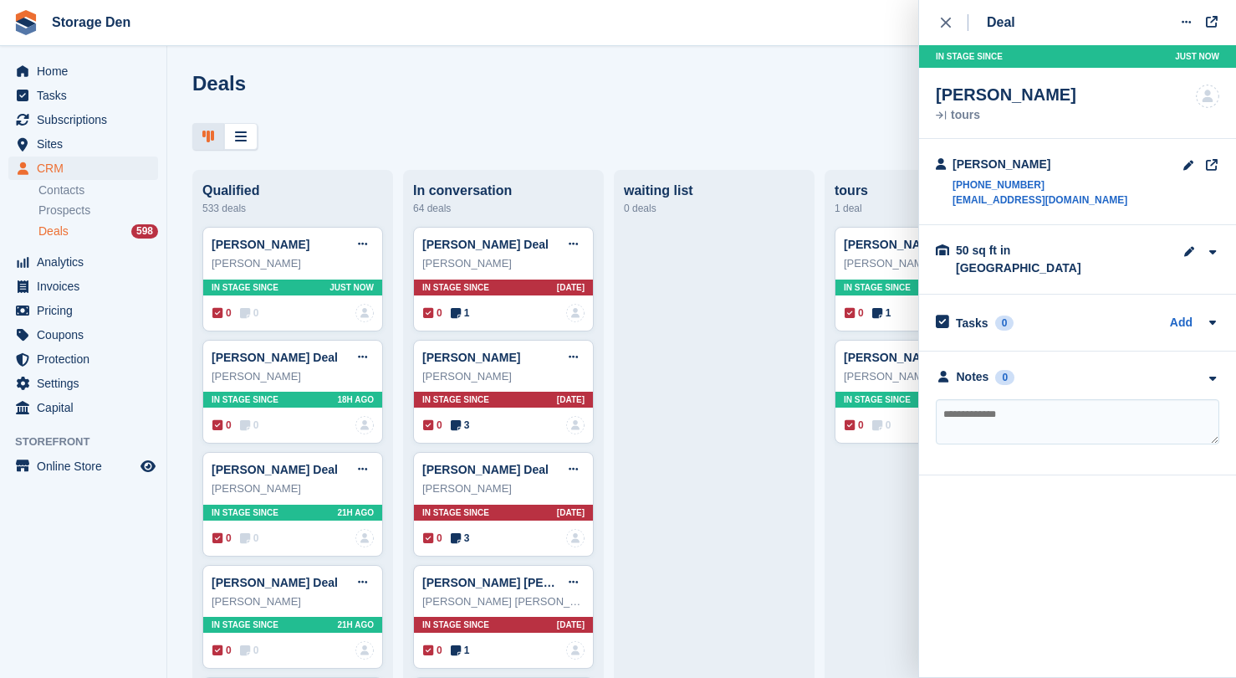
click at [991, 415] on textarea at bounding box center [1078, 421] width 284 height 45
type textarea "**********"
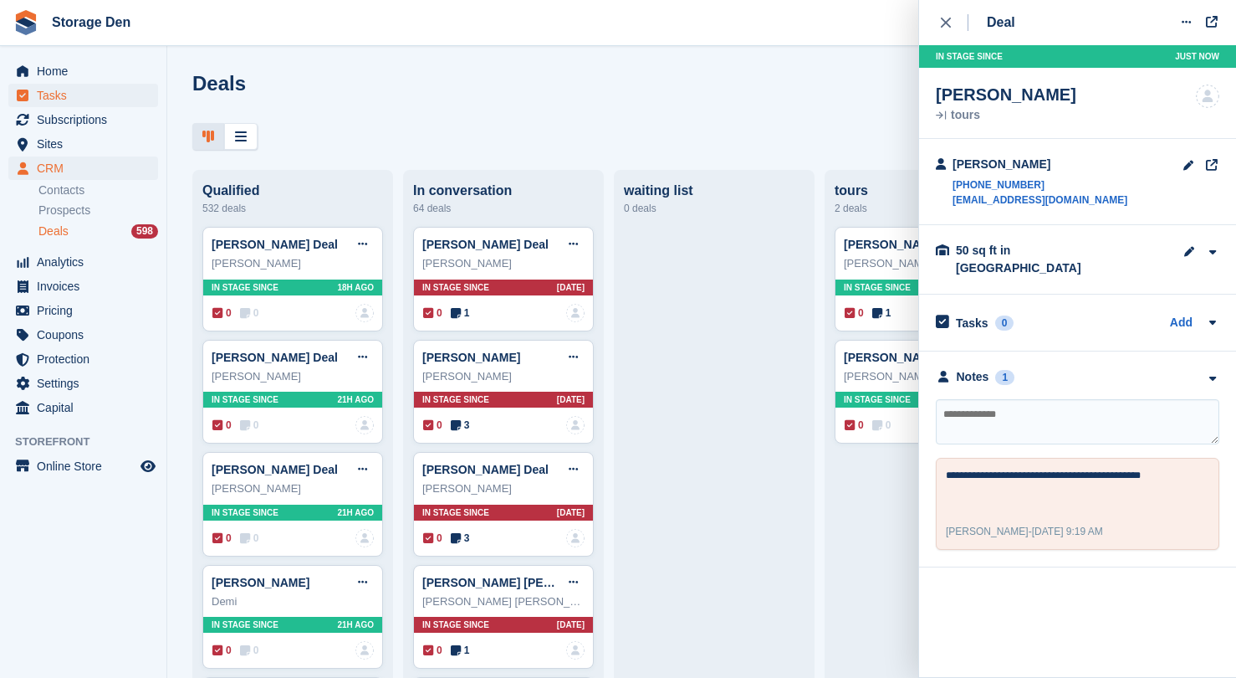
click at [99, 100] on span "Tasks" at bounding box center [87, 95] width 100 height 23
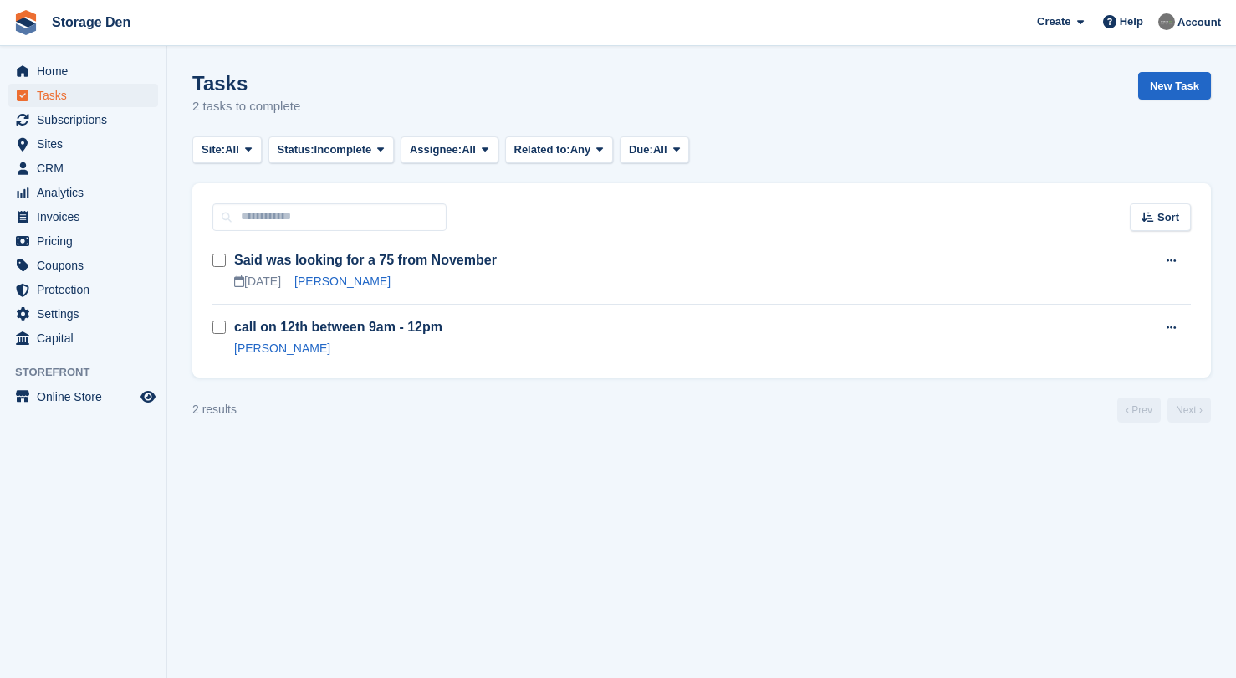
click at [70, 54] on div "Home Tasks Subscriptions Subscriptions Subscriptions Contracts Price increases …" at bounding box center [83, 202] width 166 height 298
click at [64, 64] on span "Home" at bounding box center [87, 70] width 100 height 23
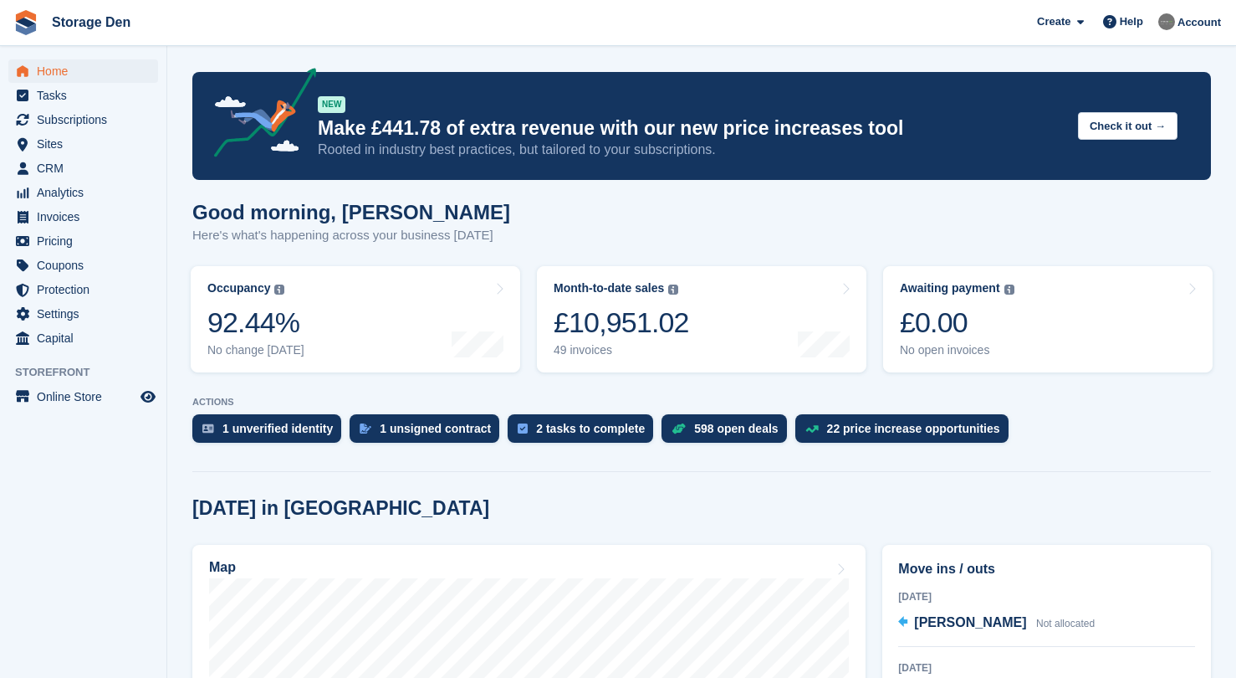
click at [1112, 8] on div "Create Subscription Invoice Contact Deal Discount Page Help Chat Support Submit…" at bounding box center [1130, 22] width 200 height 45
click at [1138, 21] on span "Help" at bounding box center [1131, 21] width 23 height 17
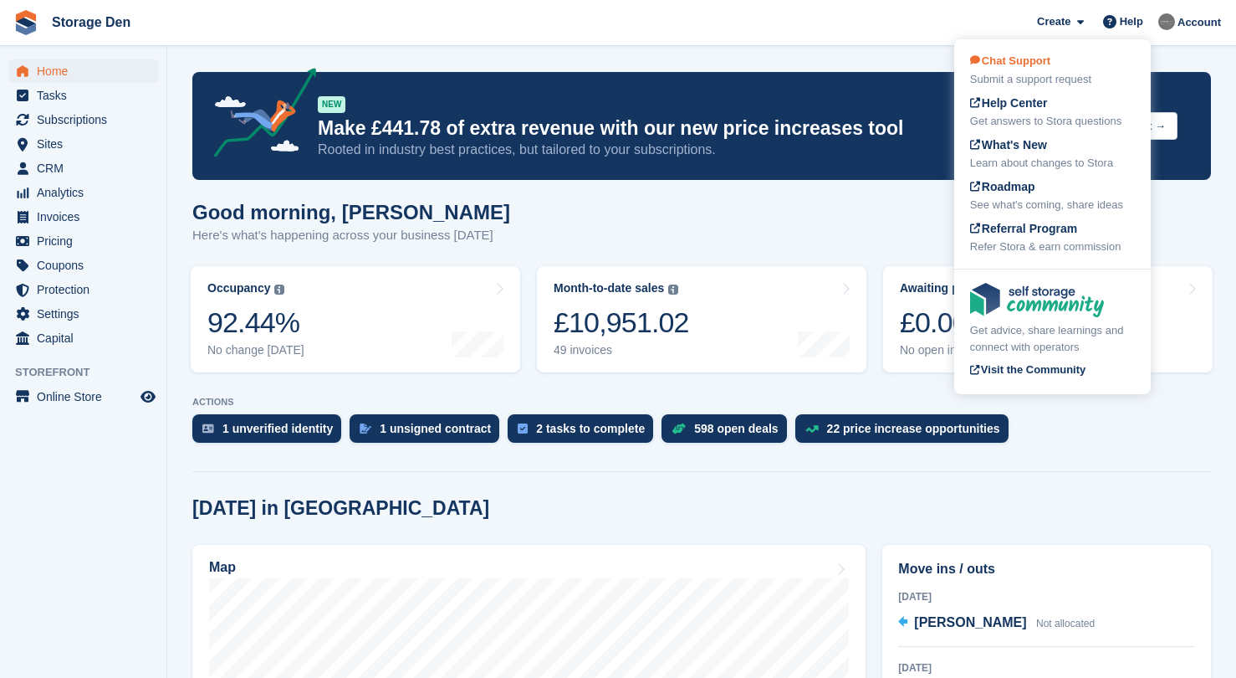
click at [1046, 63] on span "Chat Support" at bounding box center [1010, 60] width 80 height 13
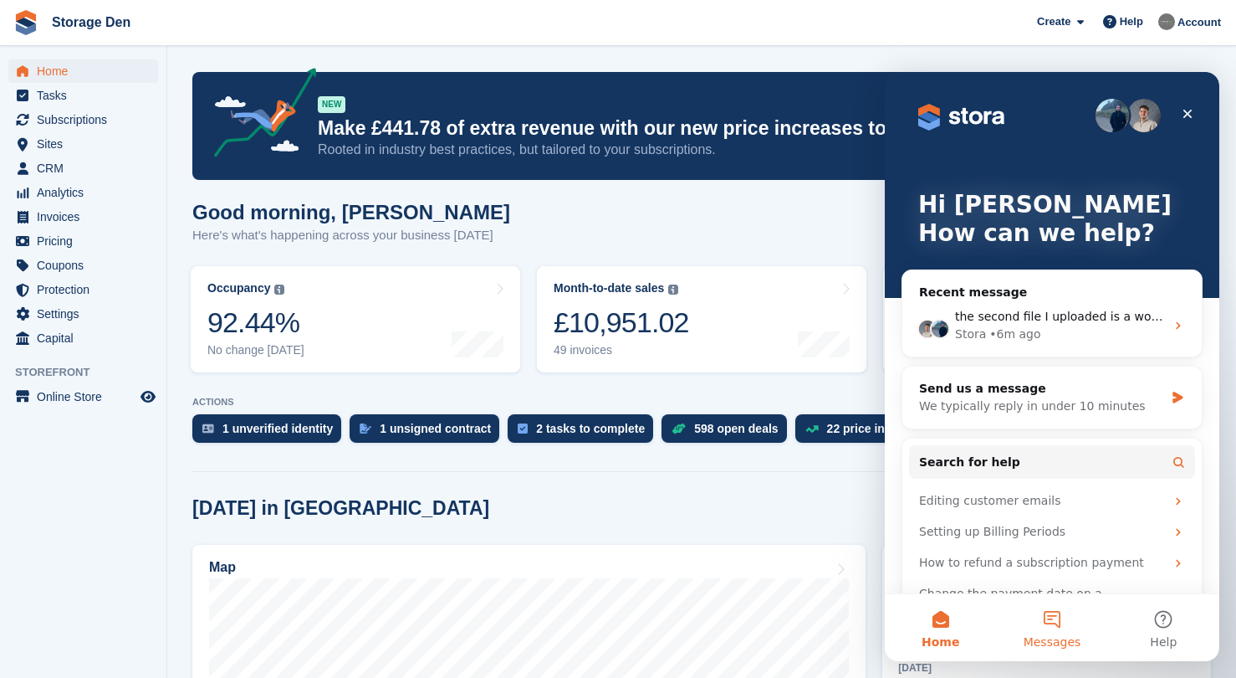
click at [1048, 627] on button "Messages" at bounding box center [1051, 627] width 111 height 67
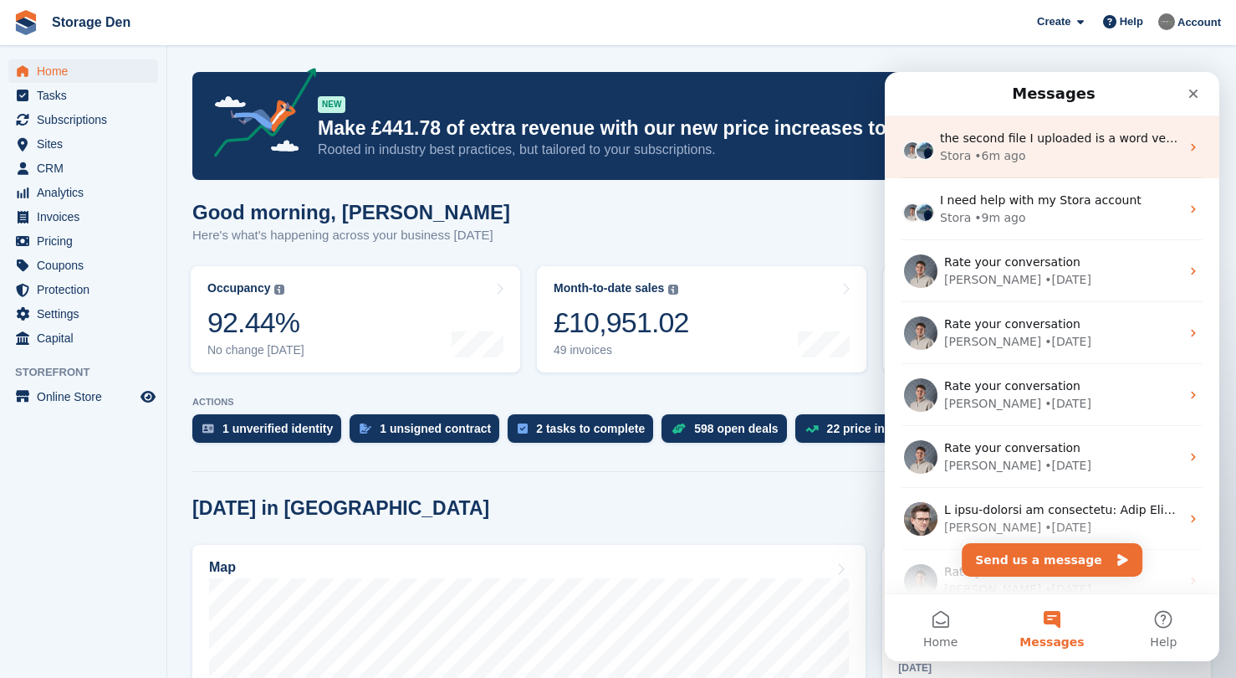
click at [1069, 151] on div "Stora • 6m ago" at bounding box center [1060, 156] width 240 height 18
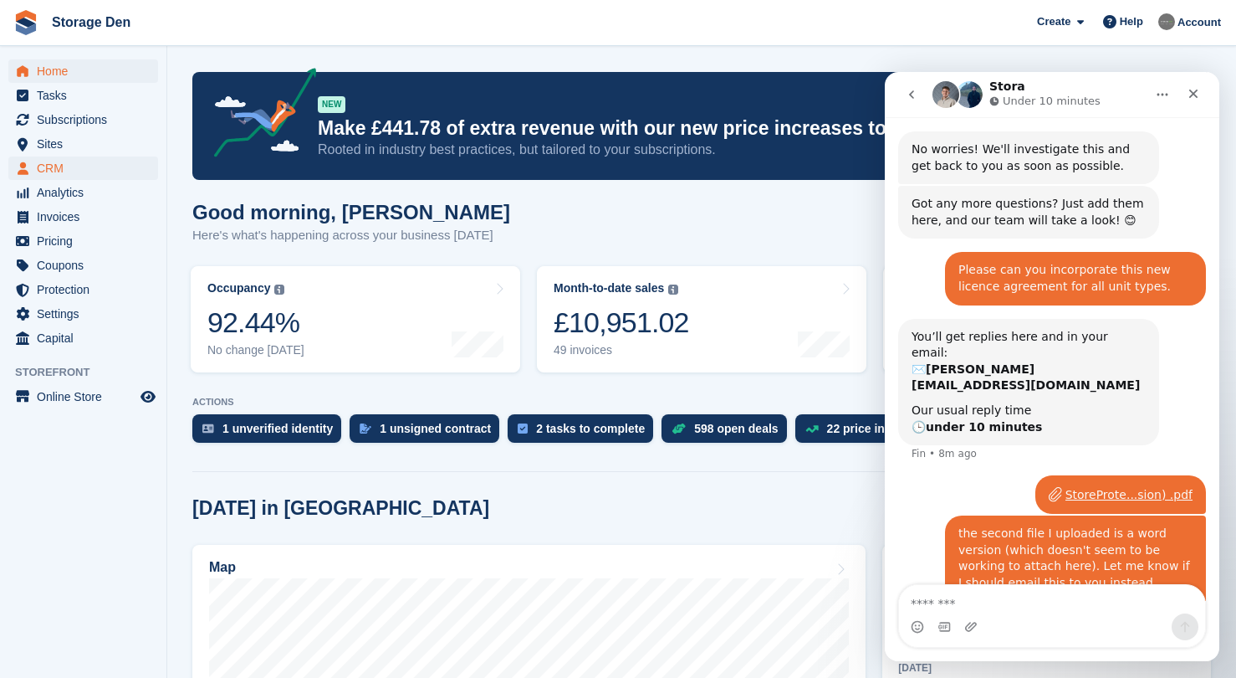
scroll to position [757, 0]
